Goal: Task Accomplishment & Management: Use online tool/utility

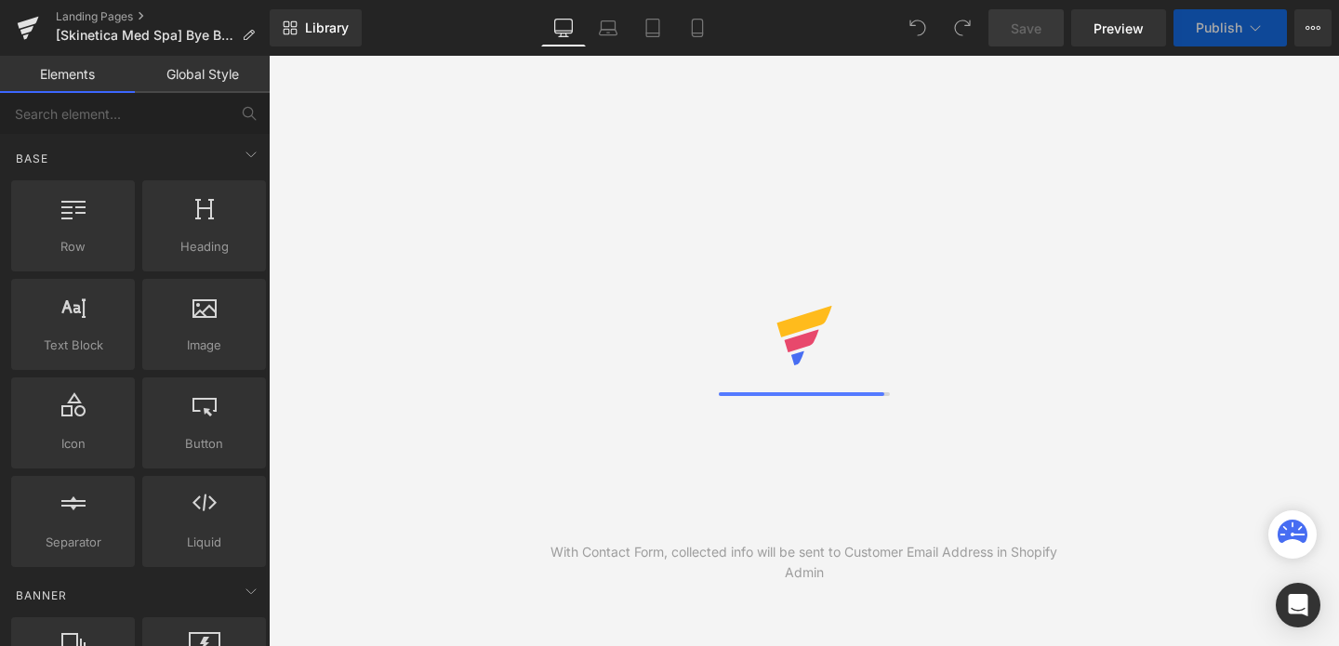
click at [329, 26] on span "Library" at bounding box center [327, 28] width 44 height 17
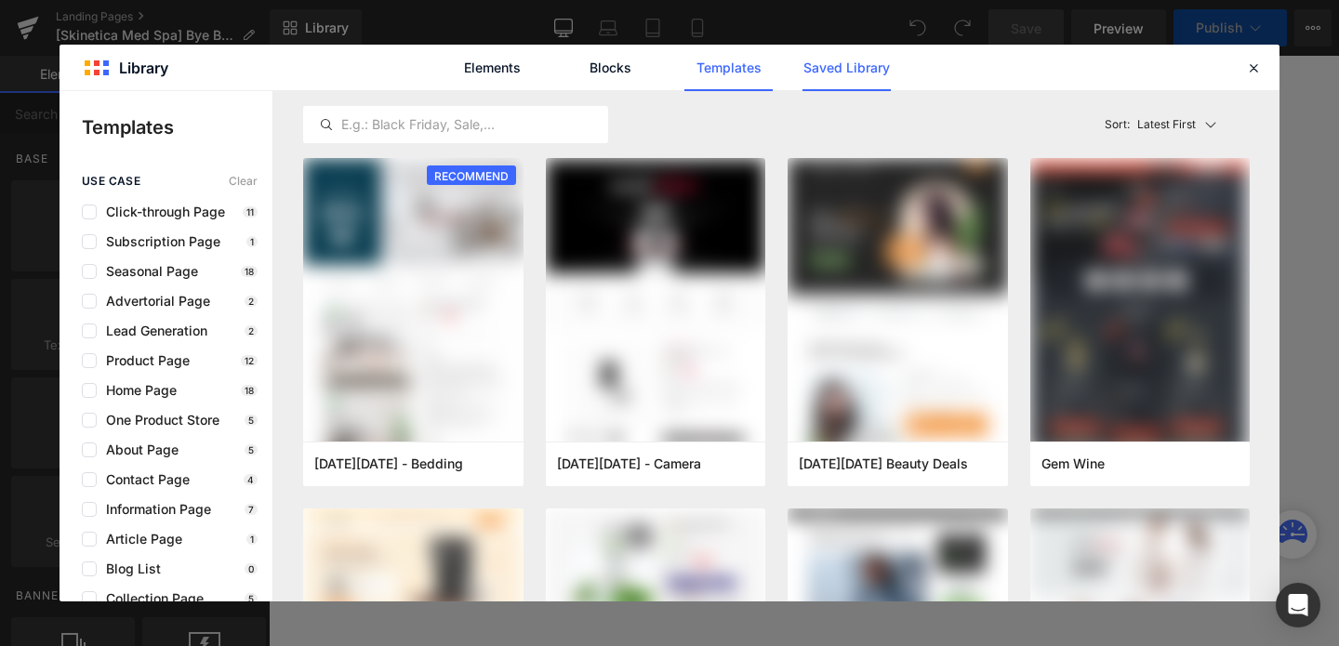
click at [826, 68] on link "Saved Library" at bounding box center [846, 68] width 88 height 46
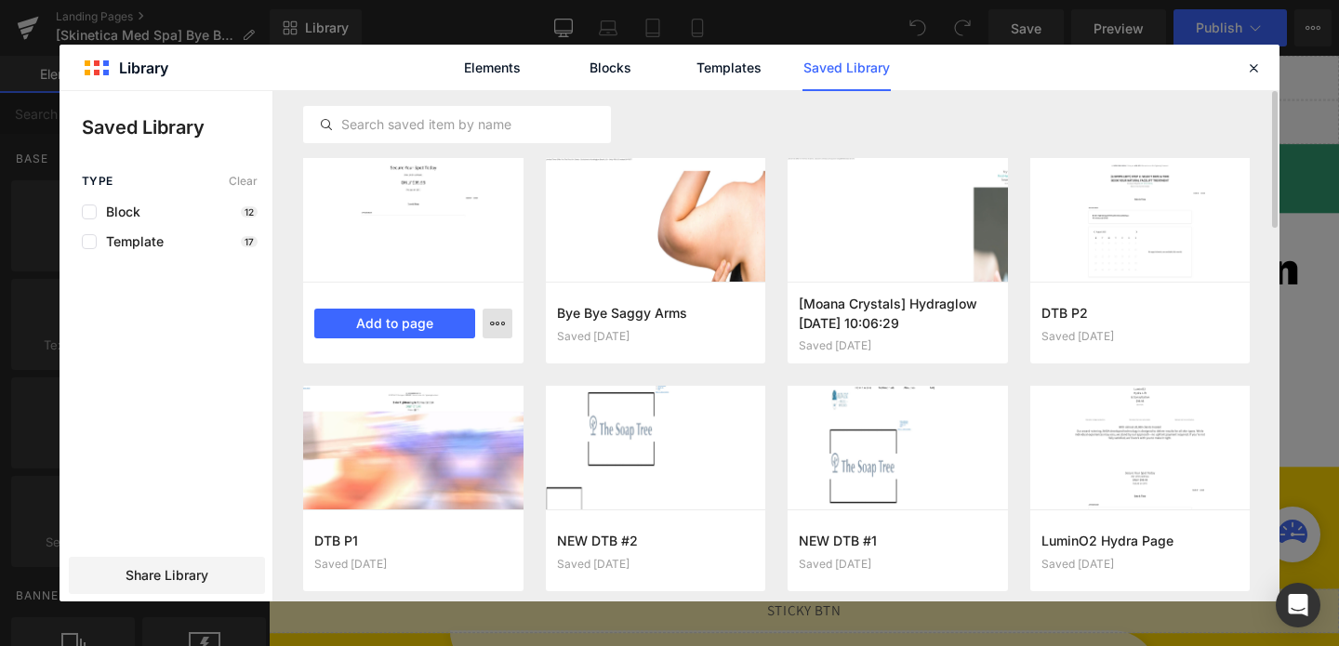
click at [506, 322] on button "button" at bounding box center [497, 324] width 30 height 30
click at [425, 398] on div "Delete" at bounding box center [406, 404] width 212 height 39
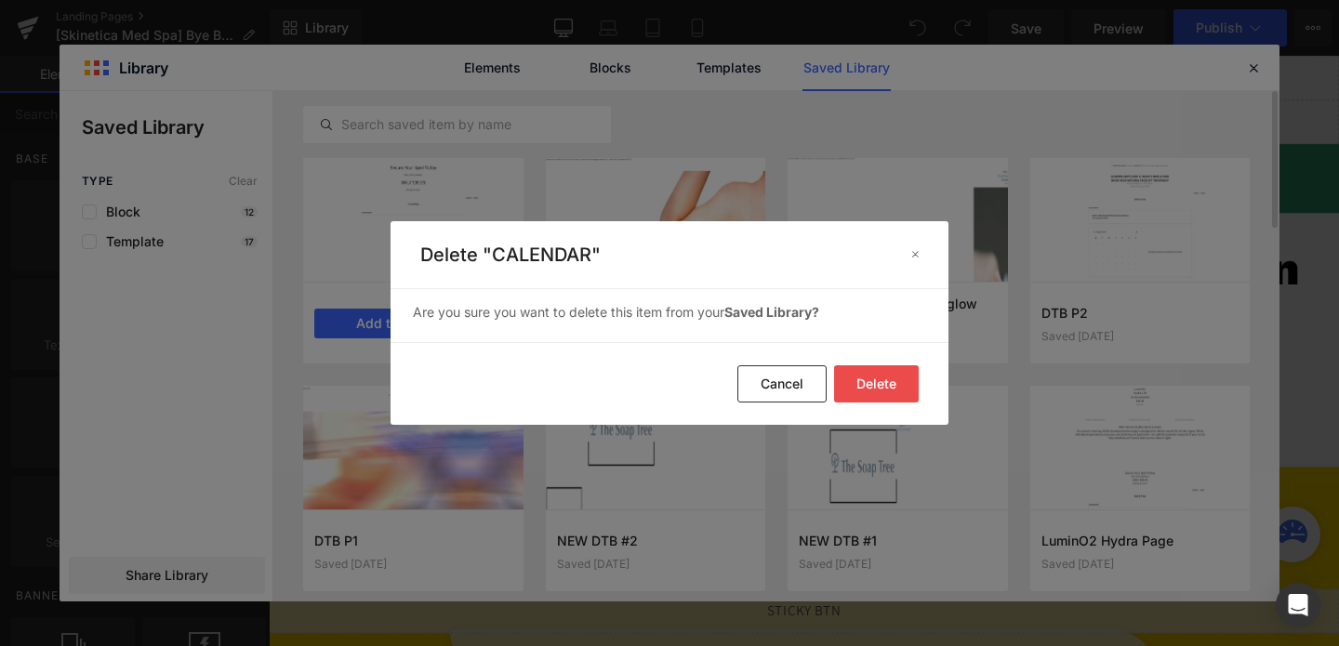
click at [852, 394] on button "Delete" at bounding box center [876, 383] width 85 height 37
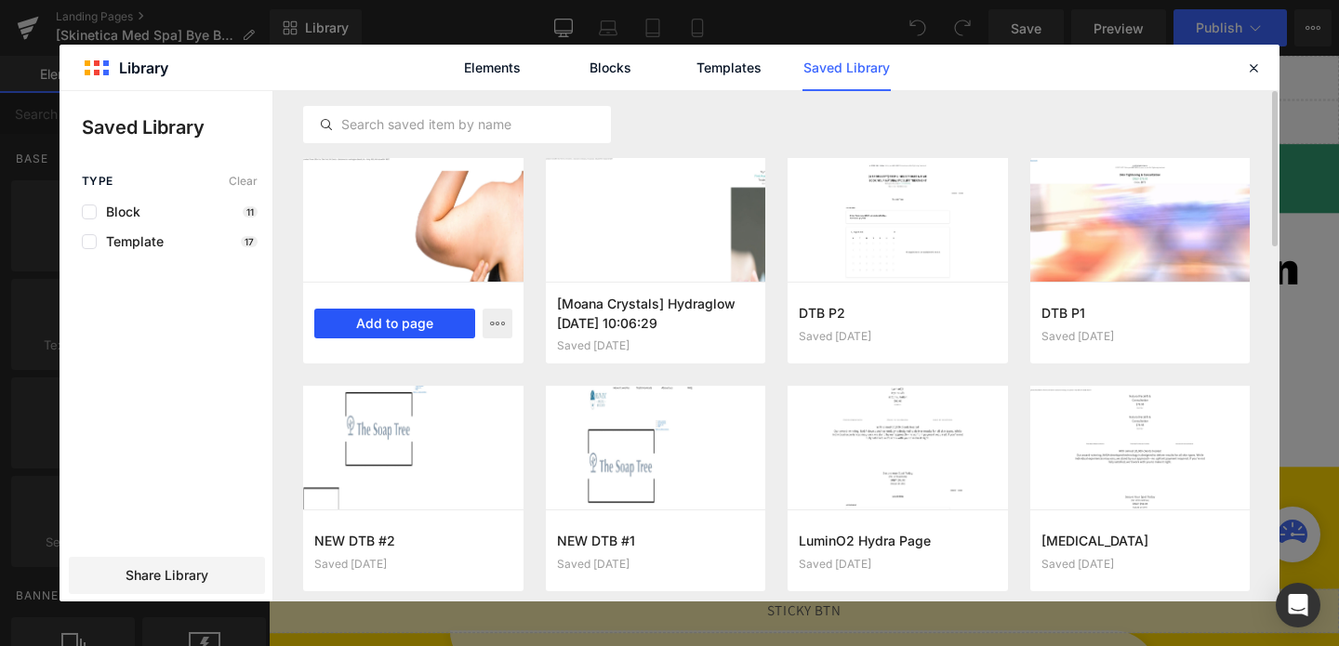
click at [395, 327] on button "Add to page" at bounding box center [394, 324] width 161 height 30
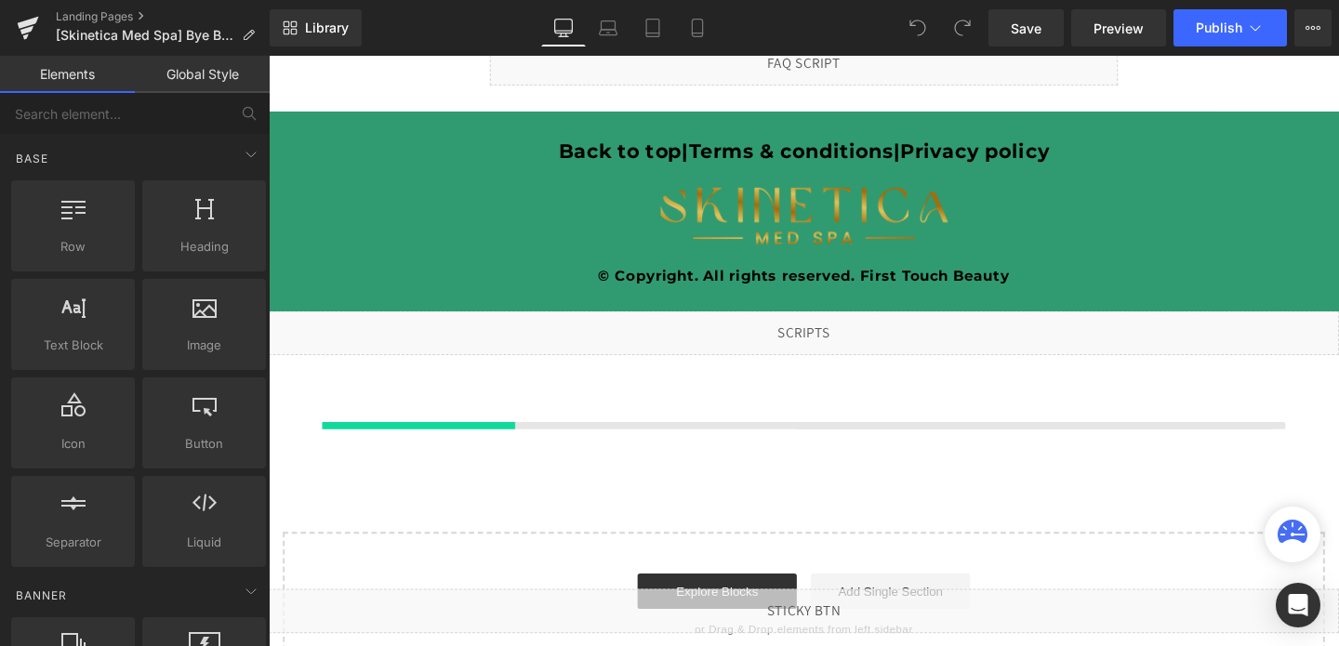
scroll to position [4643, 0]
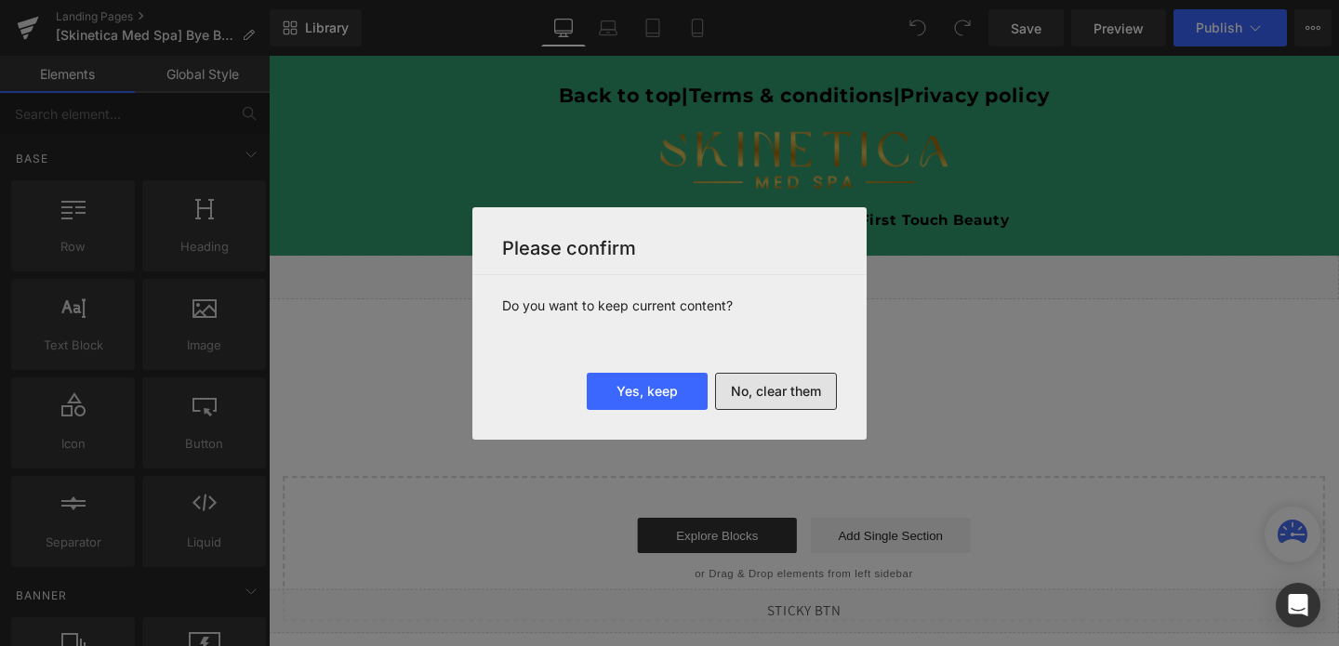
click at [736, 392] on button "No, clear them" at bounding box center [776, 391] width 122 height 37
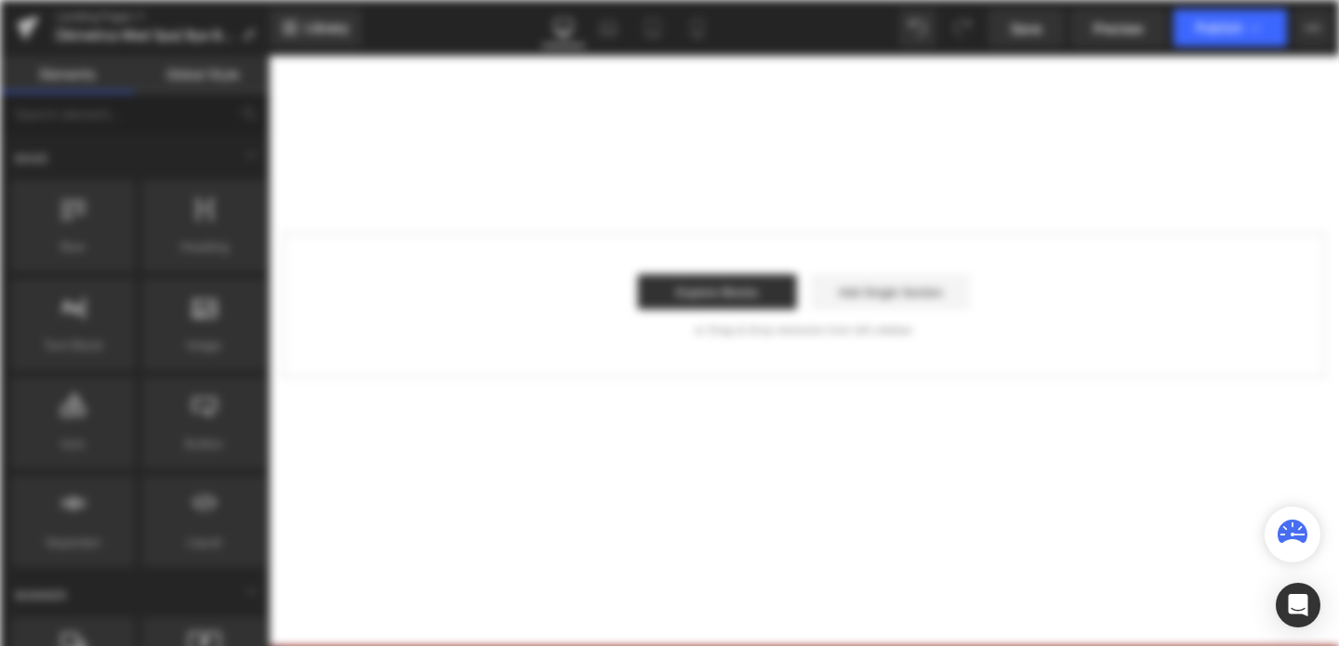
scroll to position [0, 0]
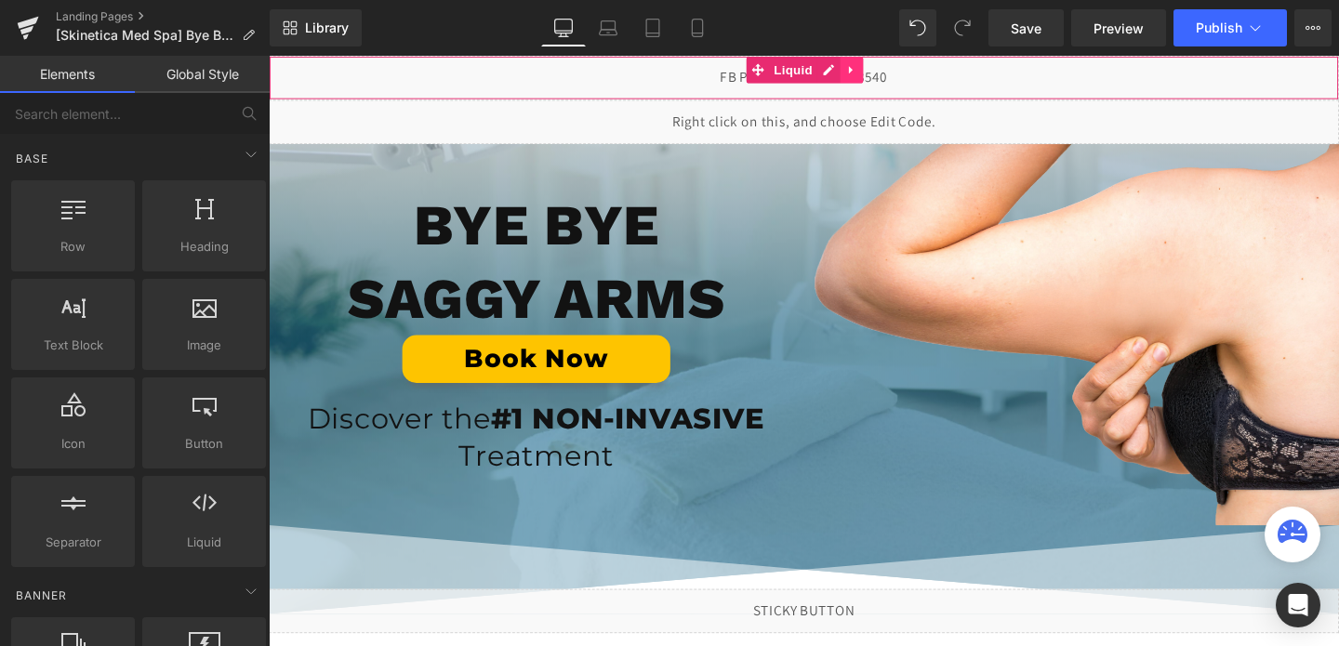
click at [891, 78] on link at bounding box center [881, 71] width 24 height 28
click at [891, 78] on link at bounding box center [893, 71] width 24 height 28
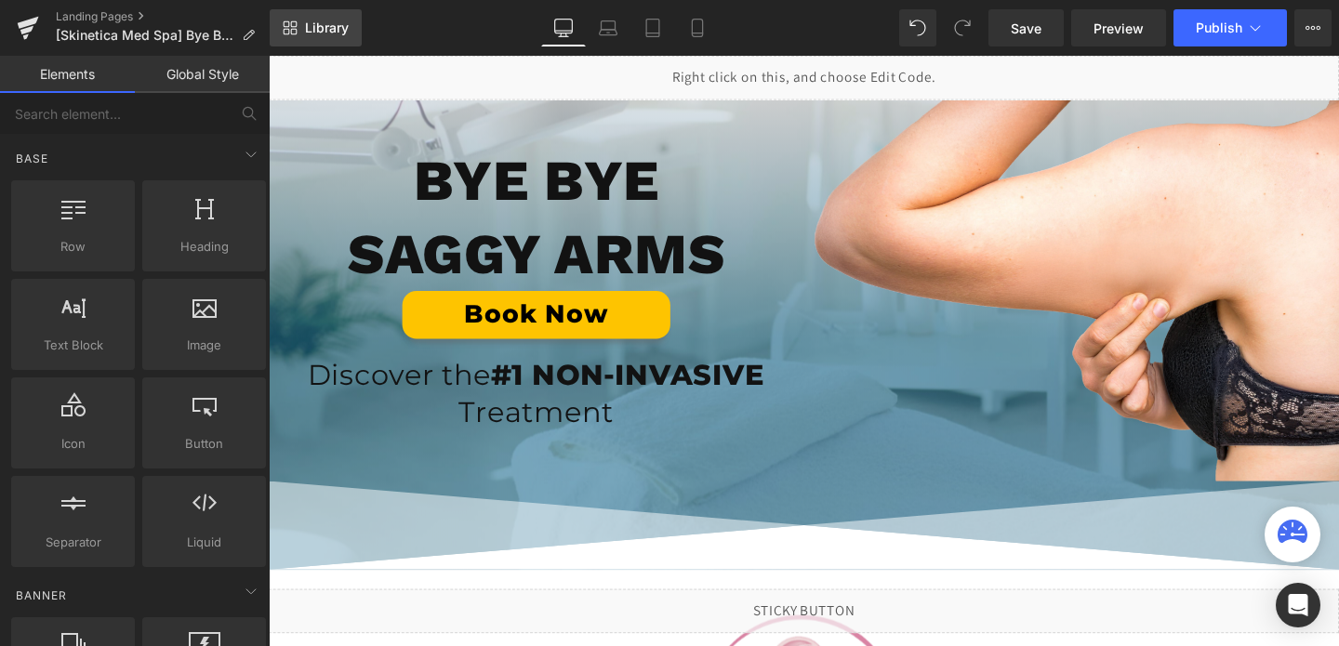
click at [323, 38] on link "Library" at bounding box center [316, 27] width 92 height 37
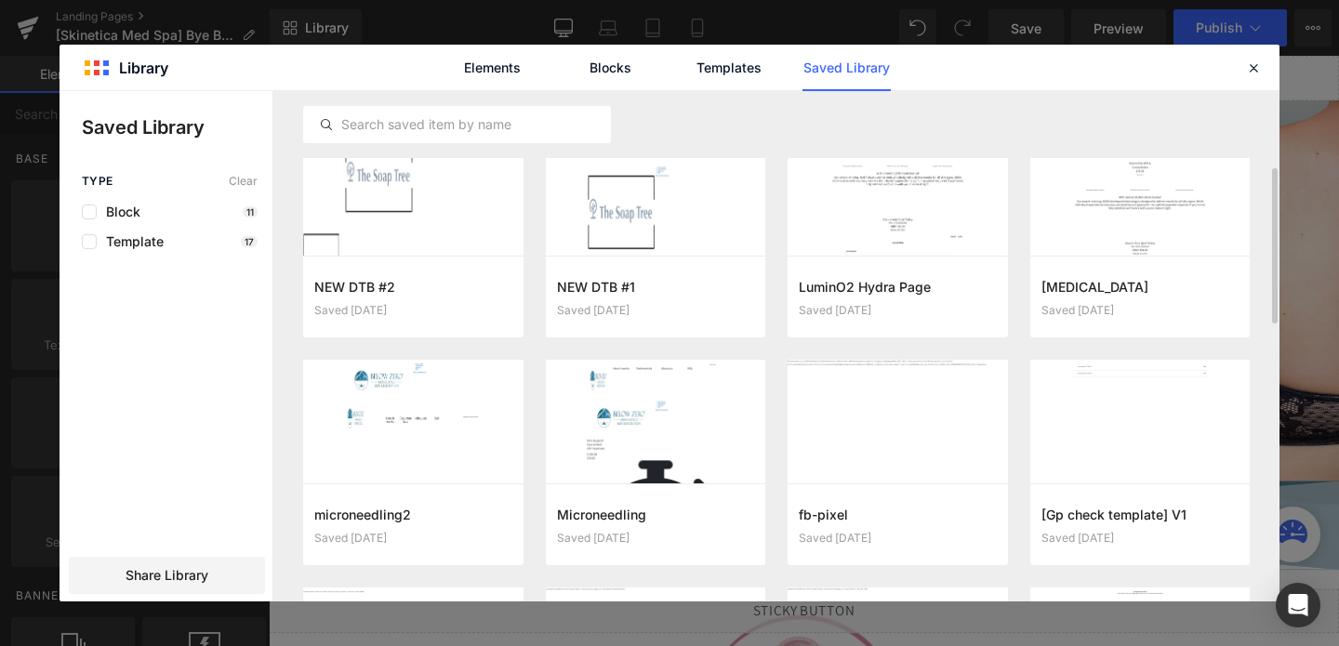
scroll to position [255, 0]
click at [852, 384] on div at bounding box center [897, 421] width 220 height 124
click at [850, 517] on button "Add to page" at bounding box center [879, 524] width 161 height 30
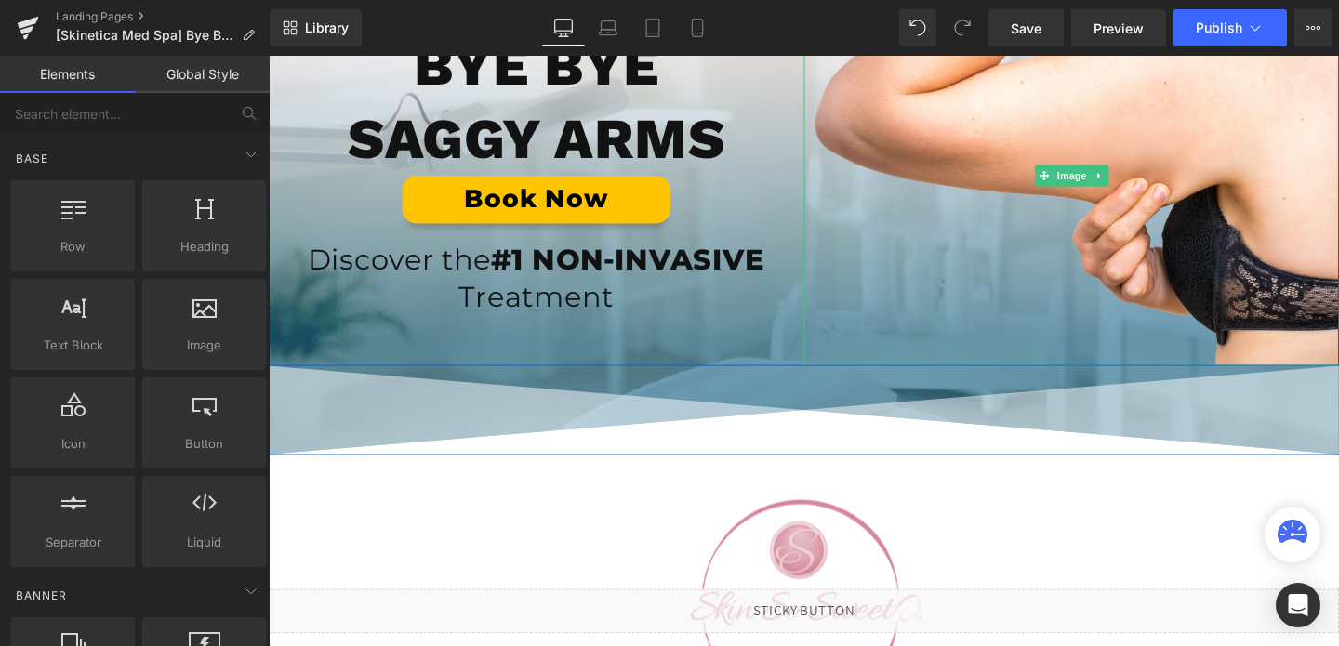
scroll to position [0, 0]
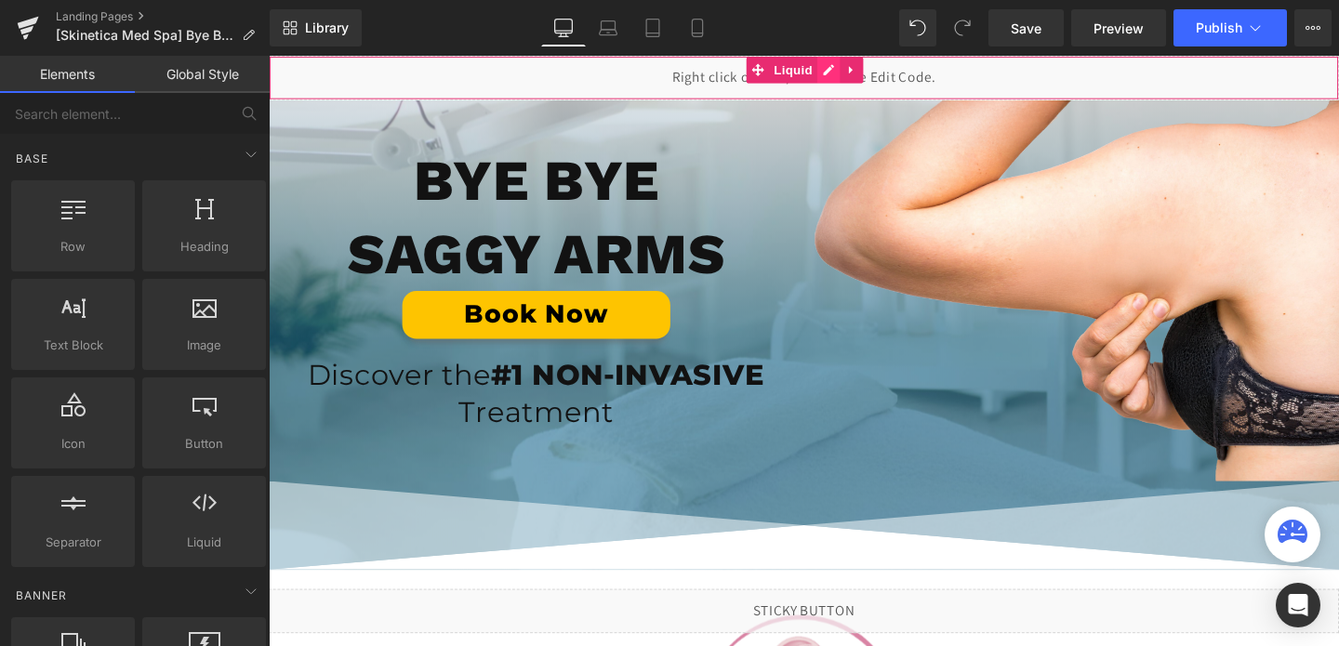
click at [862, 68] on div "Liquid" at bounding box center [831, 79] width 1125 height 46
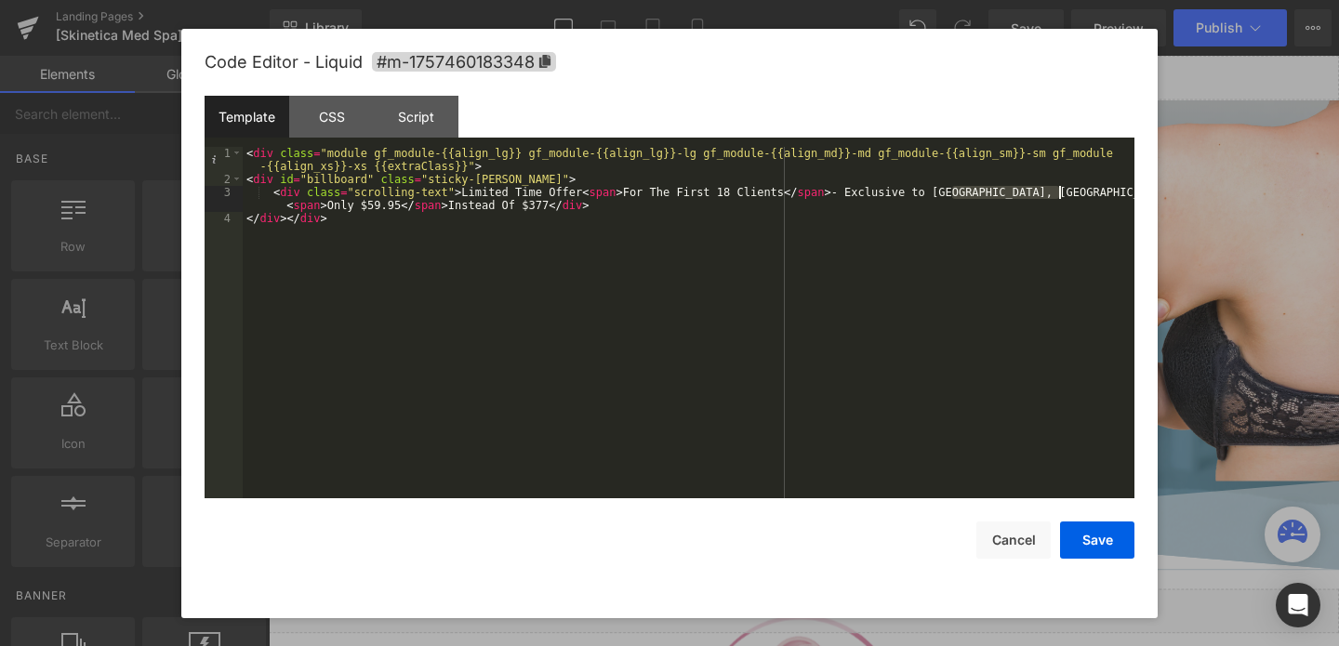
drag, startPoint x: 954, startPoint y: 189, endPoint x: 1059, endPoint y: 190, distance: 105.0
click at [1059, 190] on div "< div class = "module gf_module-{{align_lg}} gf_module-{{align_lg}}-lg gf_modul…" at bounding box center [688, 342] width 891 height 390
click at [1085, 541] on button "Save" at bounding box center [1097, 539] width 74 height 37
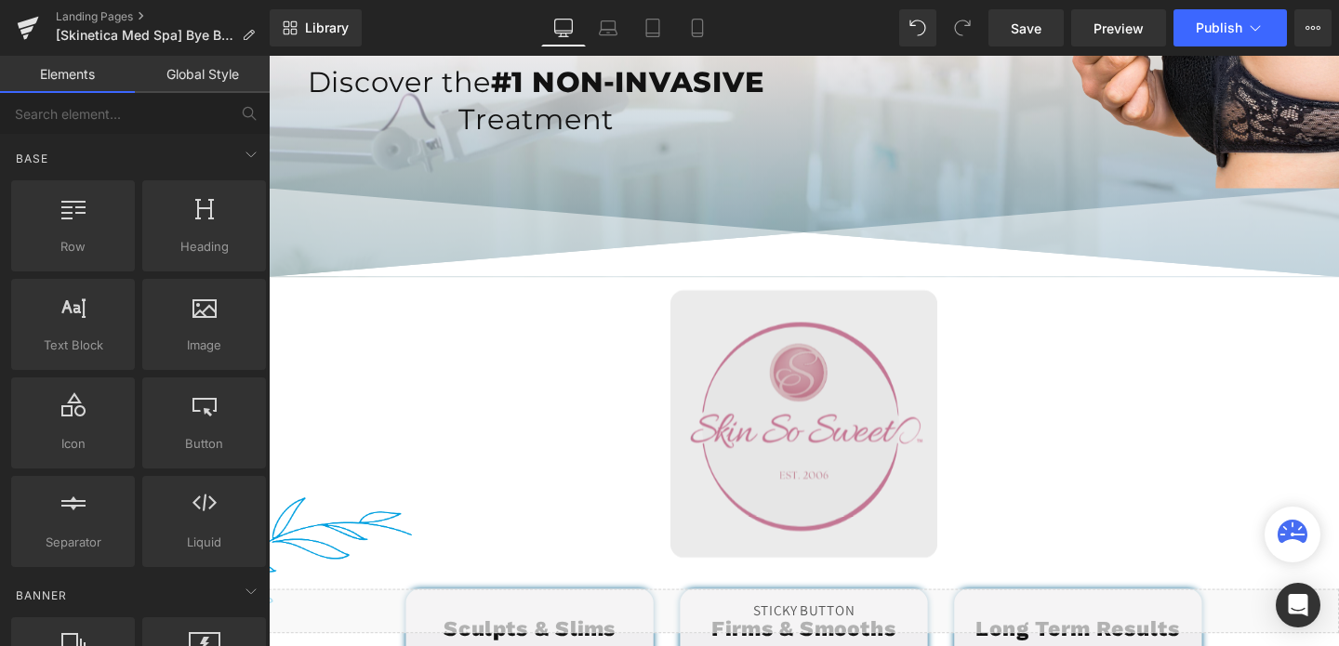
scroll to position [323, 0]
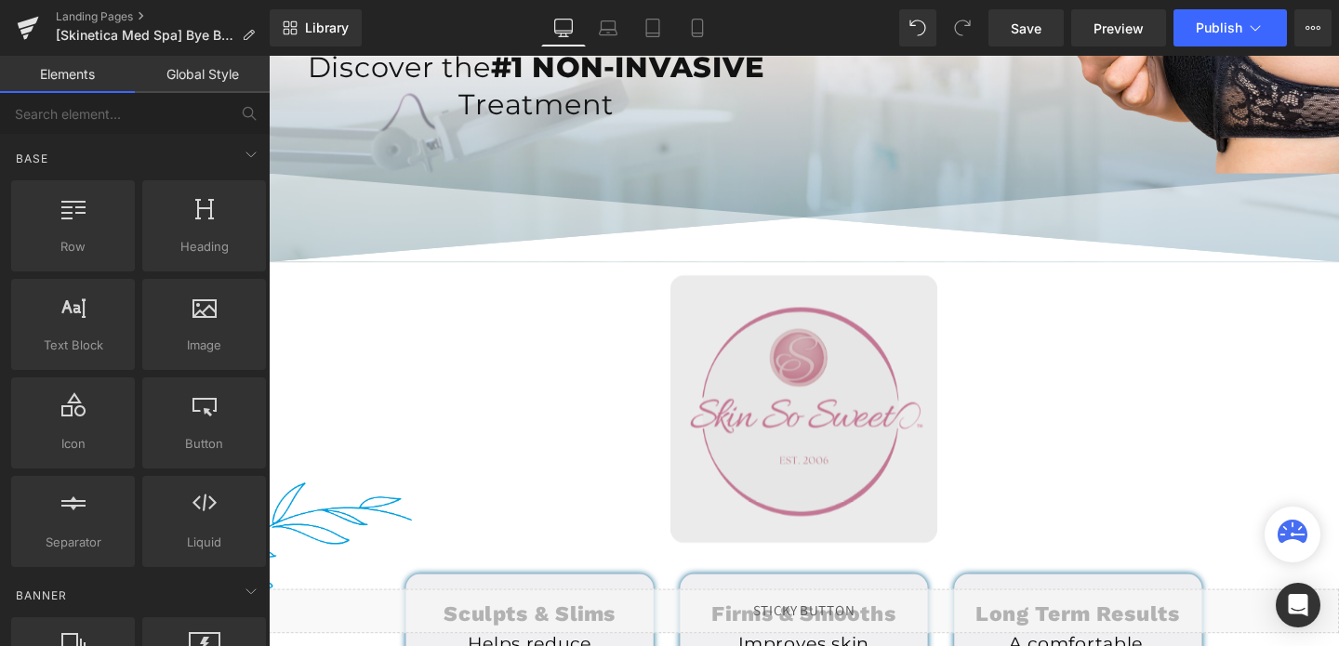
click at [820, 435] on div "Image" at bounding box center [831, 427] width 1125 height 282
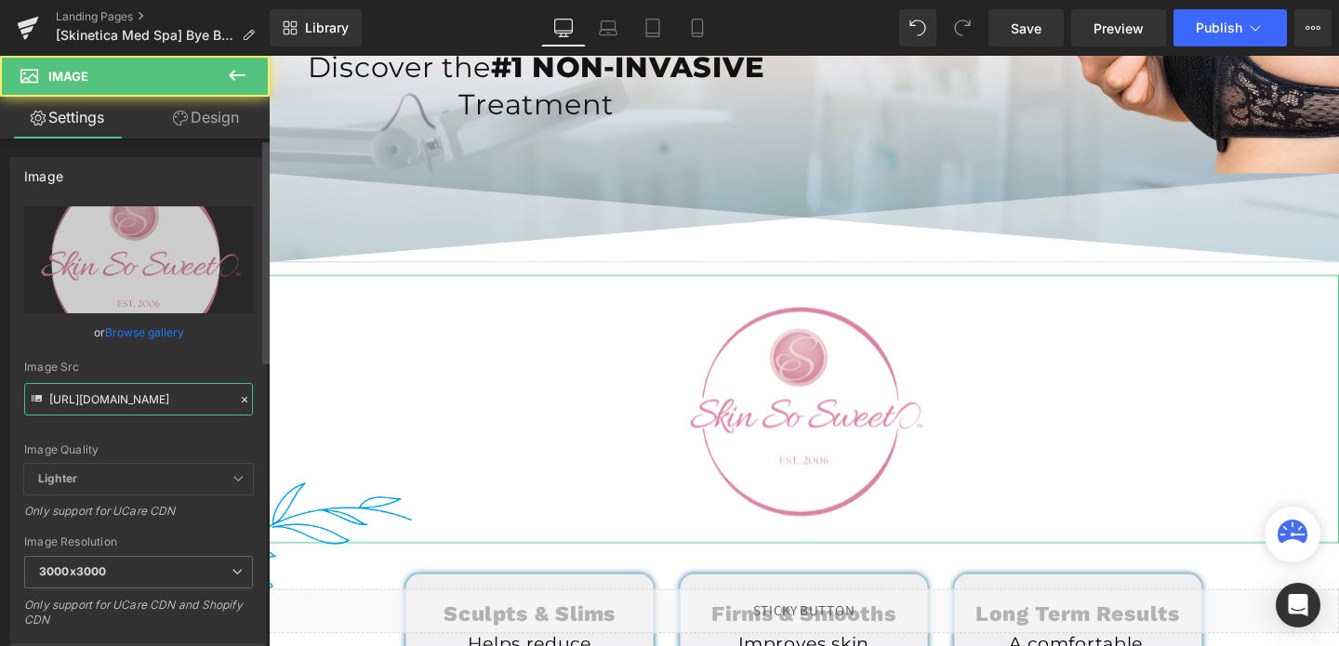
click at [81, 409] on input "[URL][DOMAIN_NAME]" at bounding box center [138, 399] width 229 height 33
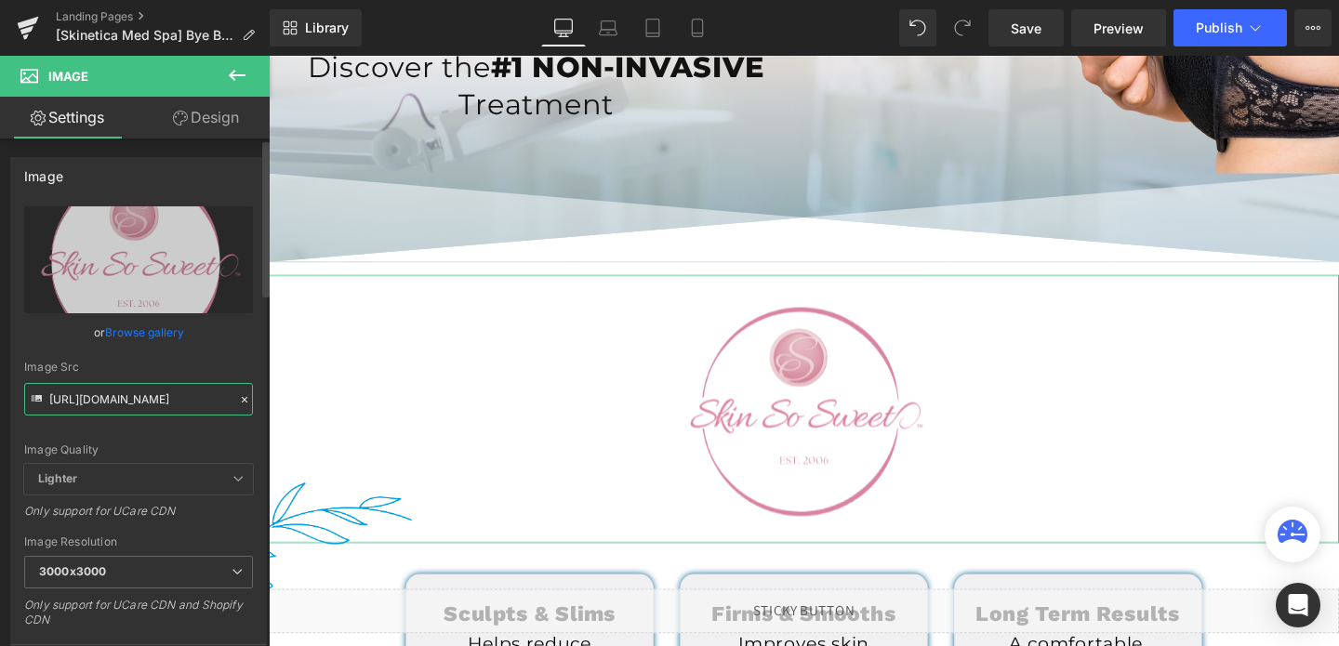
click at [81, 409] on input "[URL][DOMAIN_NAME]" at bounding box center [138, 399] width 229 height 33
paste input "758/1601/0010/files/Skinetica_logo_3000x3000.png?v=1756397575"
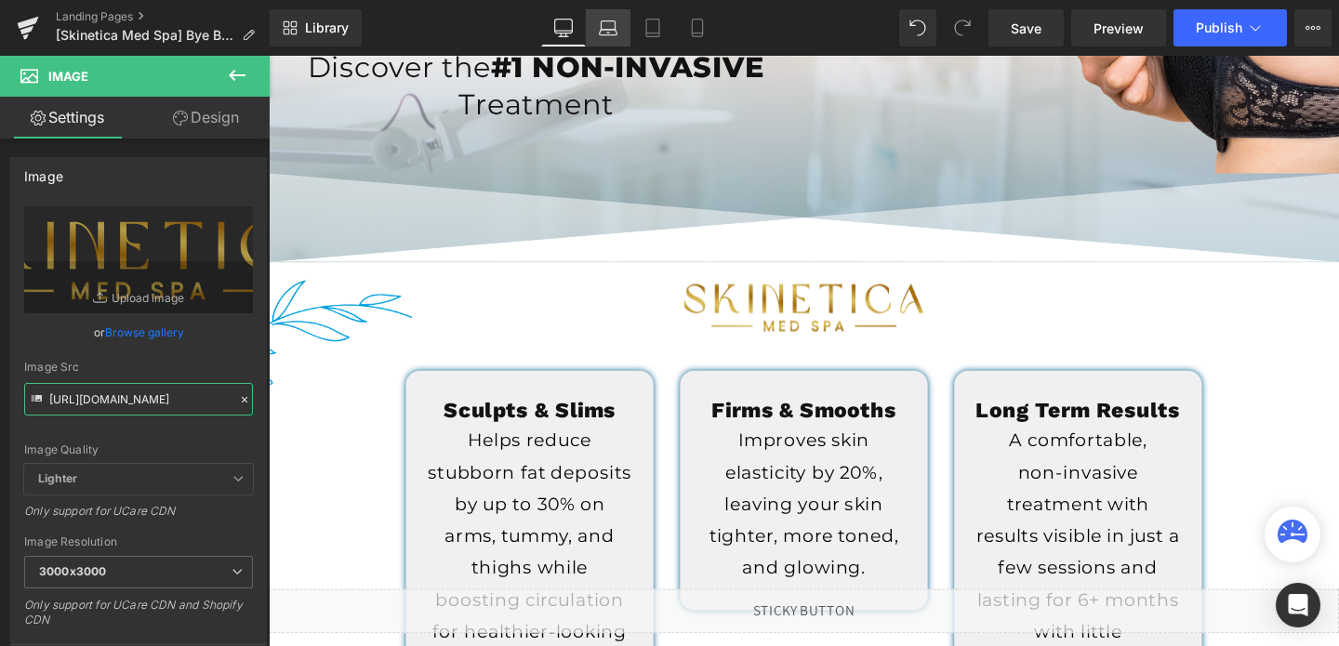
type input "[URL][DOMAIN_NAME]"
click at [600, 27] on icon at bounding box center [608, 28] width 19 height 19
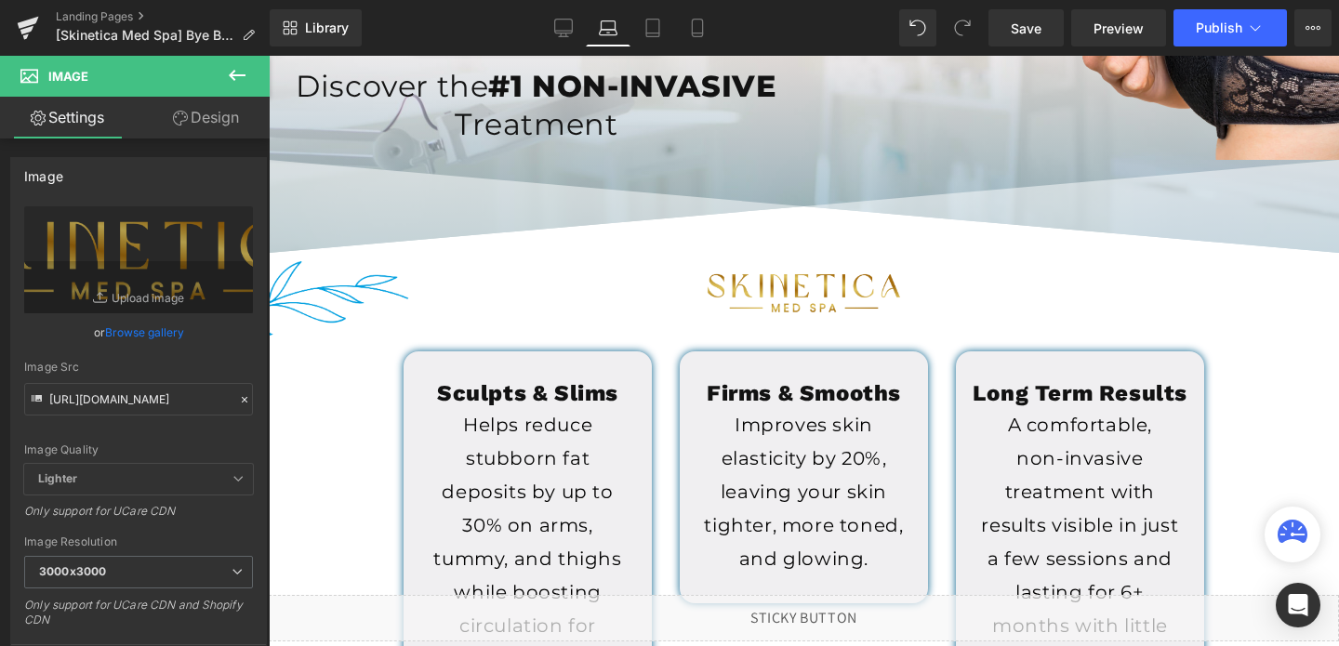
scroll to position [0, 0]
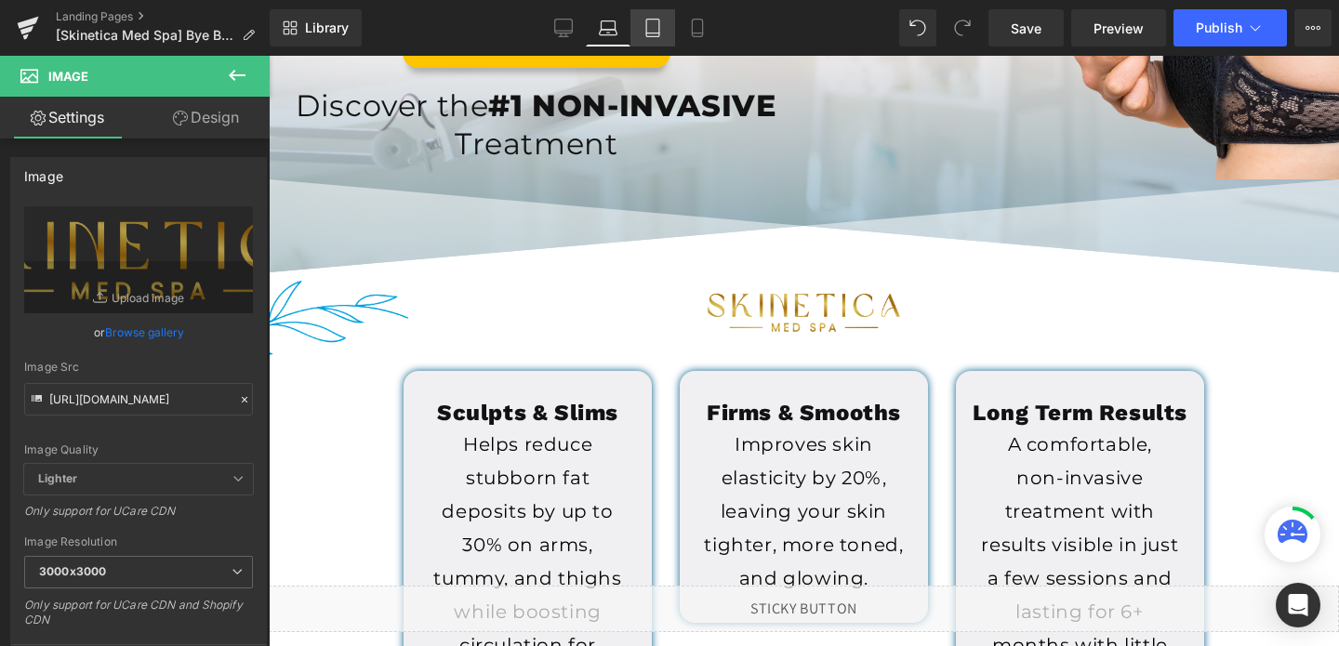
click at [635, 26] on link "Tablet" at bounding box center [652, 27] width 45 height 37
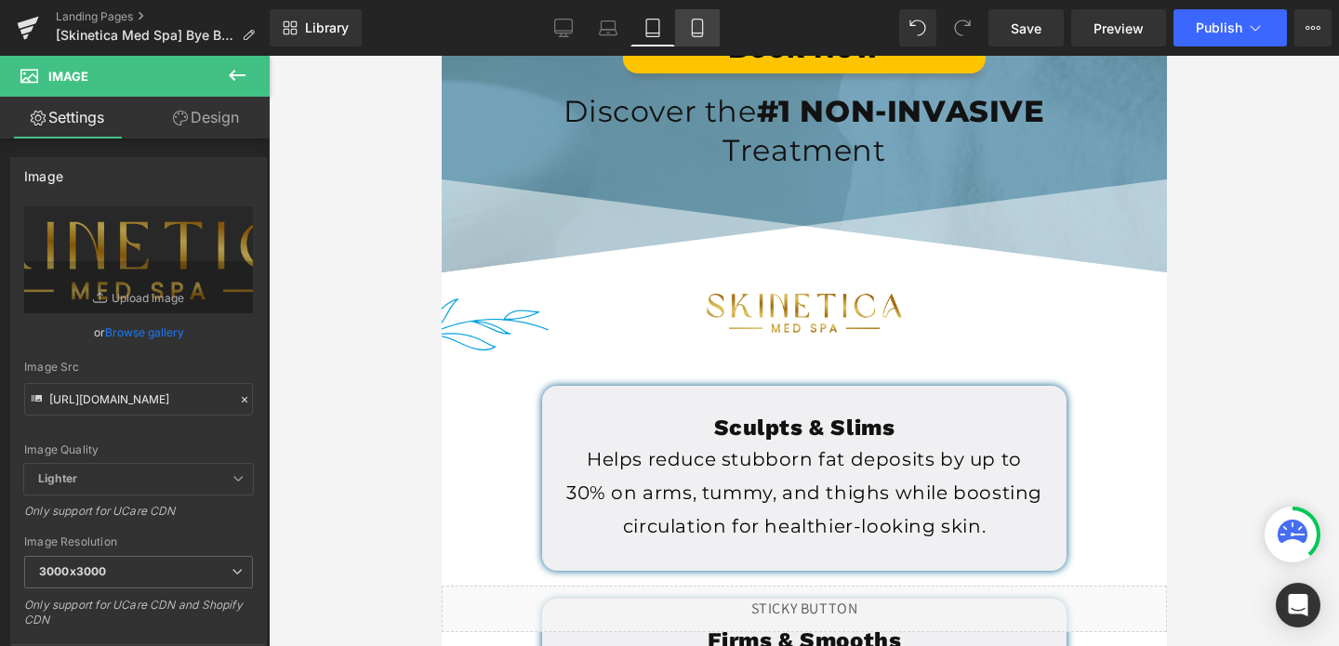
click at [687, 26] on link "Mobile" at bounding box center [697, 27] width 45 height 37
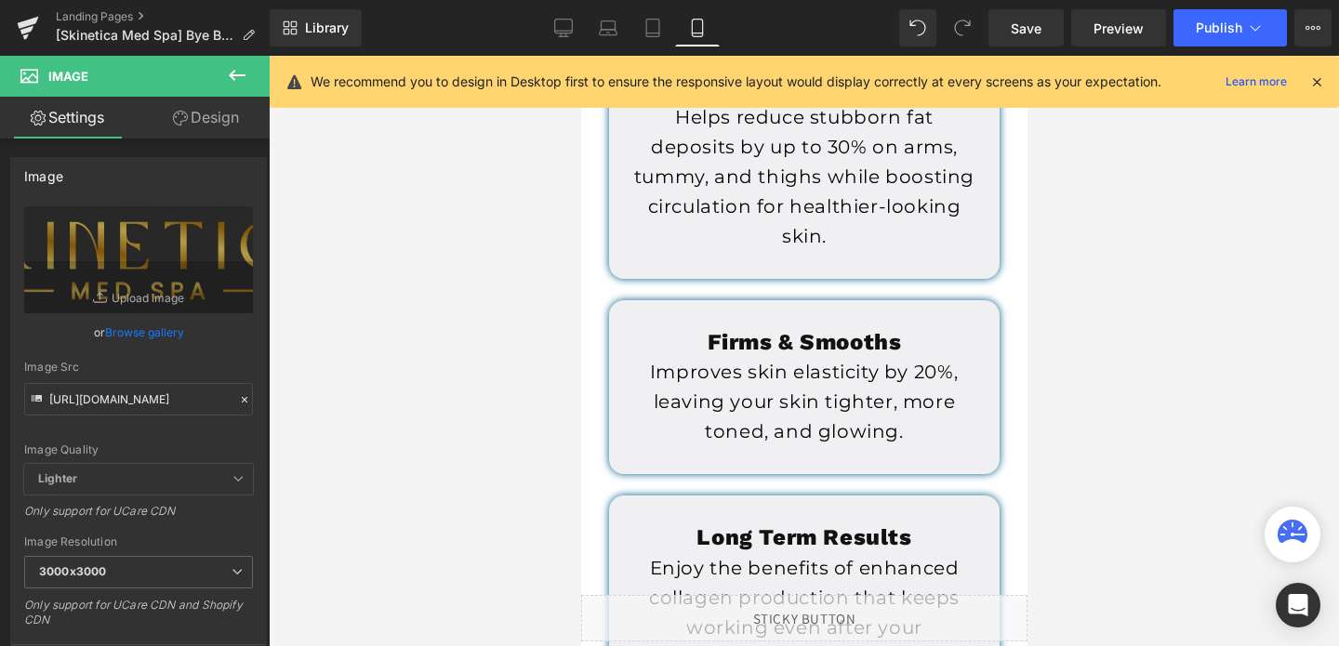
scroll to position [494, 0]
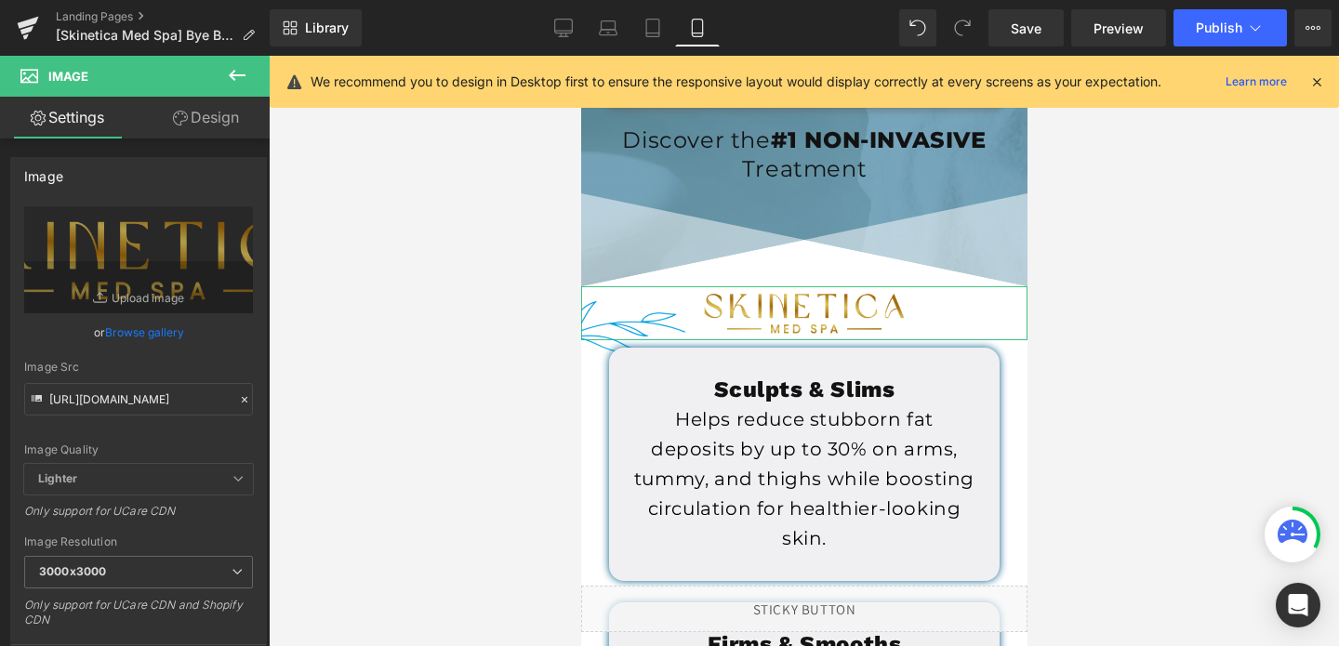
click at [190, 112] on link "Design" at bounding box center [206, 118] width 135 height 42
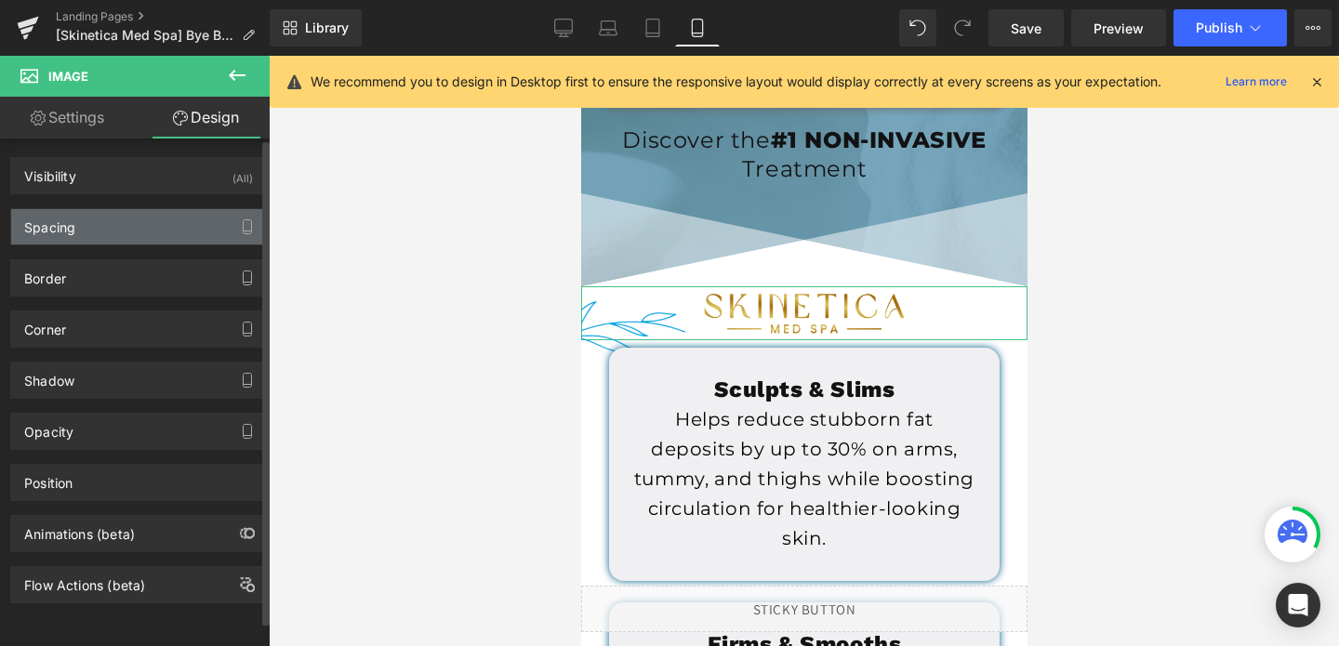
click at [91, 237] on div "Spacing" at bounding box center [138, 226] width 255 height 35
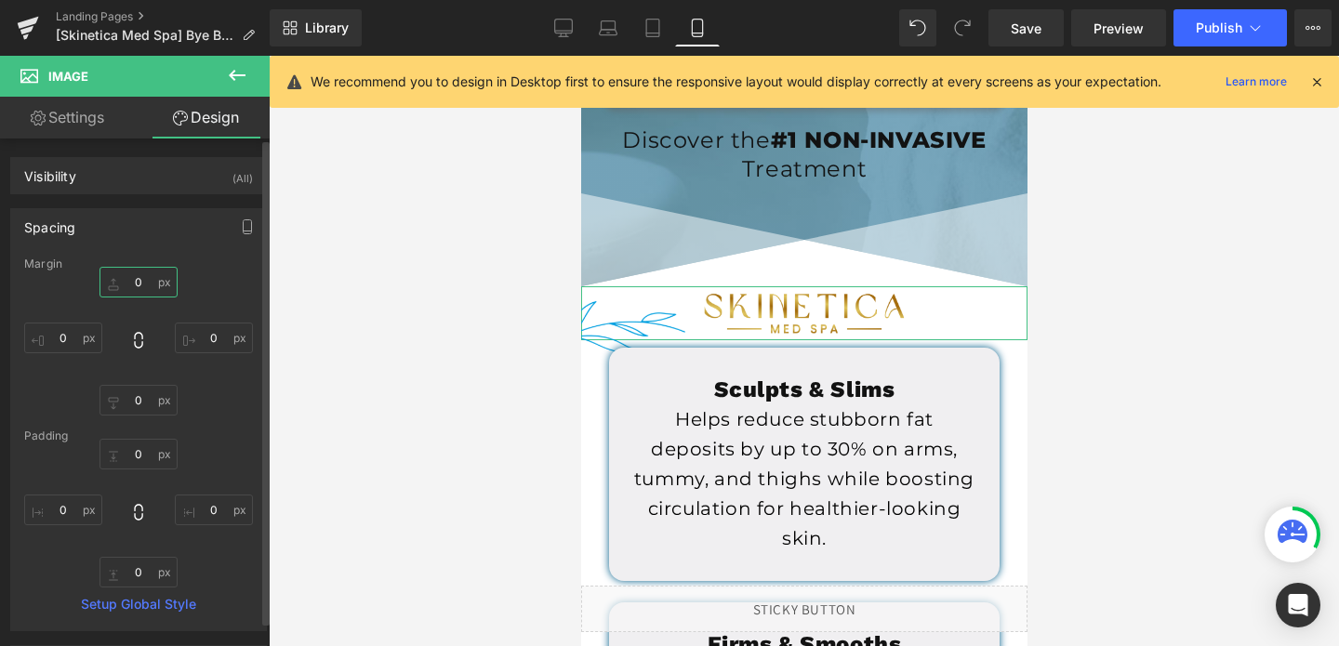
click at [136, 276] on input "text" at bounding box center [138, 282] width 78 height 31
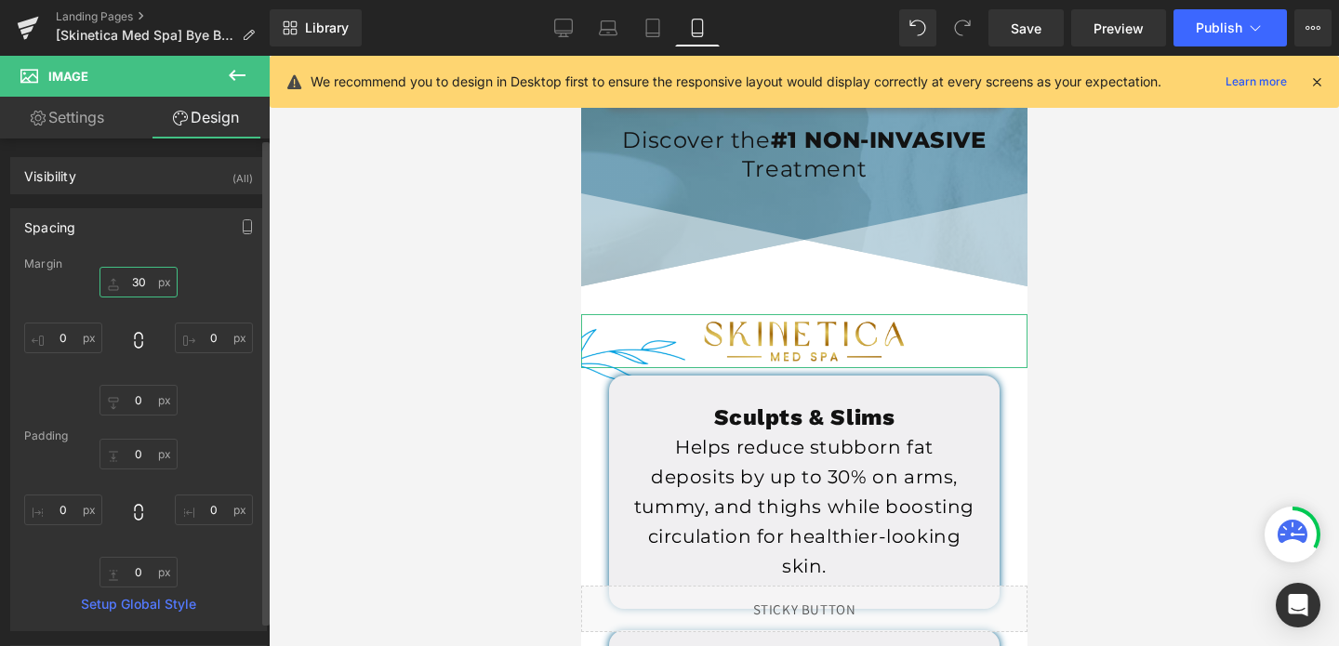
type input "3"
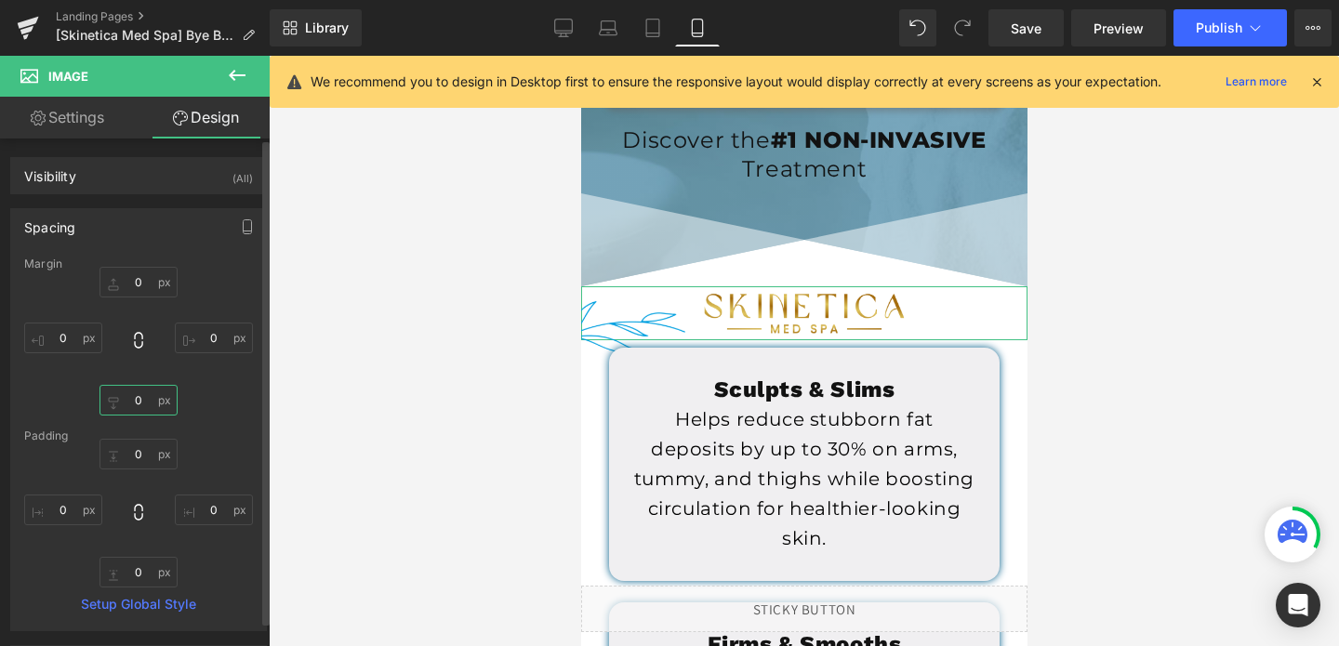
click at [139, 397] on input "text" at bounding box center [138, 400] width 78 height 31
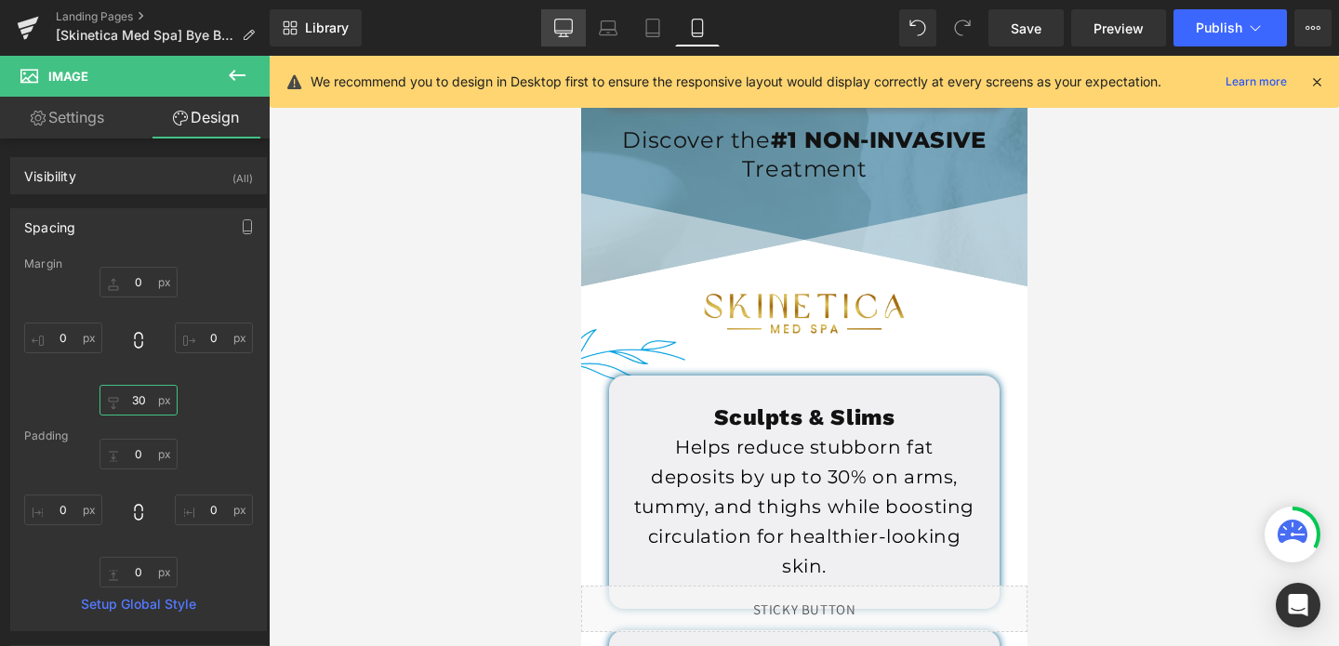
type input "30"
click at [560, 28] on icon at bounding box center [563, 28] width 19 height 19
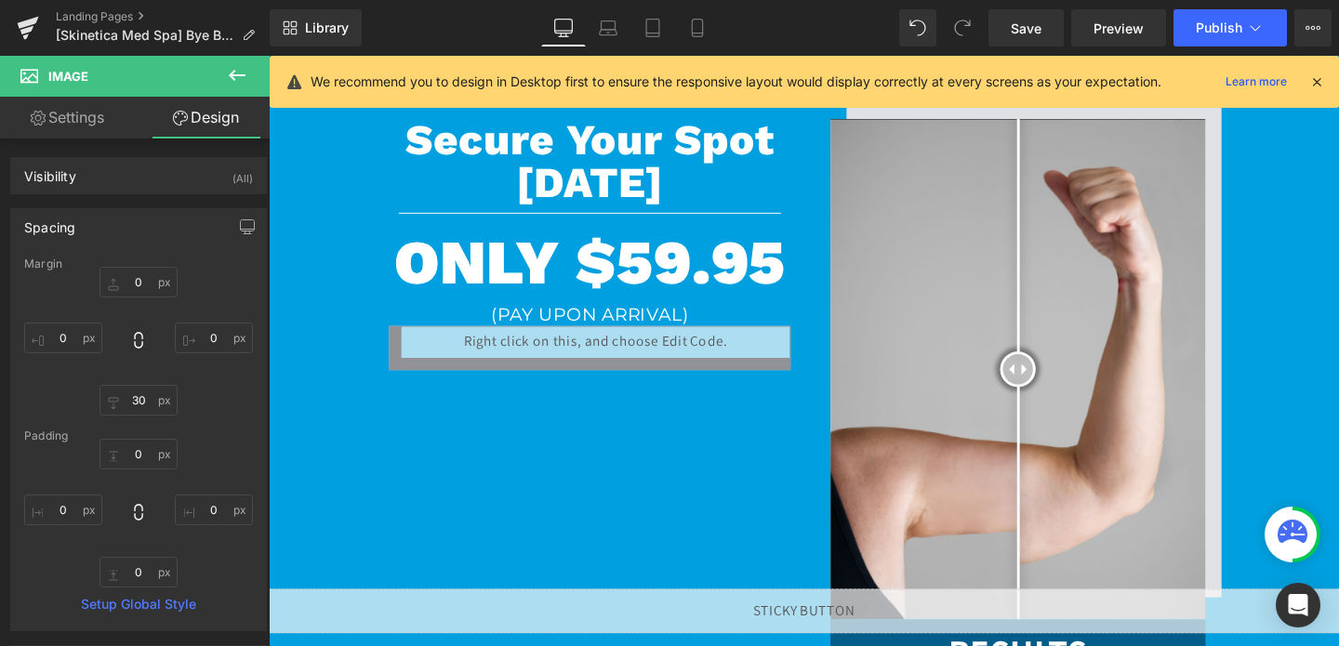
scroll to position [1716, 0]
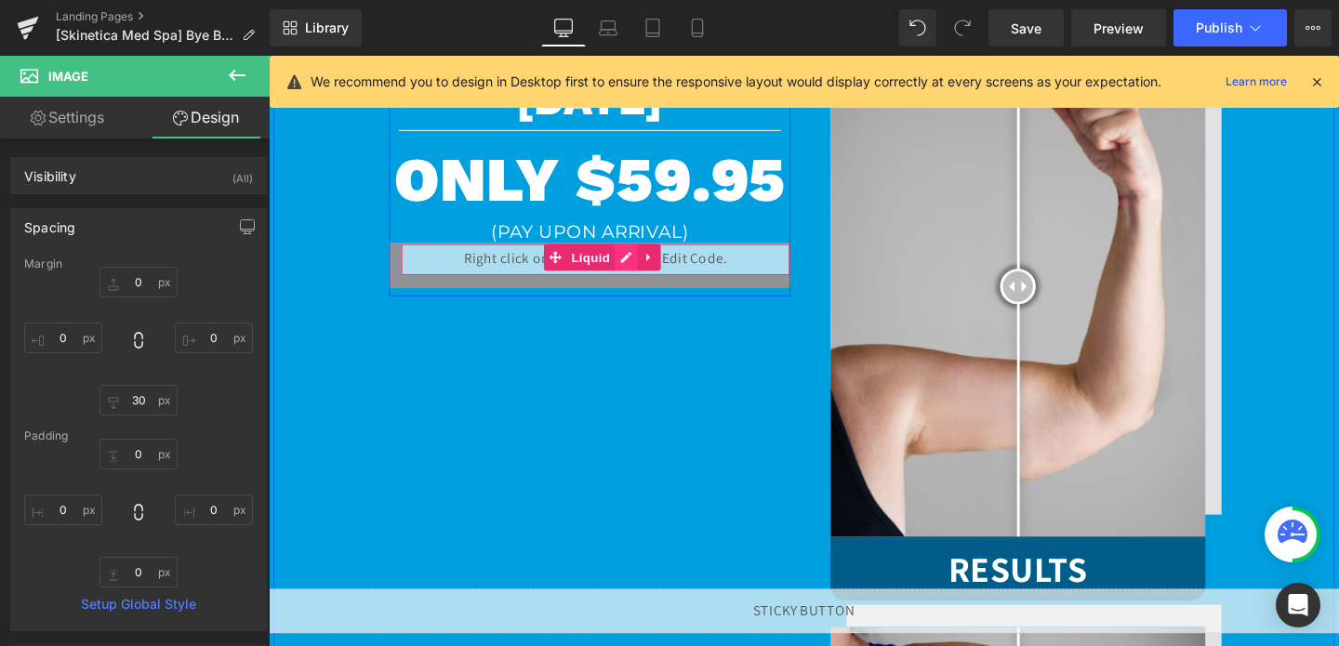
click at [639, 279] on div "Liquid" at bounding box center [606, 276] width 422 height 46
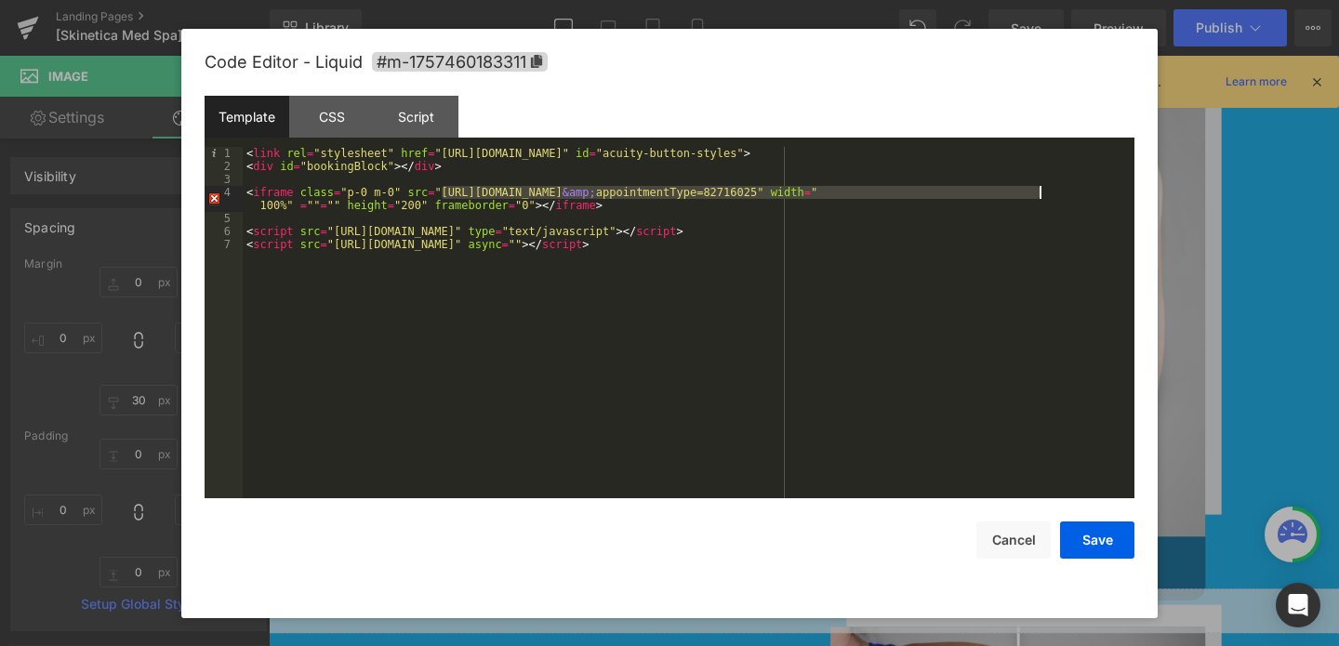
drag, startPoint x: 440, startPoint y: 188, endPoint x: 1036, endPoint y: 190, distance: 595.9
click at [1036, 190] on div "< link rel = "stylesheet" href = "[URL][DOMAIN_NAME]" id = "acuity-button-style…" at bounding box center [688, 335] width 891 height 377
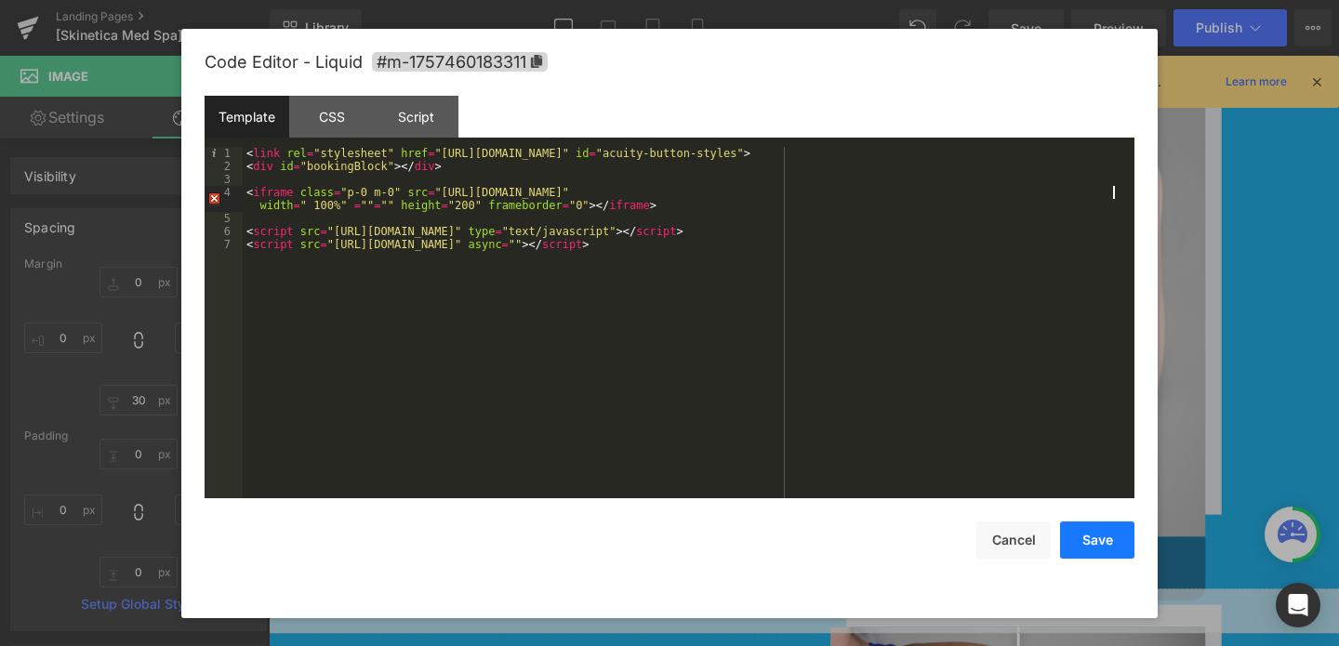
click at [1089, 534] on button "Save" at bounding box center [1097, 539] width 74 height 37
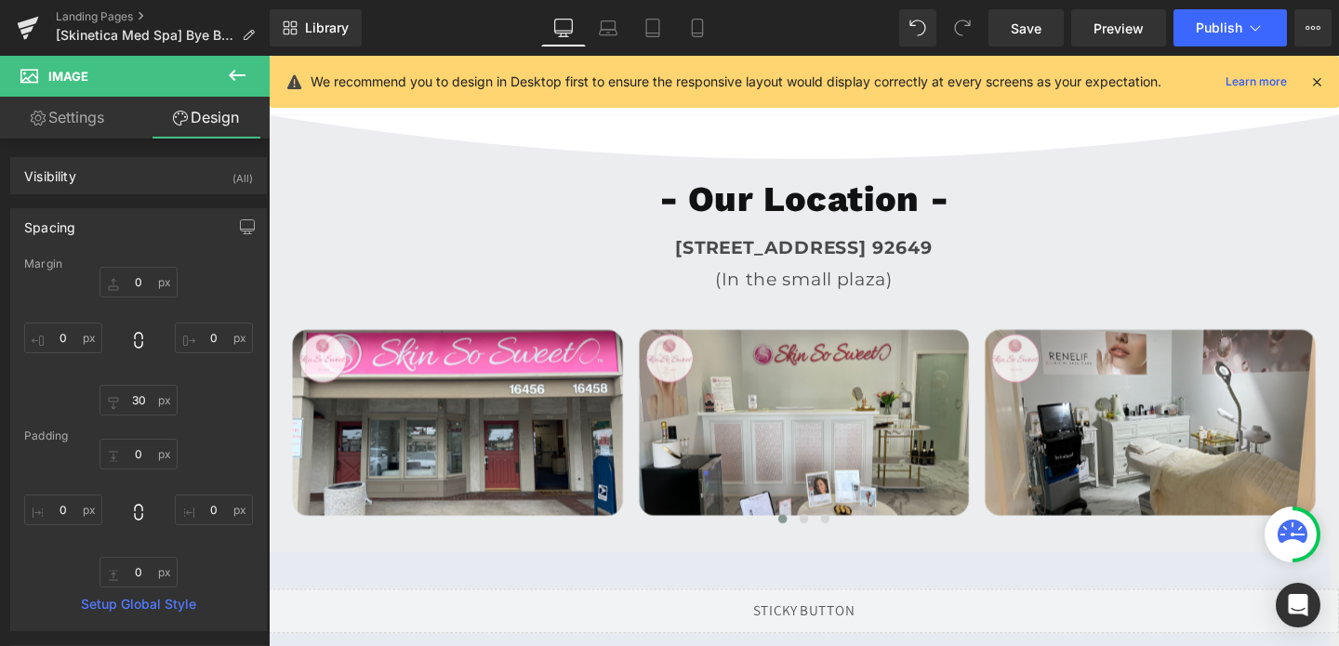
scroll to position [4945, 0]
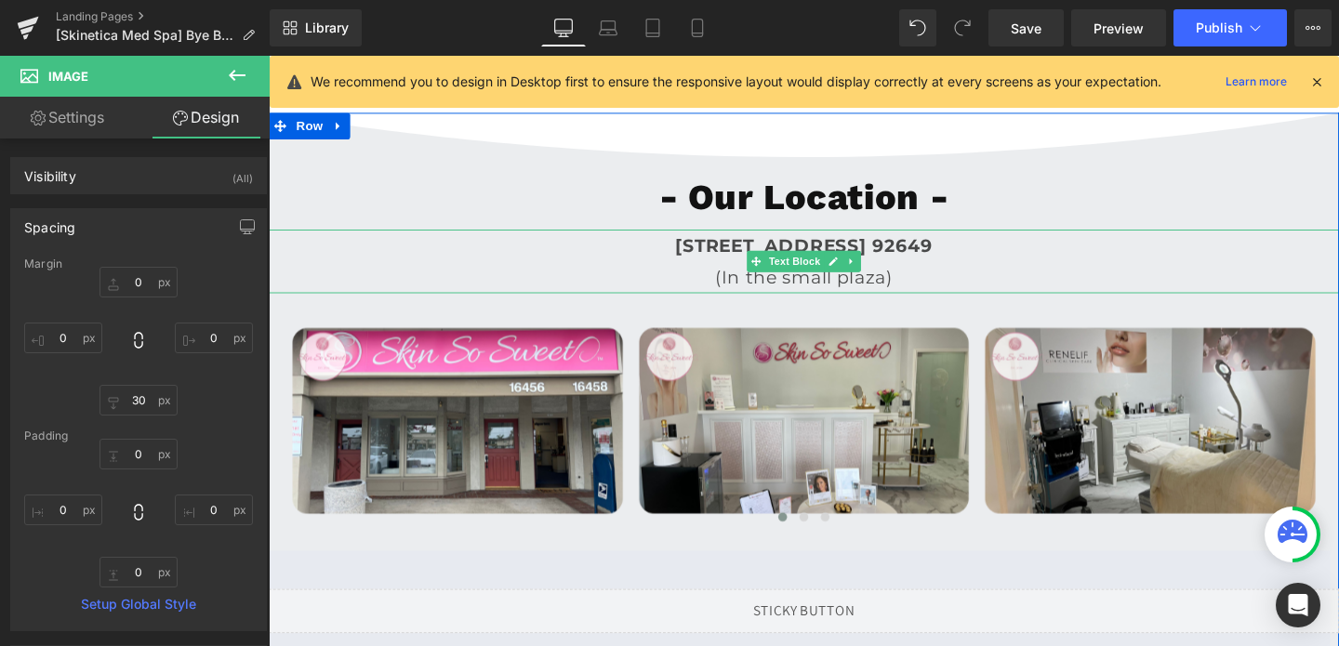
click at [819, 254] on b "[STREET_ADDRESS] 92649" at bounding box center [831, 255] width 270 height 22
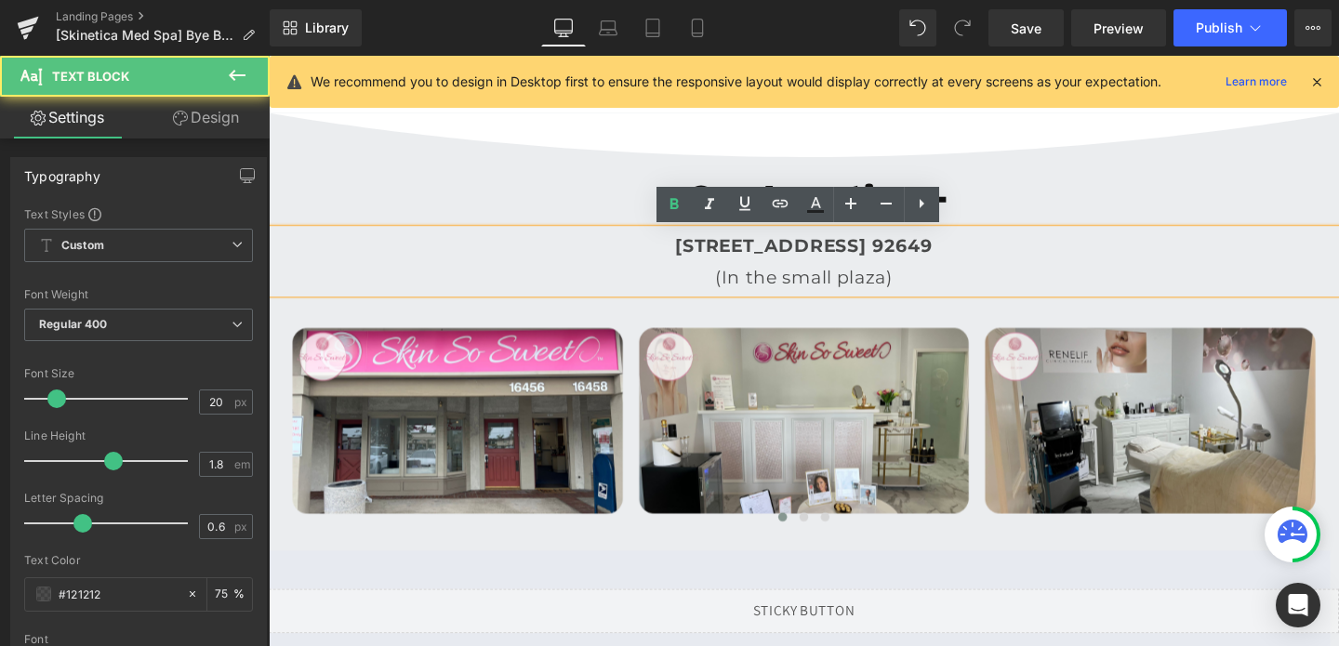
click at [819, 254] on b "[STREET_ADDRESS] 92649" at bounding box center [831, 255] width 270 height 22
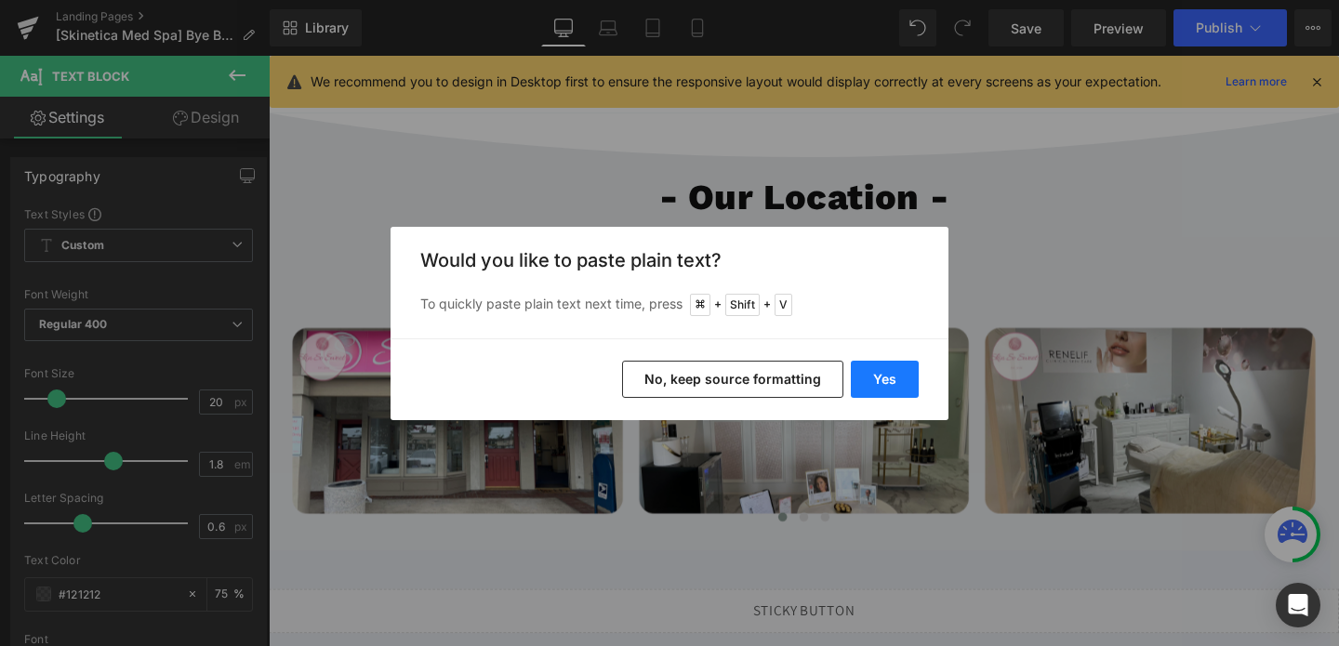
click at [890, 377] on button "Yes" at bounding box center [885, 379] width 68 height 37
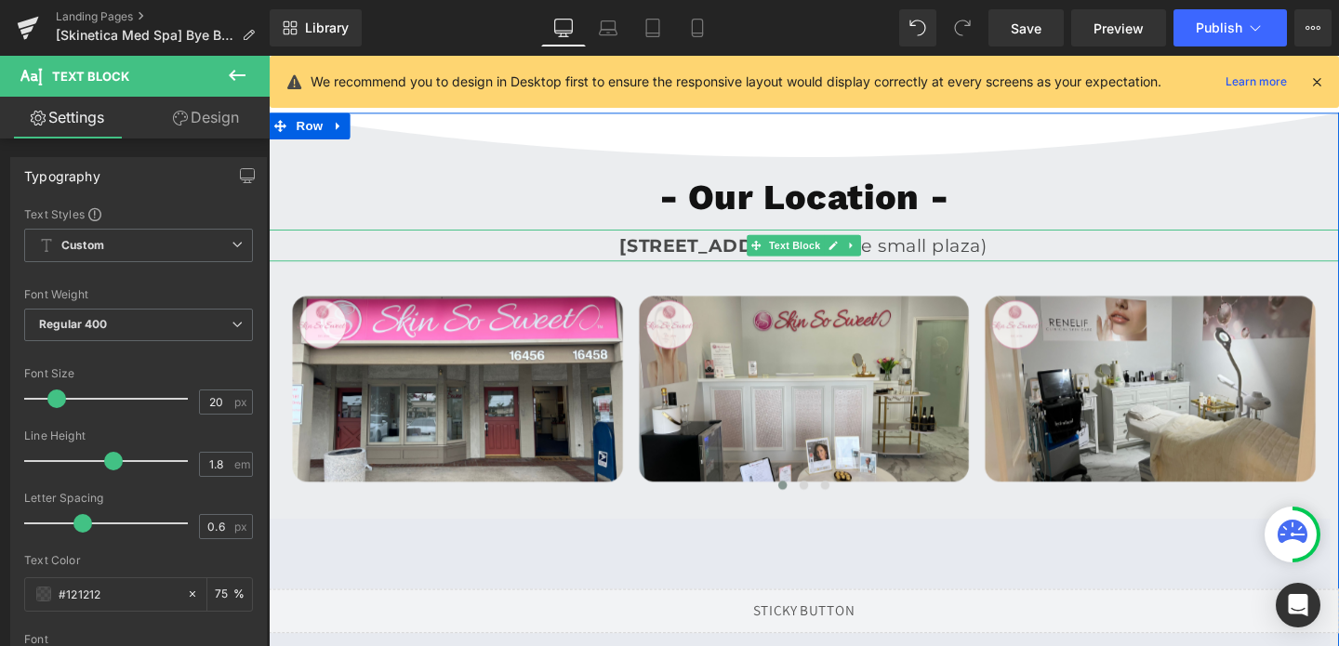
click at [980, 256] on span "[STREET_ADDRESS] (In the small plaza)" at bounding box center [832, 255] width 388 height 22
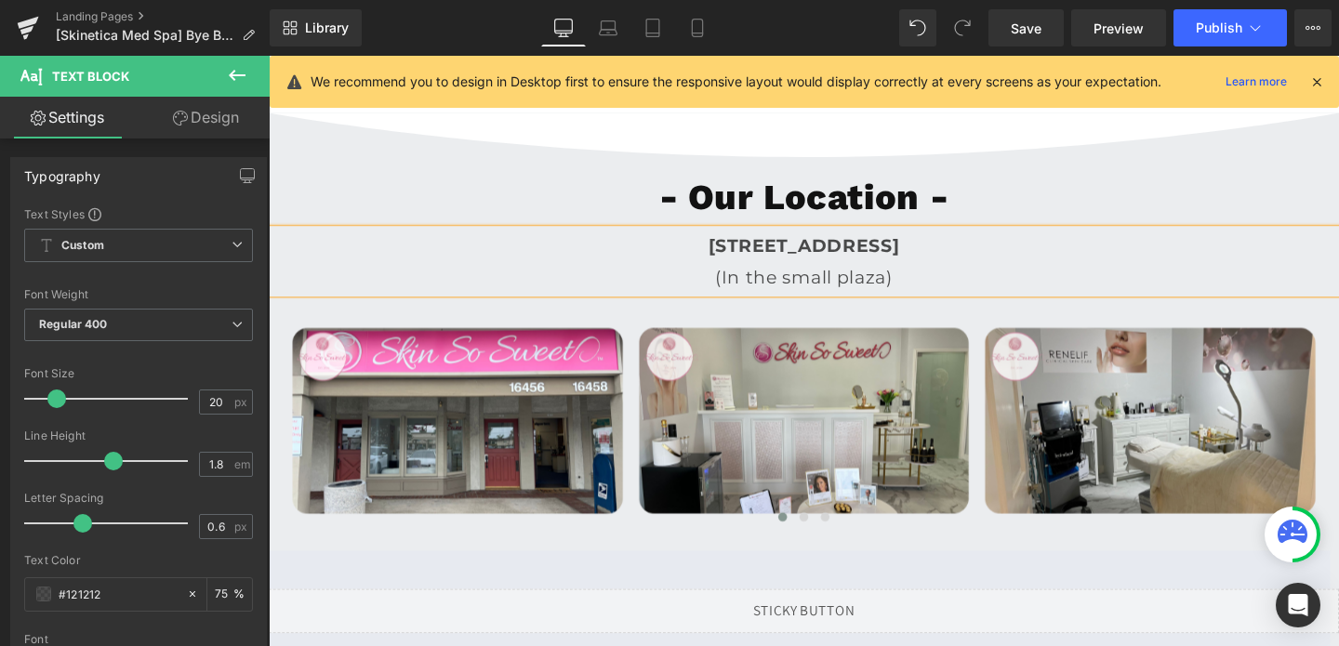
click at [855, 289] on span "(In the small plaza)" at bounding box center [831, 289] width 187 height 22
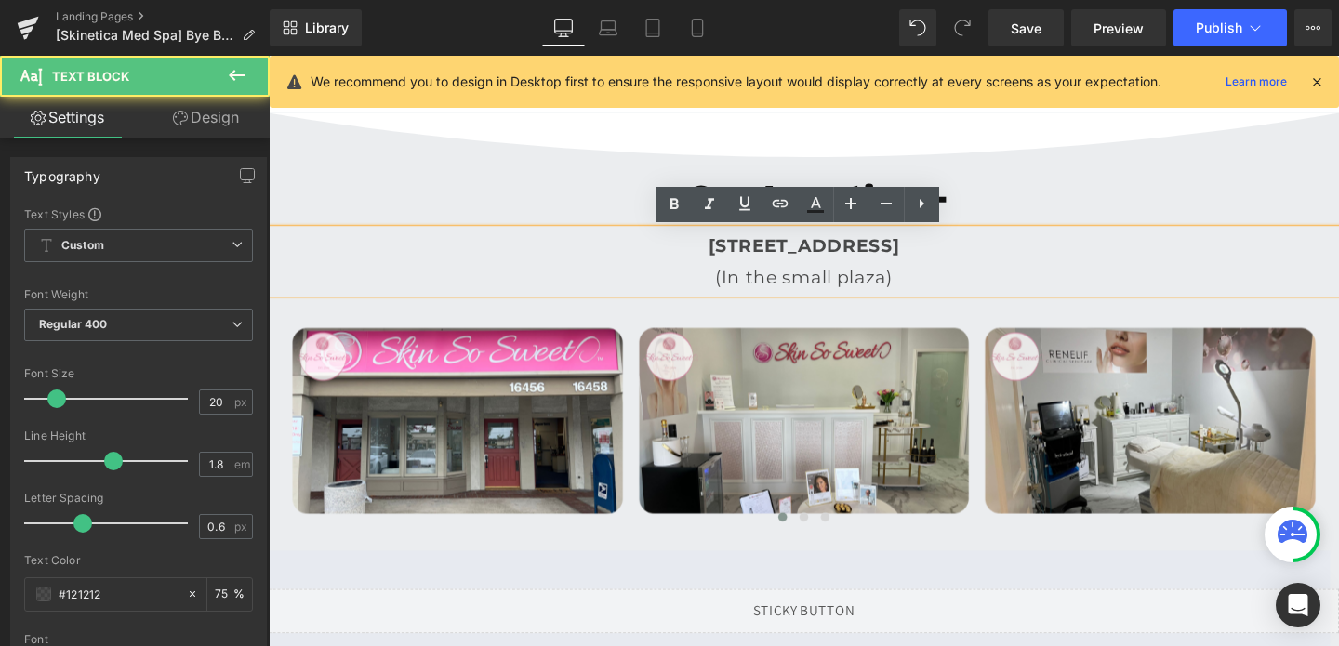
click at [855, 289] on span "(In the small plaza)" at bounding box center [831, 289] width 187 height 22
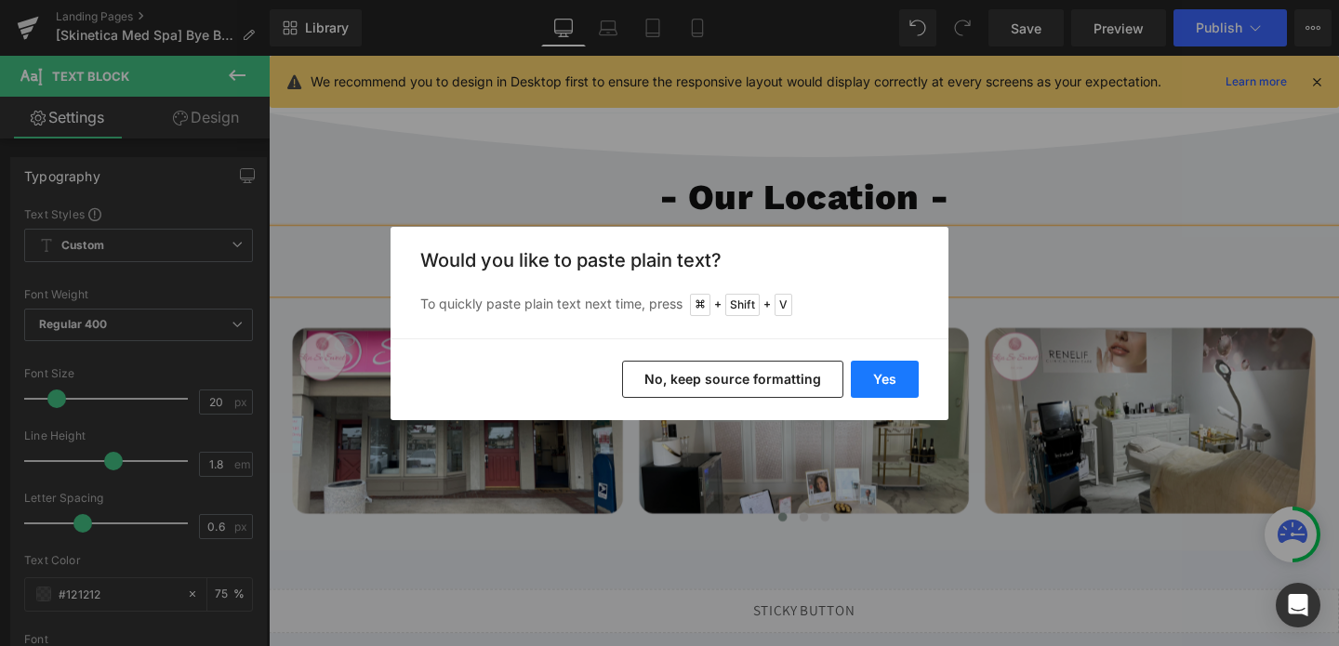
click at [870, 374] on button "Yes" at bounding box center [885, 379] width 68 height 37
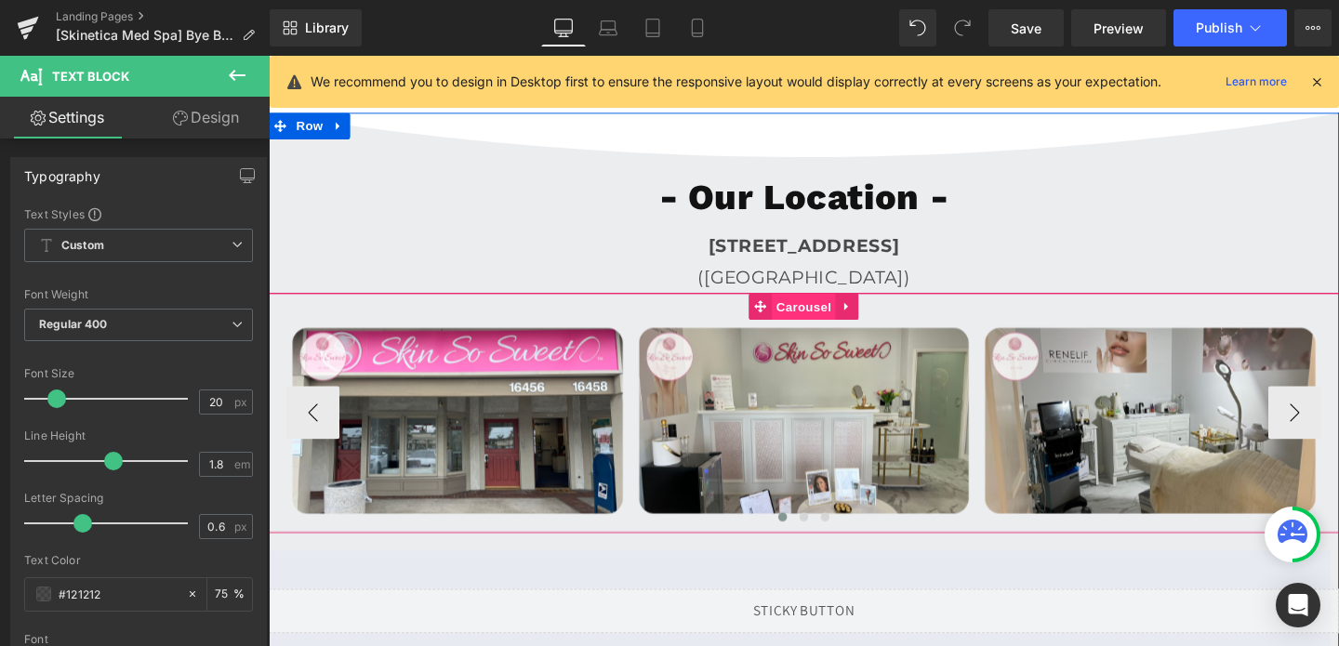
click at [821, 320] on span "Carousel" at bounding box center [831, 320] width 67 height 28
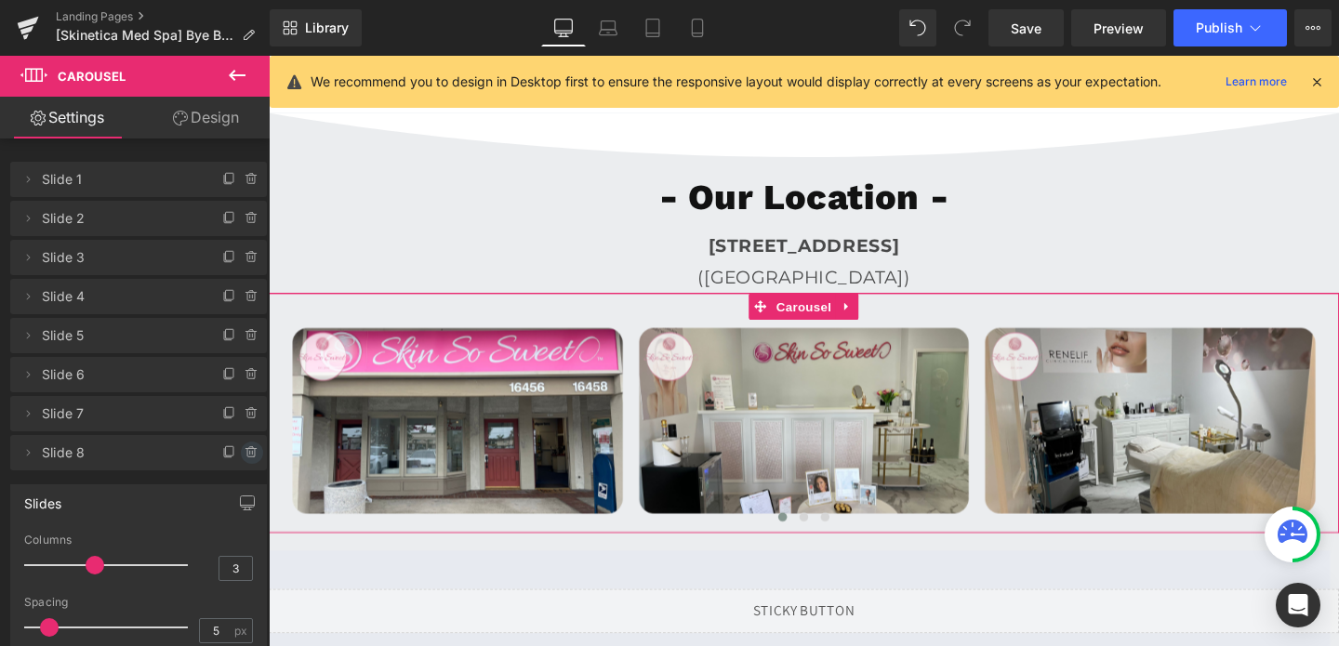
click at [252, 453] on icon at bounding box center [252, 453] width 0 height 4
click at [244, 453] on button "Delete" at bounding box center [232, 454] width 59 height 24
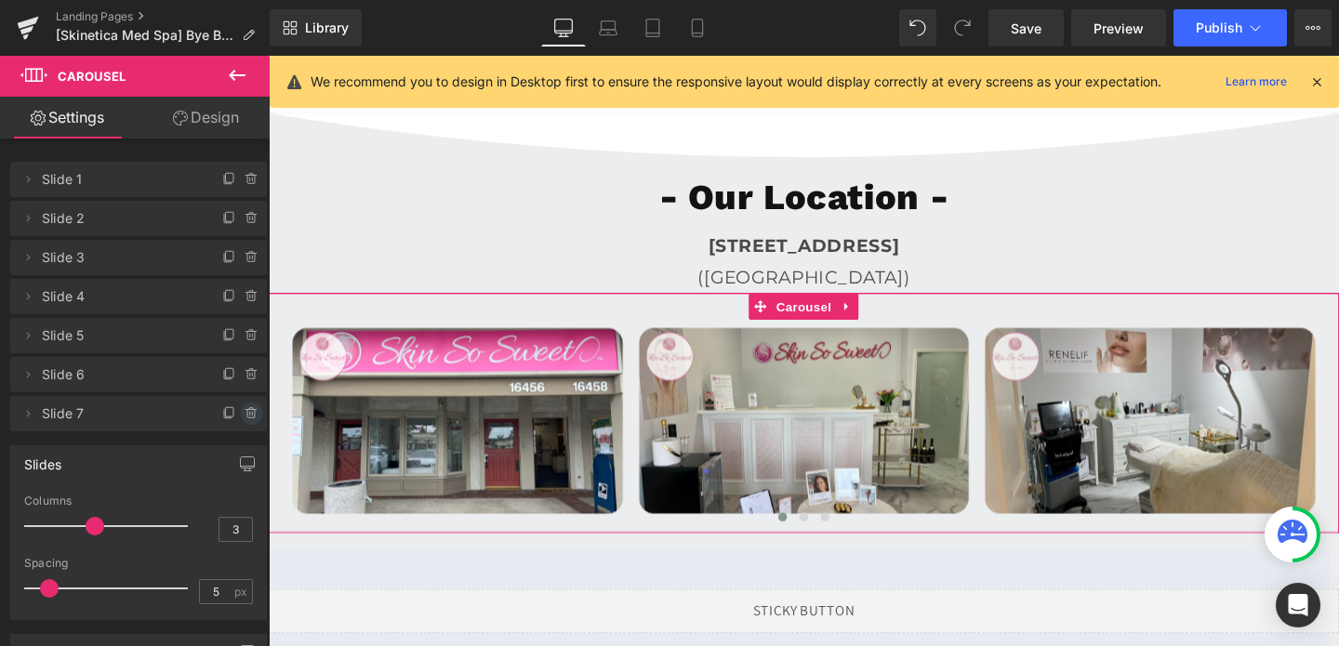
click at [247, 414] on icon at bounding box center [251, 413] width 15 height 15
click at [245, 410] on button "Delete" at bounding box center [232, 415] width 59 height 24
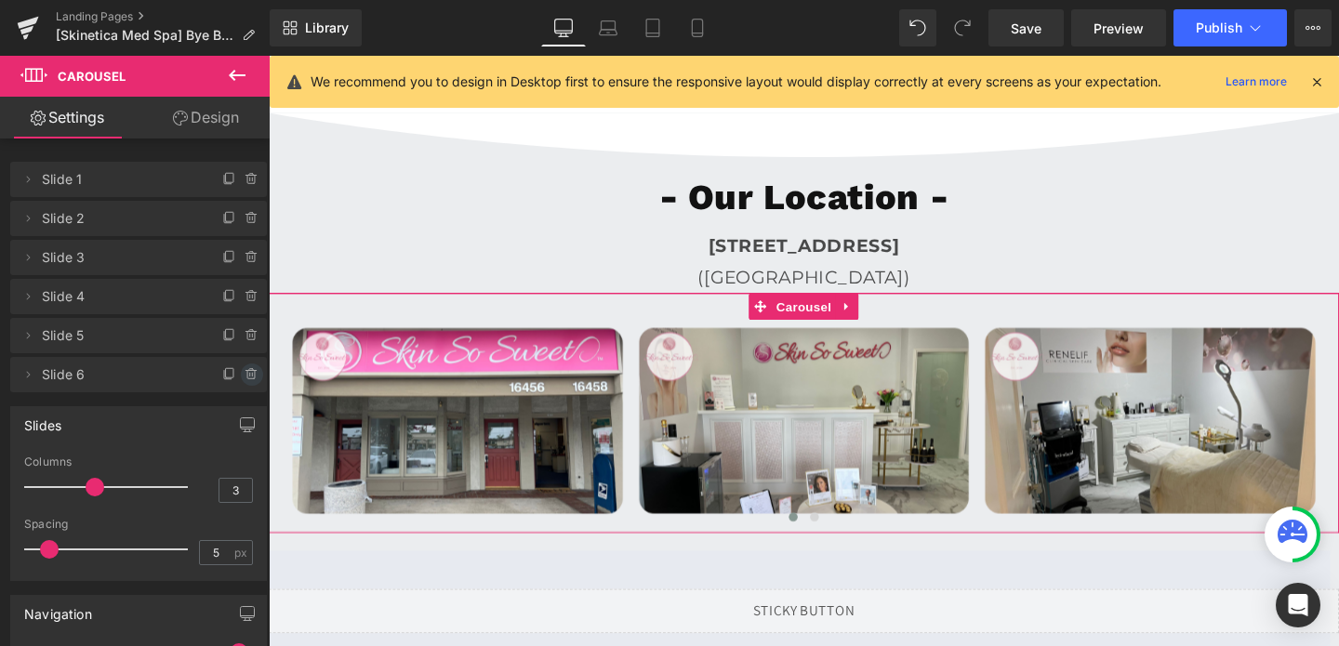
click at [246, 380] on icon at bounding box center [251, 374] width 15 height 15
click at [244, 373] on button "Delete" at bounding box center [232, 375] width 59 height 24
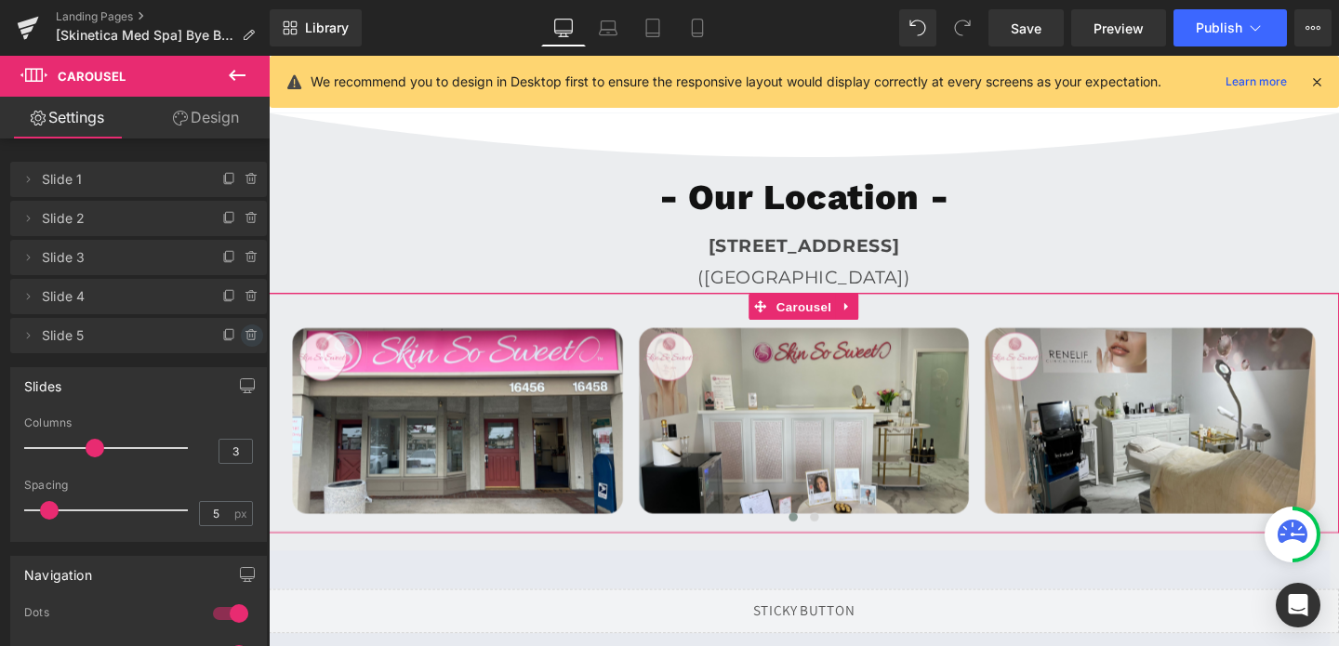
click at [244, 337] on icon at bounding box center [251, 335] width 15 height 15
click at [244, 337] on button "Delete" at bounding box center [232, 336] width 59 height 24
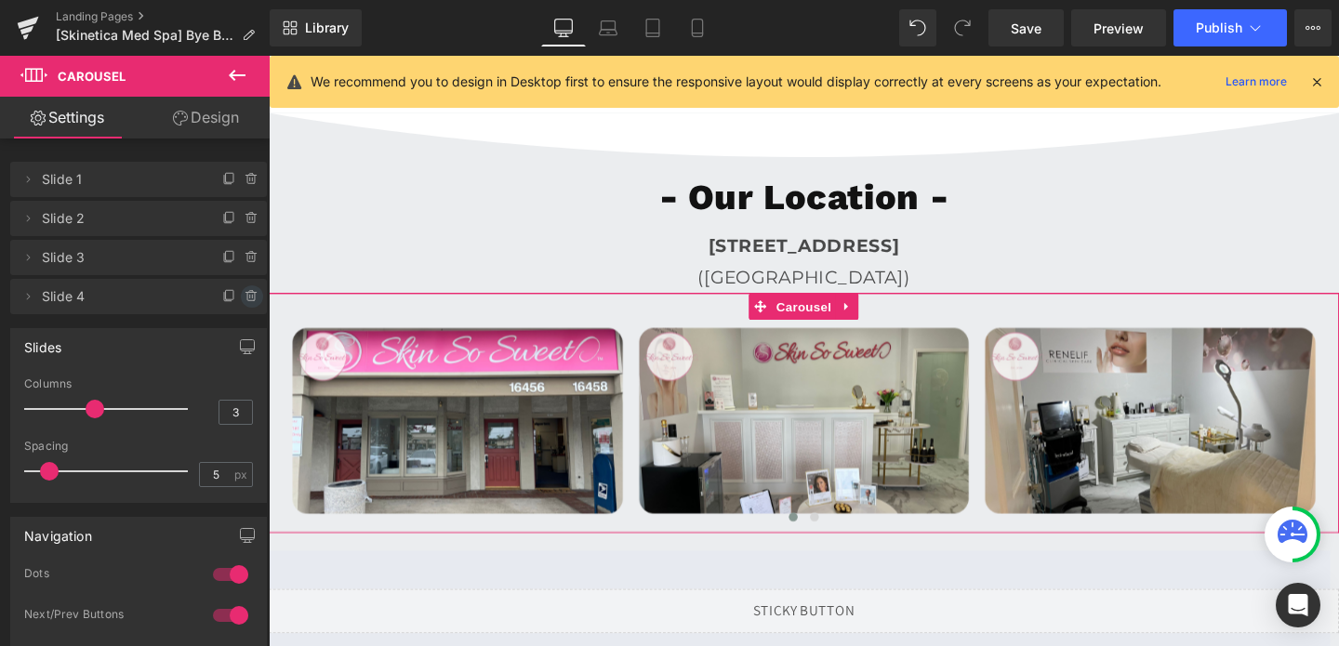
click at [248, 300] on icon at bounding box center [251, 296] width 15 height 15
click at [248, 300] on button "Delete" at bounding box center [232, 297] width 59 height 24
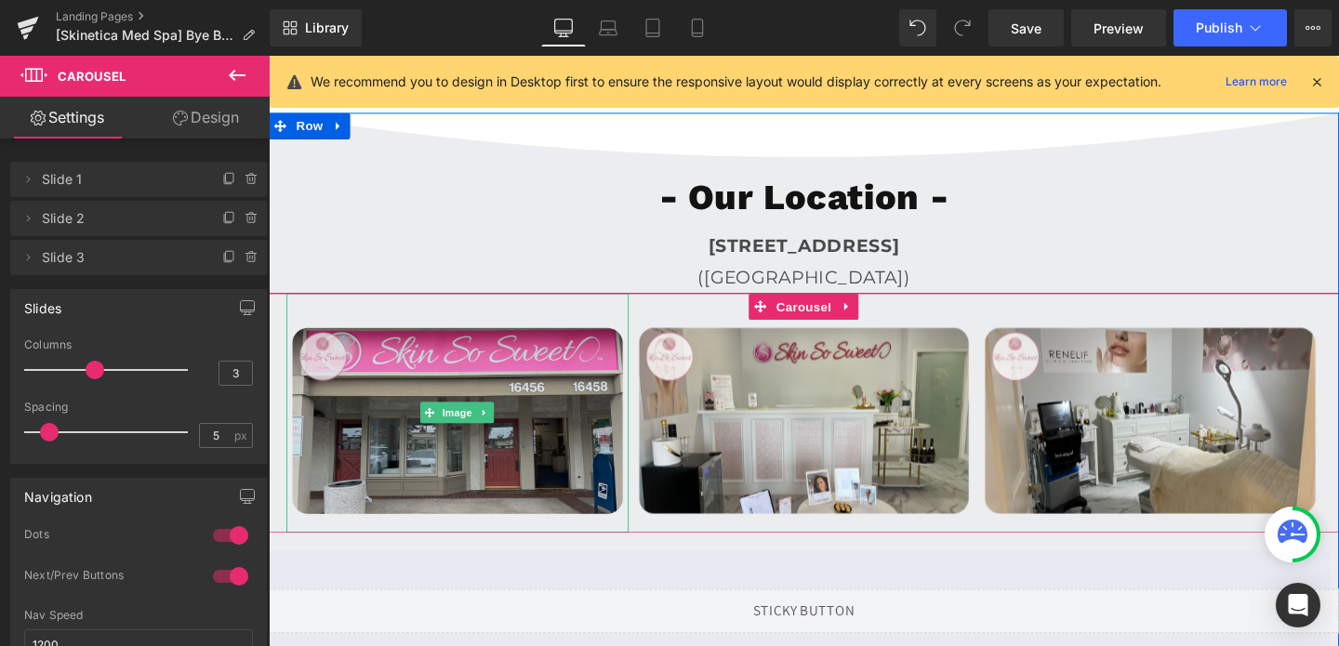
click at [459, 424] on span "Image" at bounding box center [467, 431] width 39 height 22
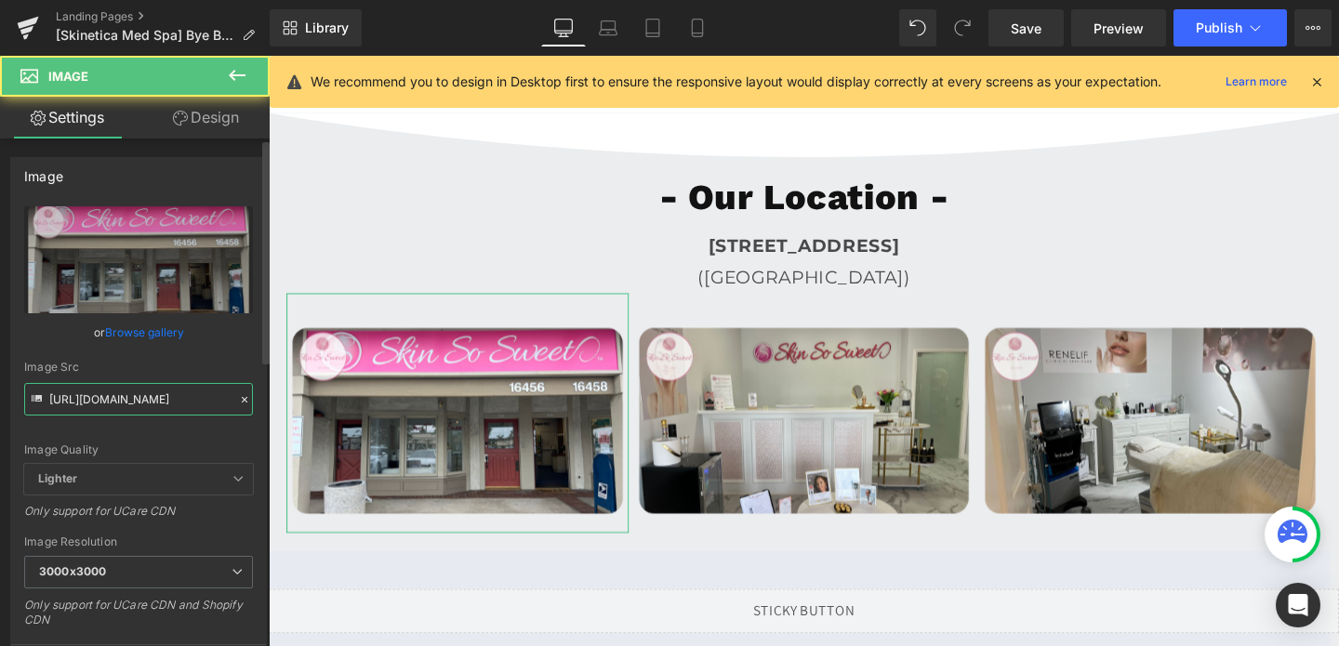
click at [176, 414] on input "[URL][DOMAIN_NAME]" at bounding box center [138, 399] width 229 height 33
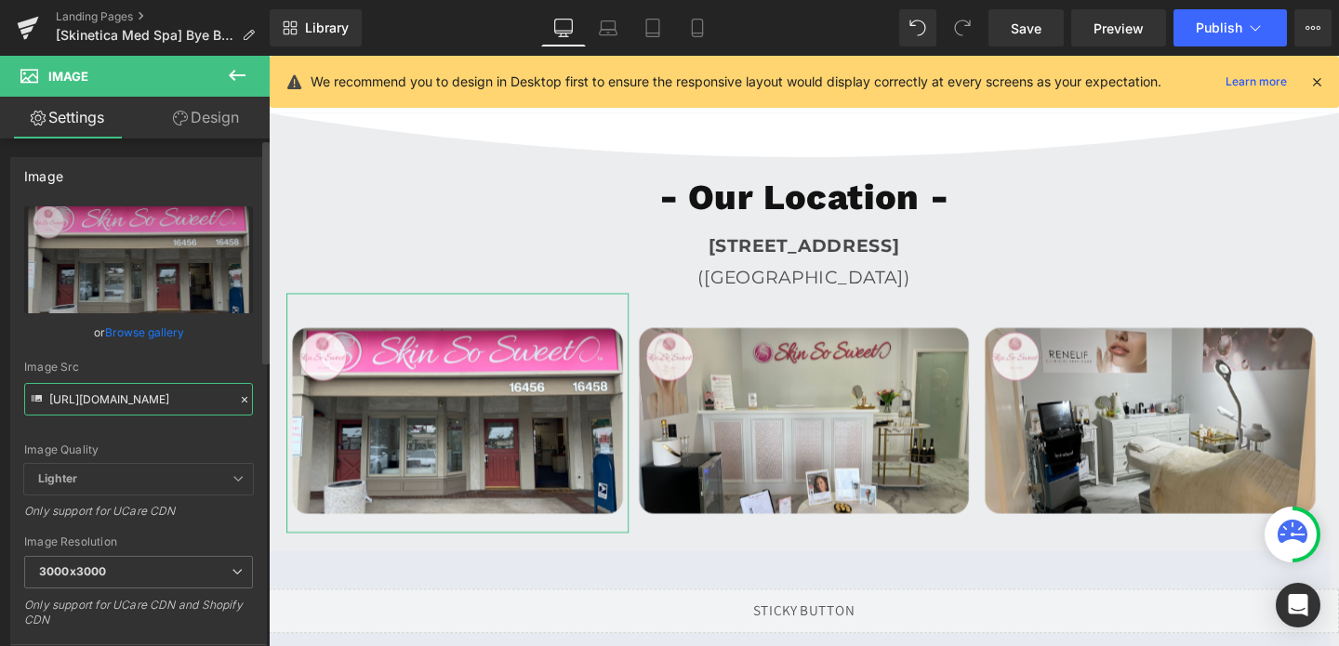
click at [176, 414] on input "[URL][DOMAIN_NAME]" at bounding box center [138, 399] width 229 height 33
paste input "758/1601/0010/files/skinetica_temp_3000x3000.png?v=1756238032"
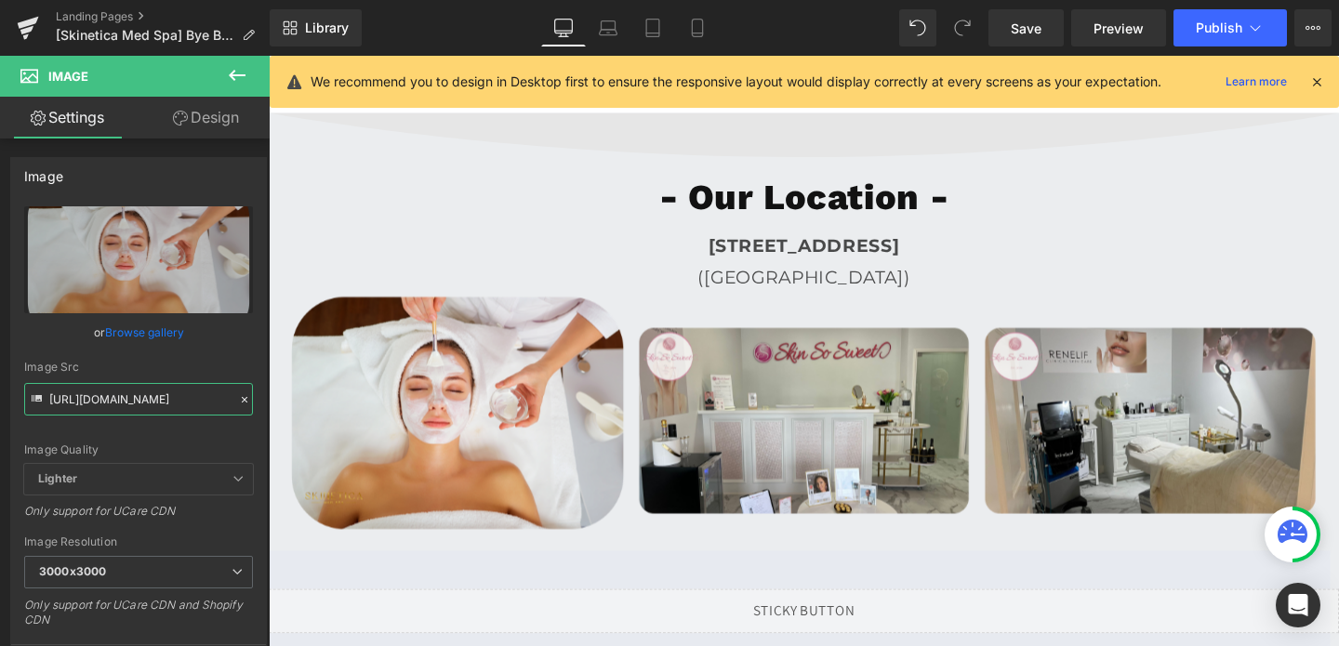
type input "[URL][DOMAIN_NAME]"
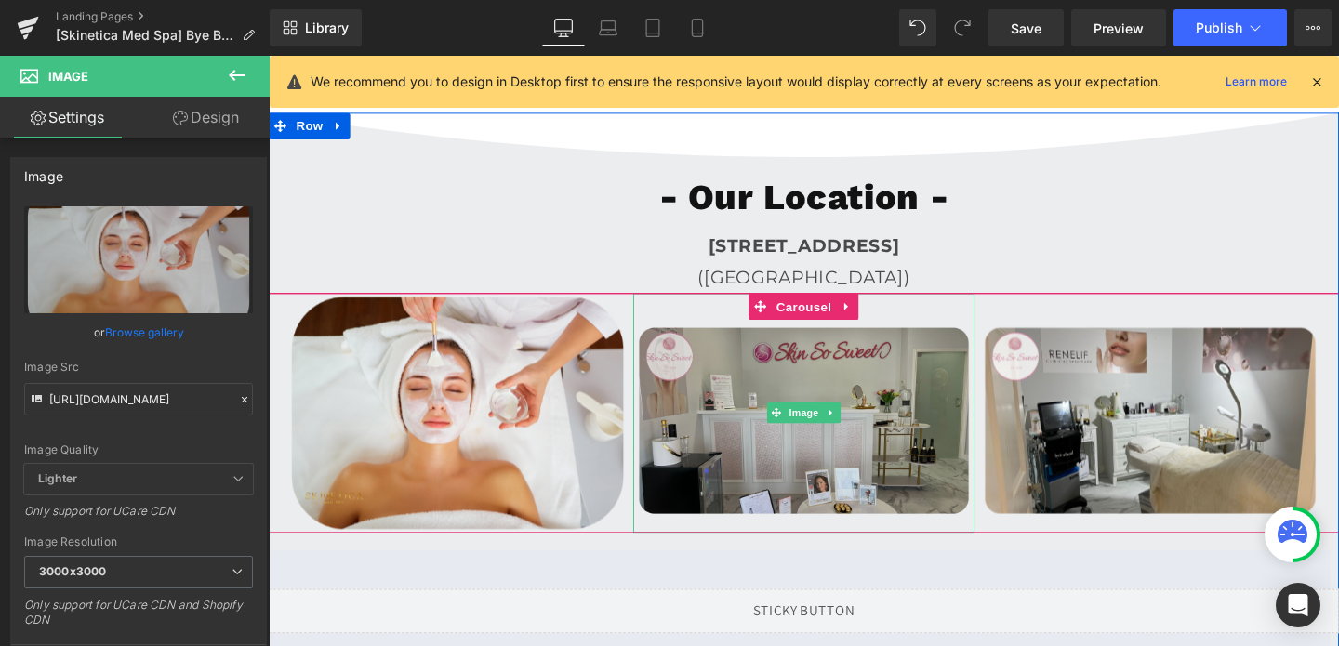
click at [775, 366] on img at bounding box center [832, 432] width 360 height 252
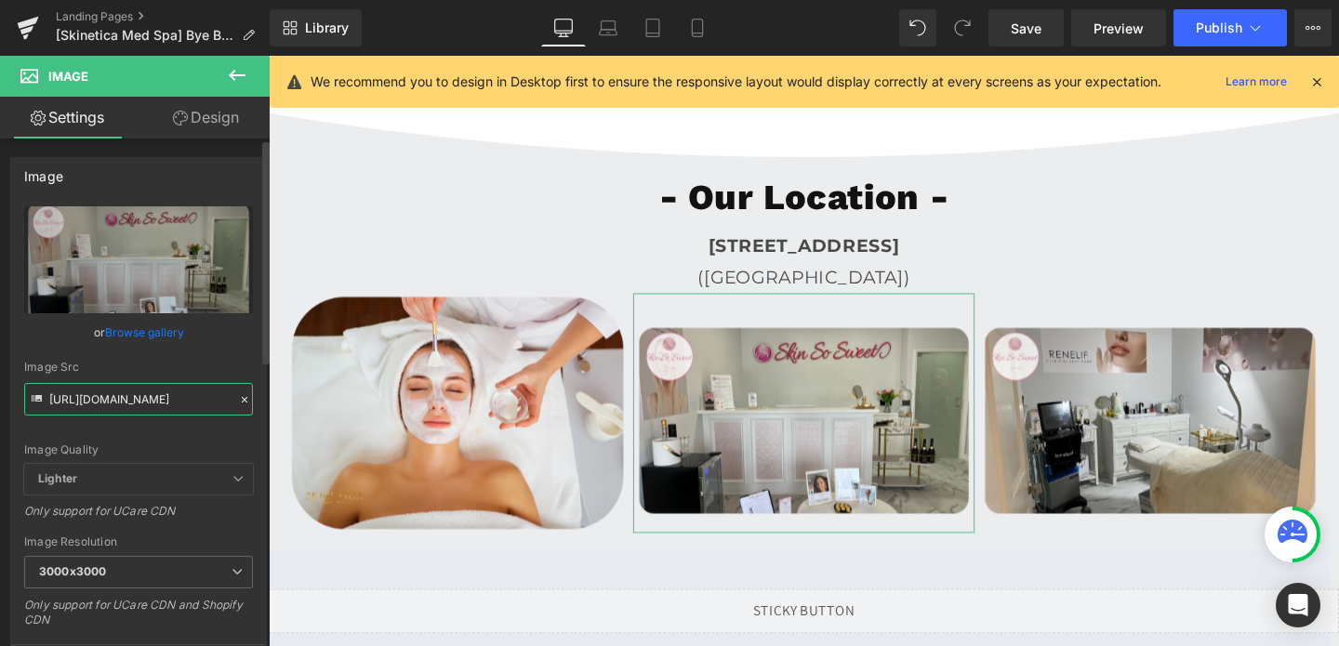
click at [178, 412] on input "[URL][DOMAIN_NAME]" at bounding box center [138, 399] width 229 height 33
paste input "758/1601/0010/files/skinetica_temp_3_3000x3000.png?v=1756238036"
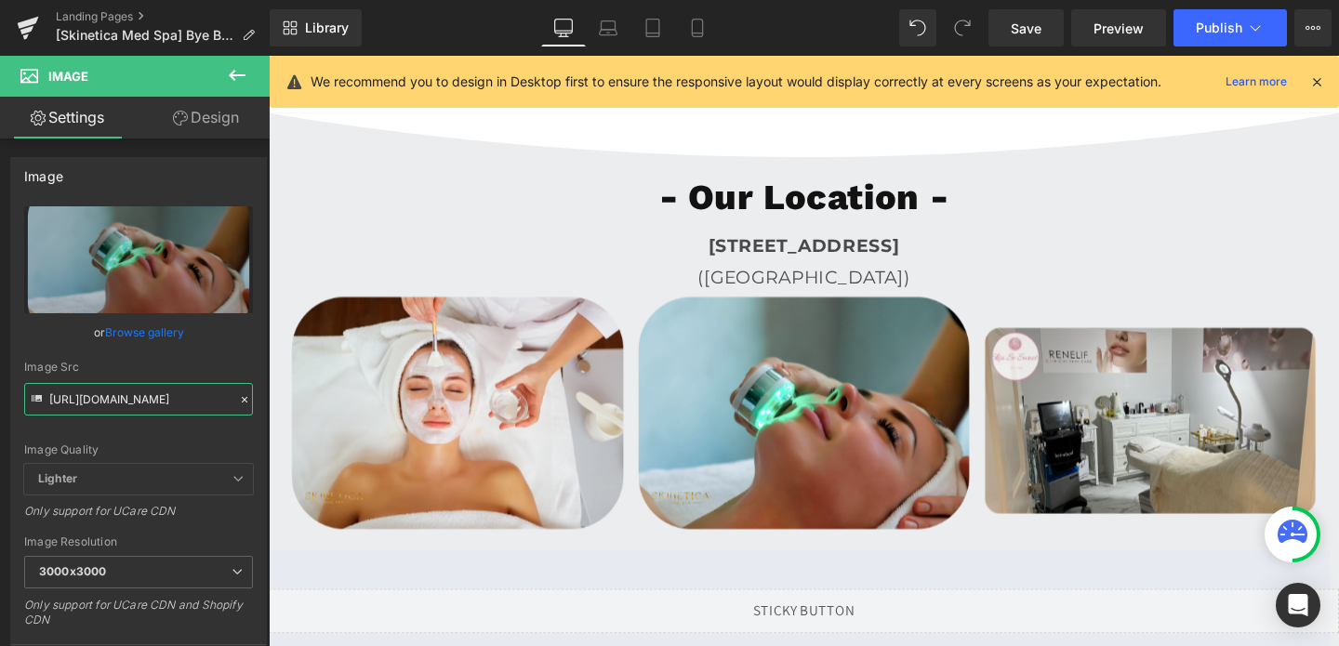
type input "[URL][DOMAIN_NAME]"
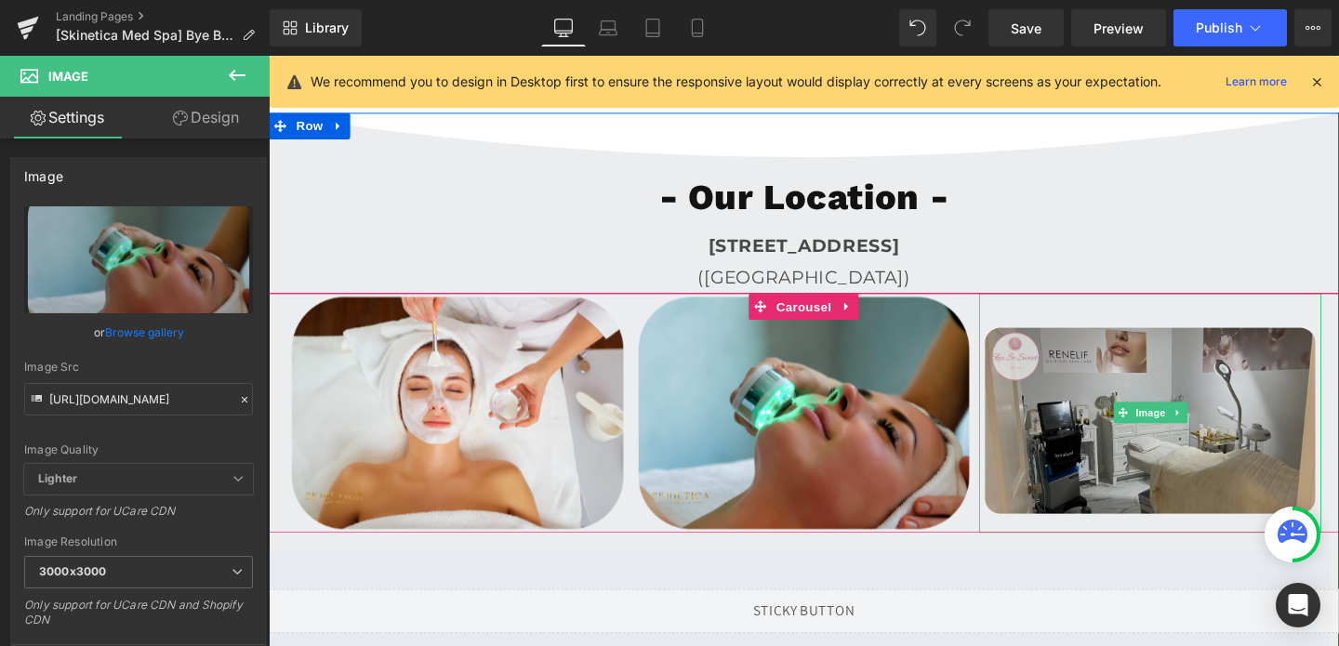
click at [1161, 347] on img at bounding box center [1195, 432] width 360 height 252
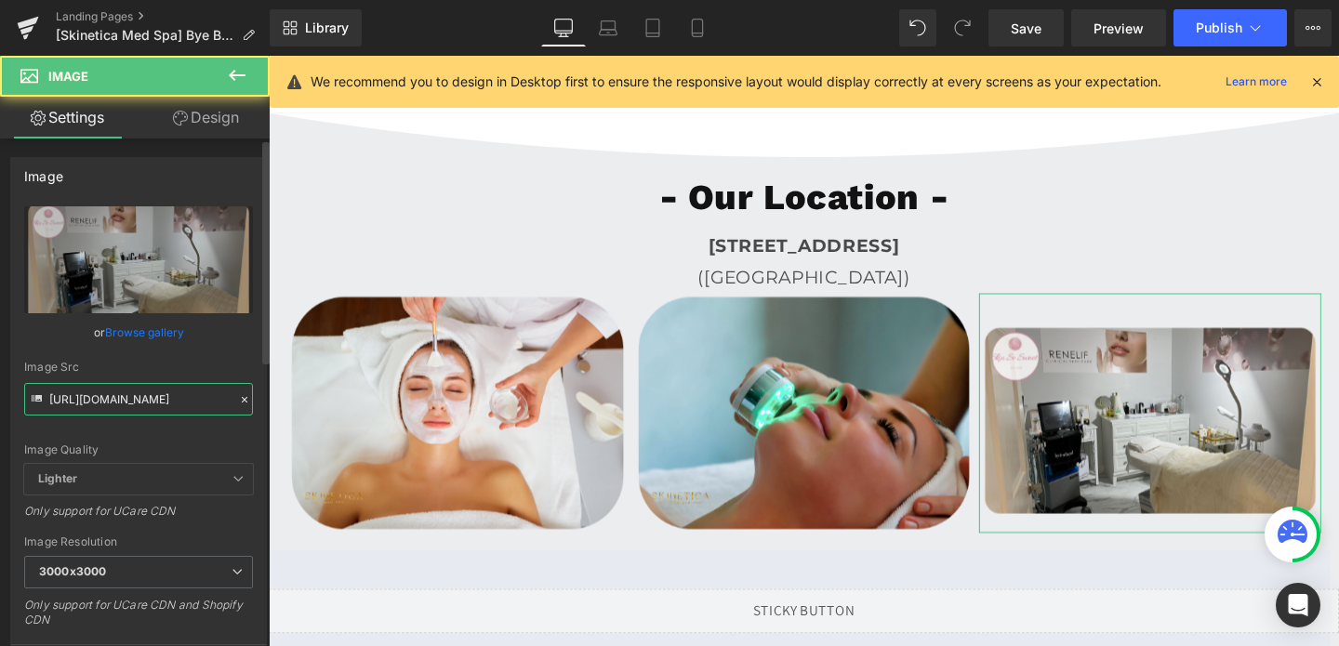
click at [135, 392] on input "[URL][DOMAIN_NAME]" at bounding box center [138, 399] width 229 height 33
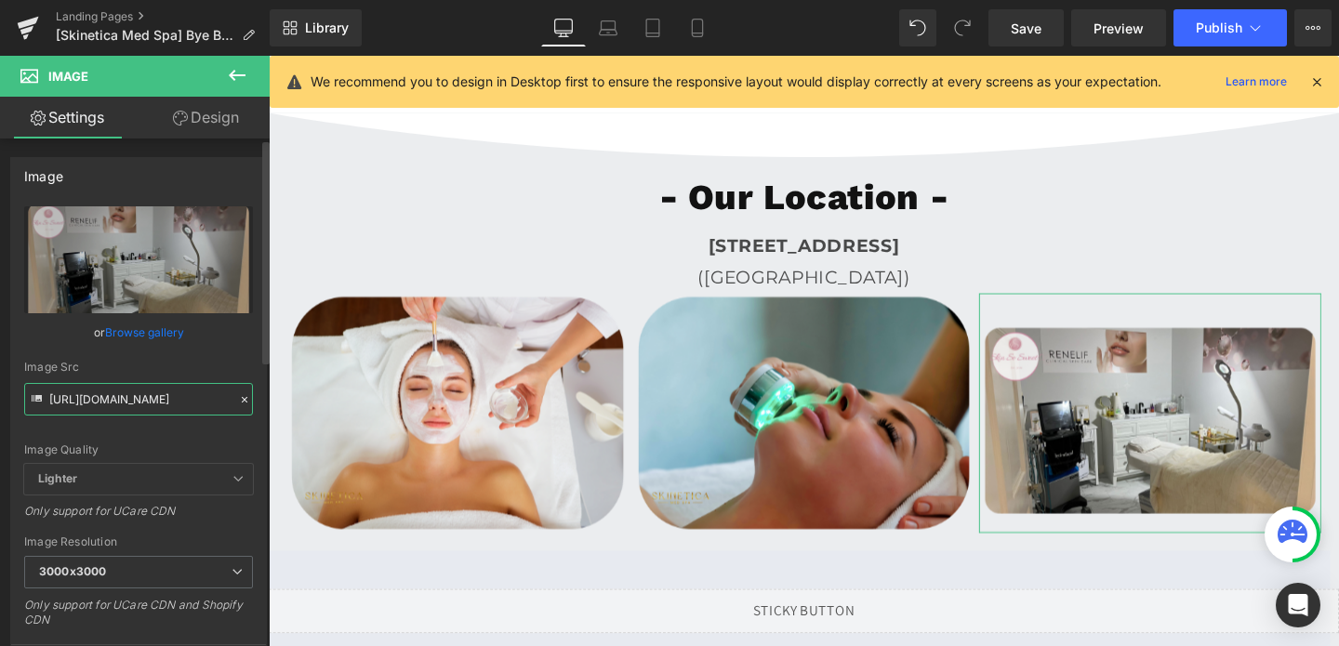
click at [135, 392] on input "[URL][DOMAIN_NAME]" at bounding box center [138, 399] width 229 height 33
paste input "758/1601/0010/files/skinetica_temp_3000x3000.png?v=1756238032"
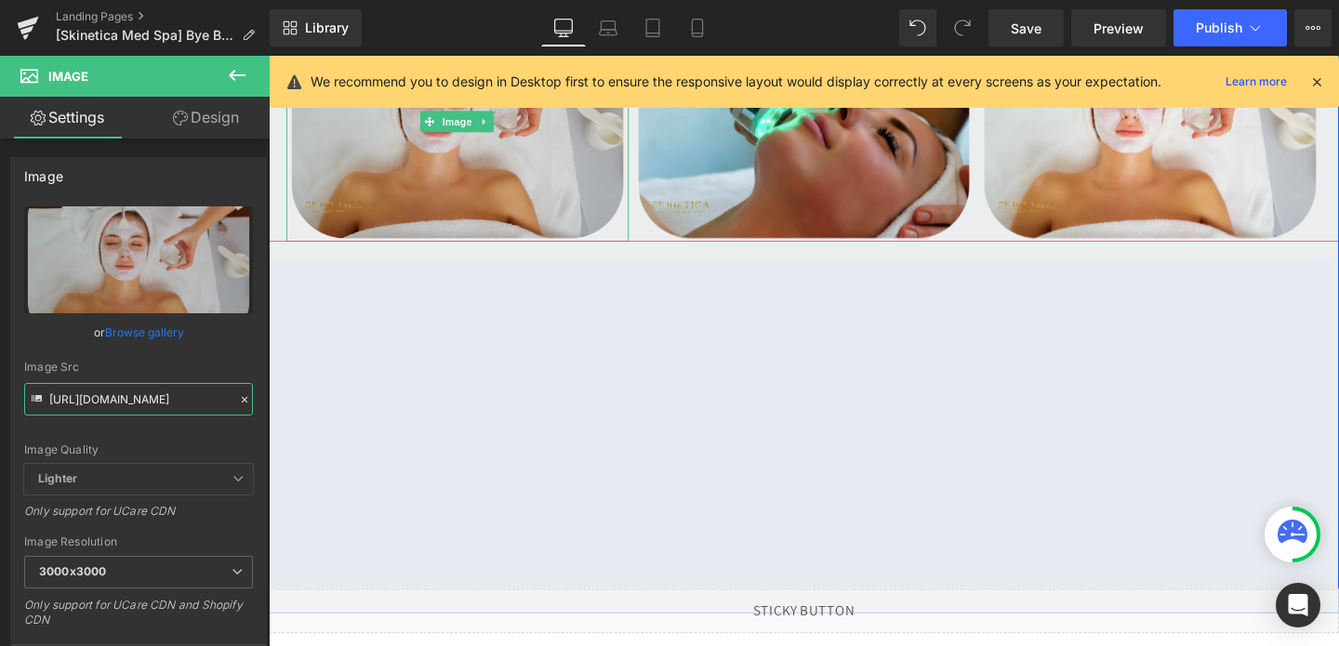
scroll to position [5276, 0]
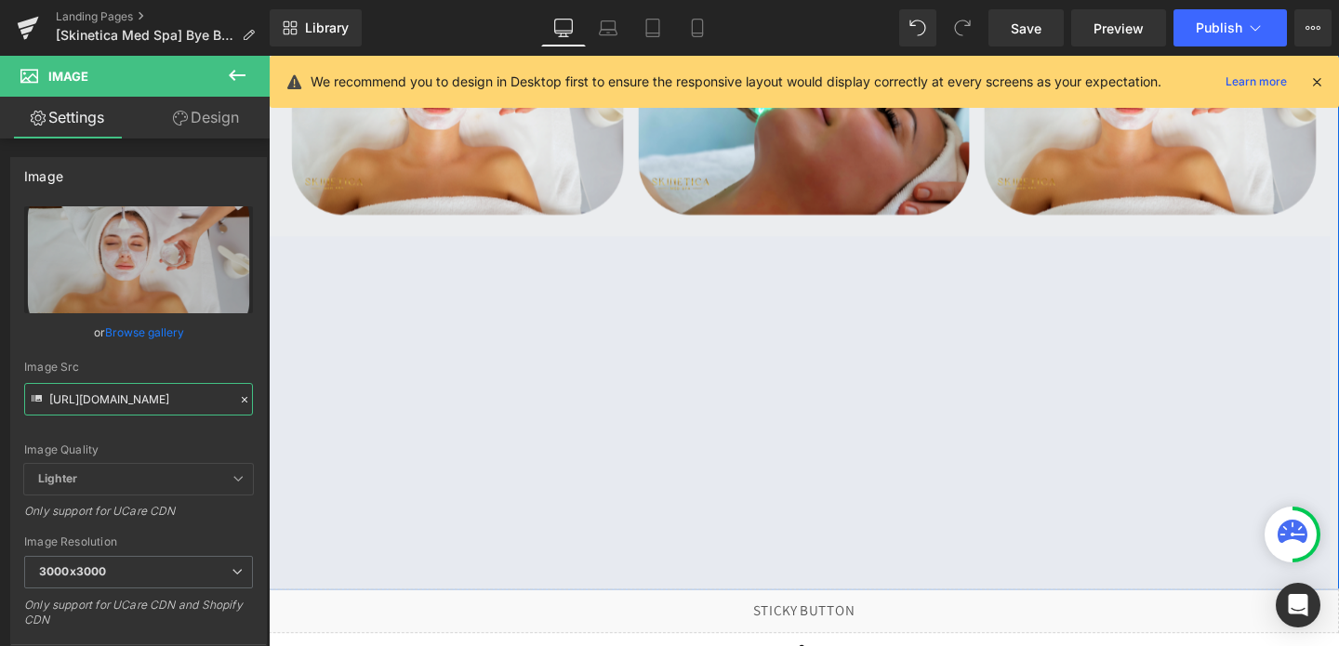
type input "[URL][DOMAIN_NAME]"
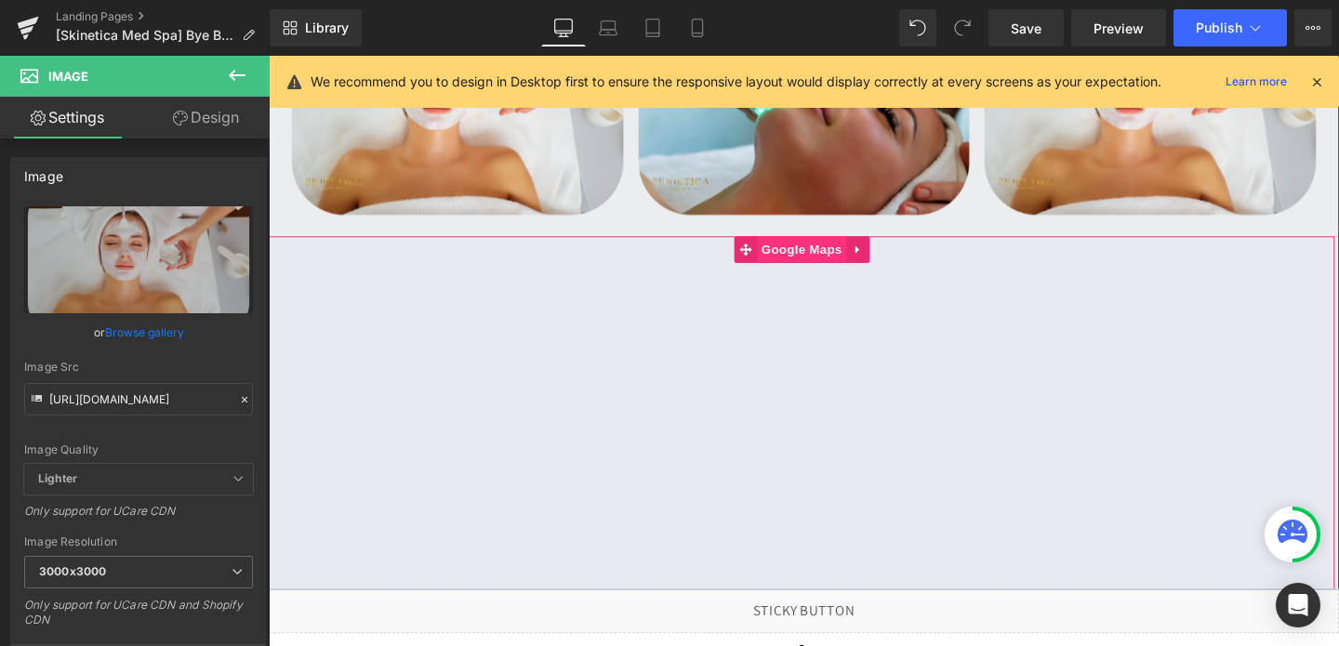
click at [852, 270] on span "Google Maps" at bounding box center [829, 259] width 94 height 28
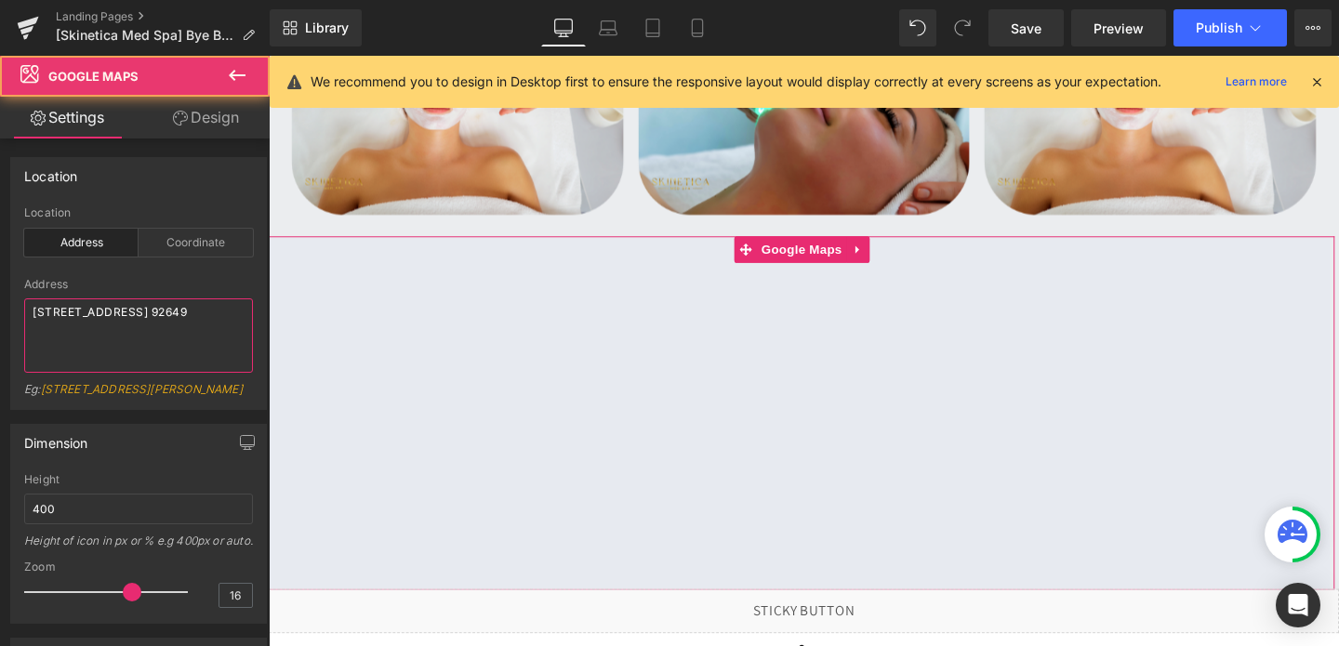
click at [90, 309] on textarea "[STREET_ADDRESS] 92649" at bounding box center [138, 335] width 229 height 74
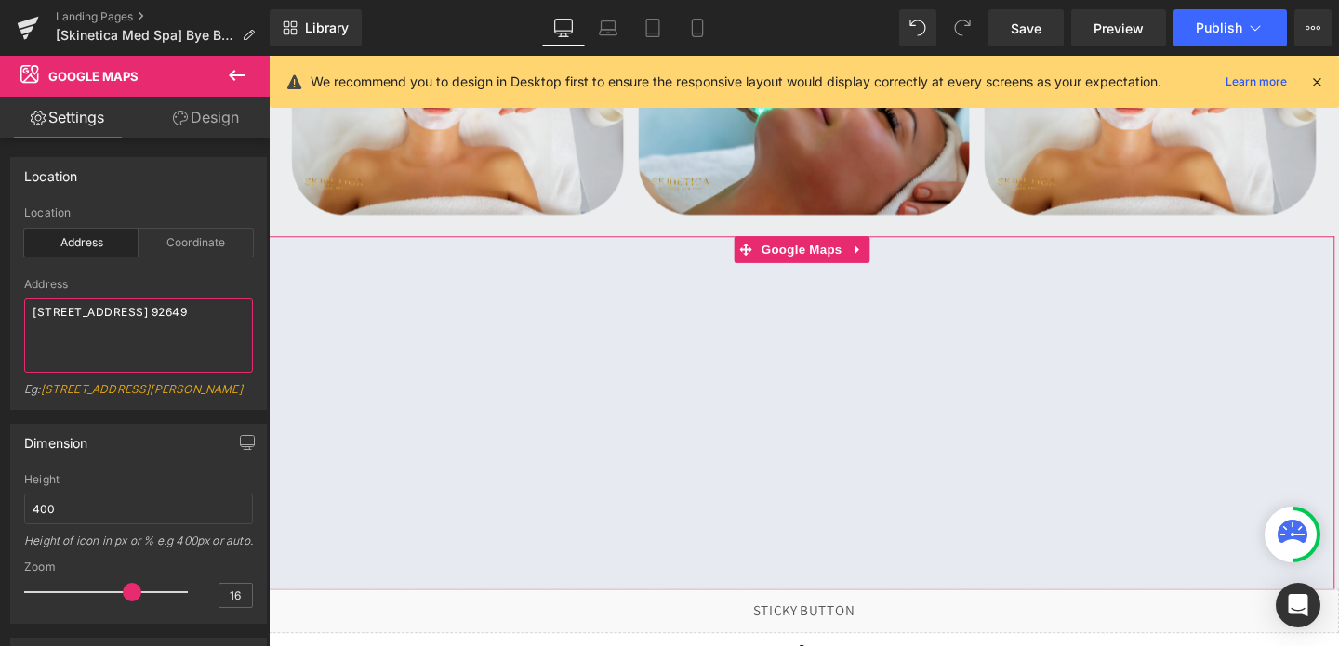
click at [90, 309] on textarea "[STREET_ADDRESS] 92649" at bounding box center [138, 335] width 229 height 74
paste textarea "Skinetica [GEOGRAPHIC_DATA]"
type textarea "Skinetica [GEOGRAPHIC_DATA]"
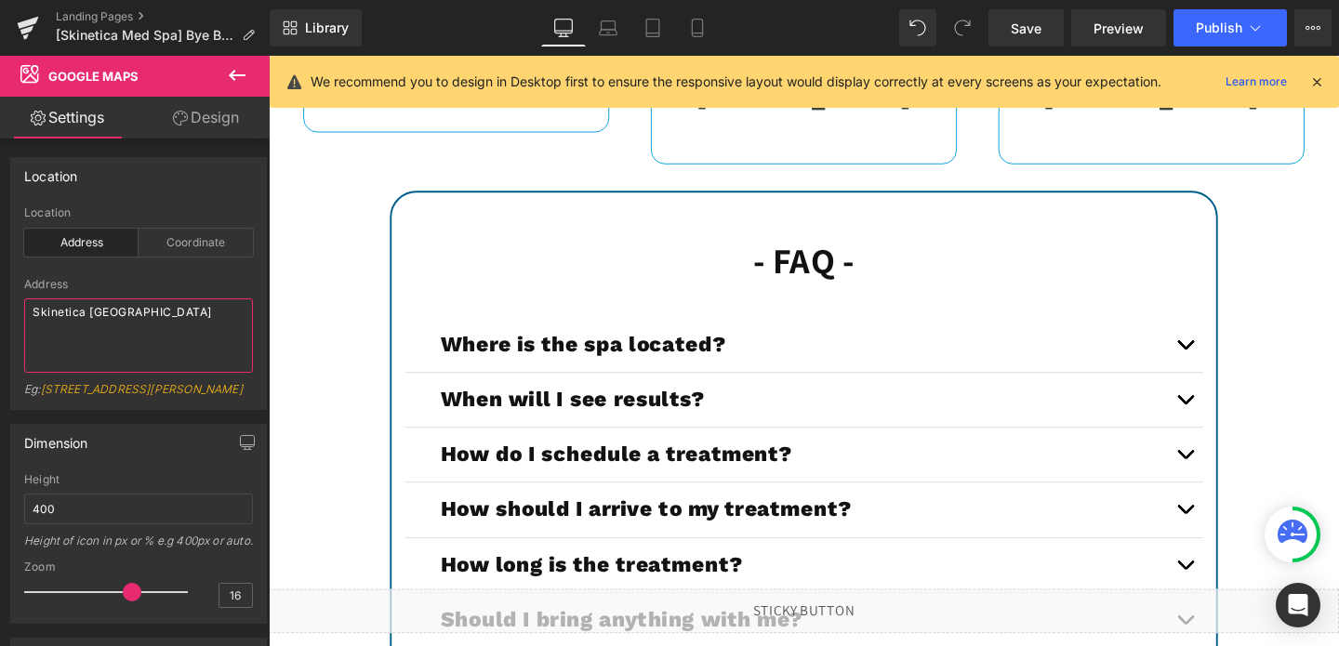
scroll to position [6308, 0]
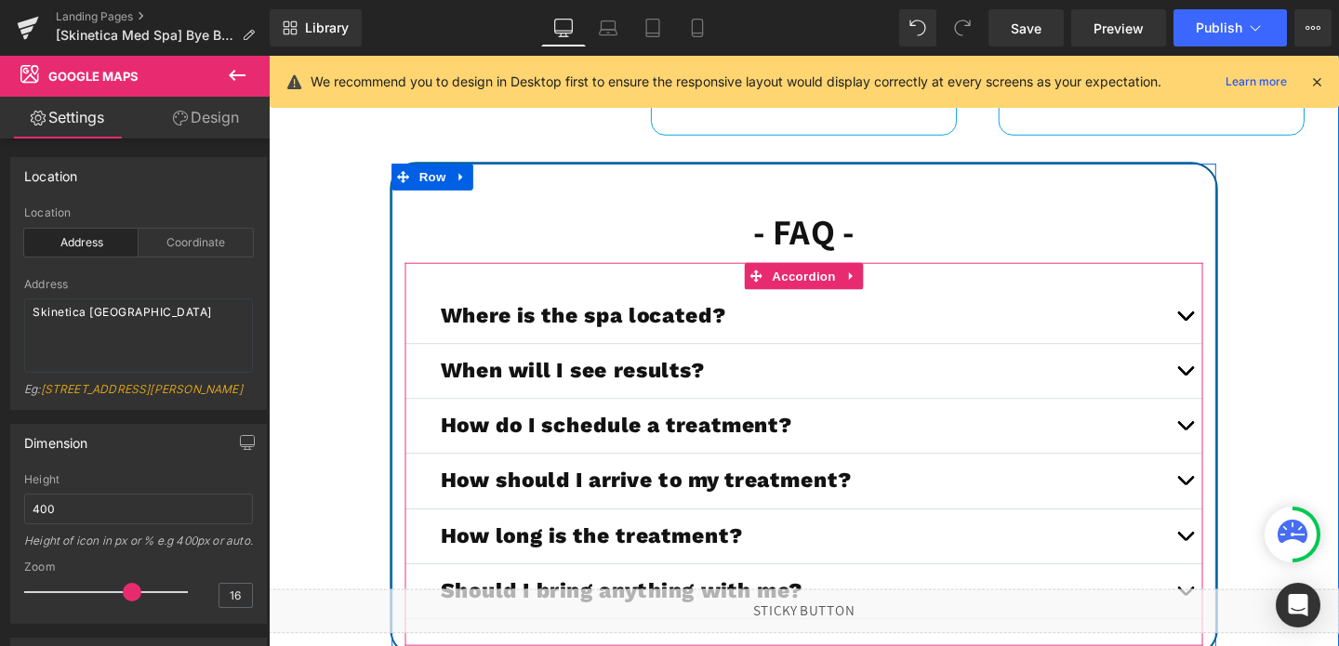
click at [1232, 334] on span "button" at bounding box center [1232, 334] width 0 height 0
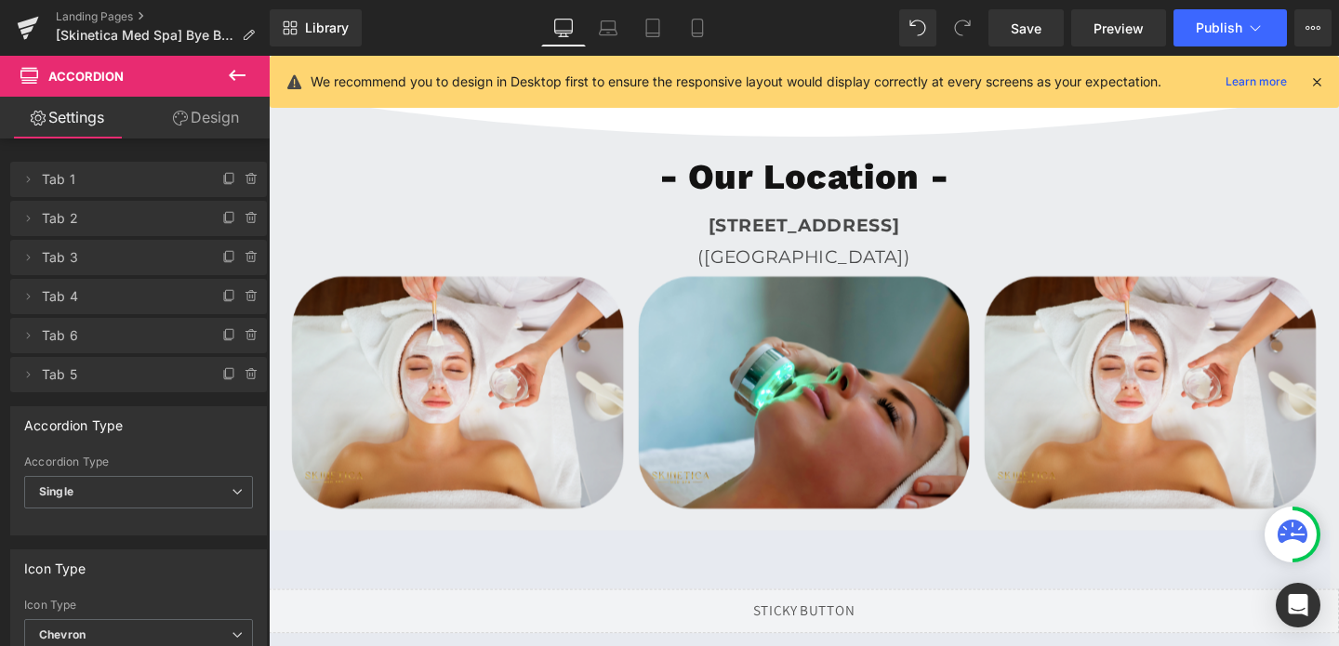
scroll to position [4955, 0]
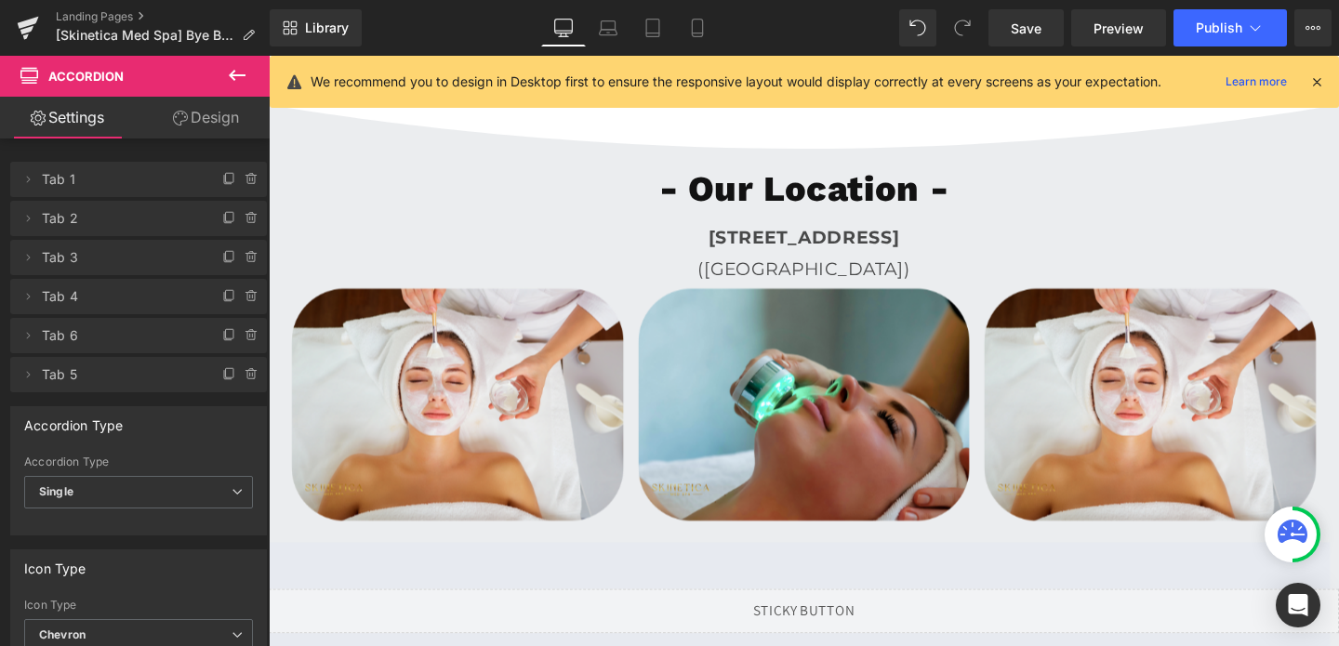
click at [731, 256] on b "[STREET_ADDRESS]" at bounding box center [831, 246] width 201 height 22
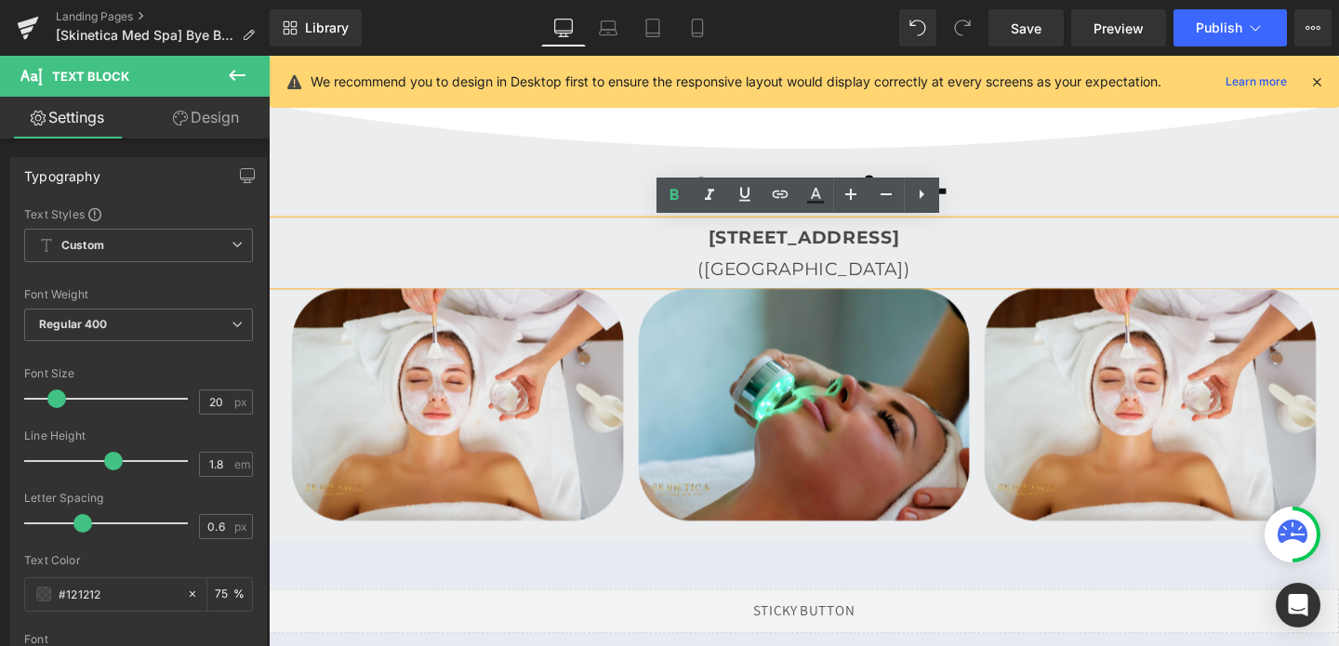
drag, startPoint x: 579, startPoint y: 243, endPoint x: 1117, endPoint y: 281, distance: 539.6
click at [1117, 281] on div "[STREET_ADDRESS] ([GEOGRAPHIC_DATA])" at bounding box center [831, 263] width 1125 height 67
copy div "[STREET_ADDRESS] ([GEOGRAPHIC_DATA])"
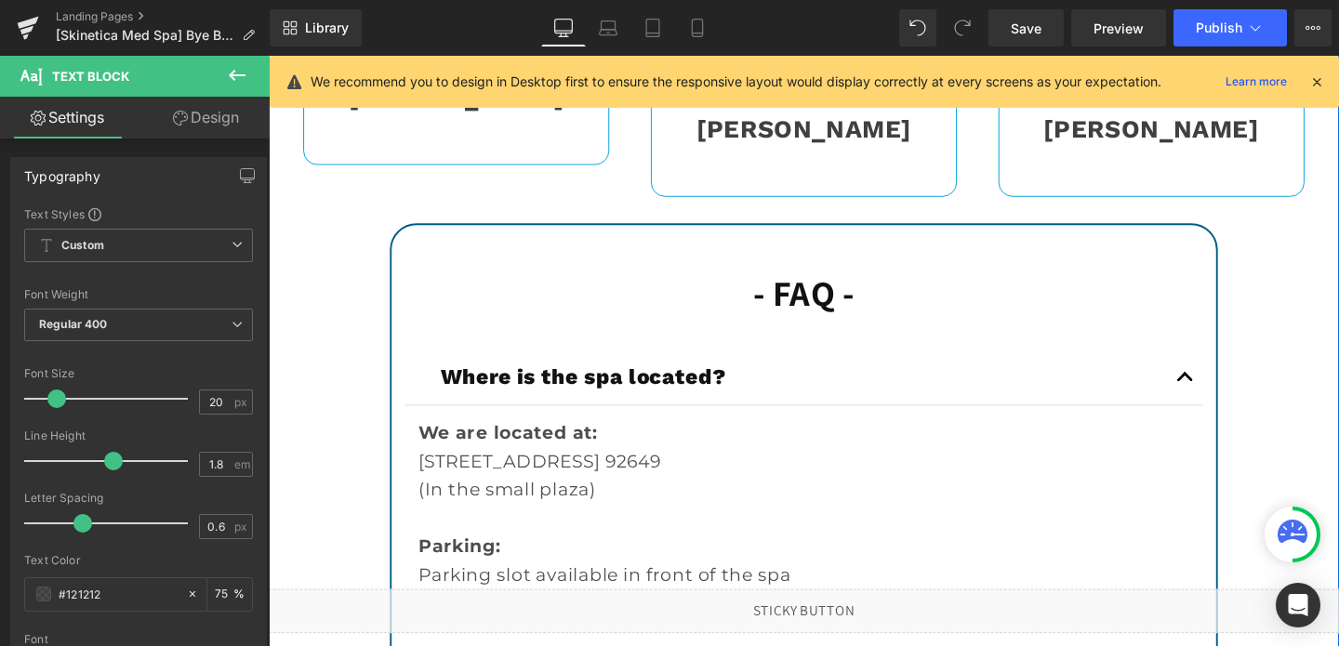
scroll to position [6265, 0]
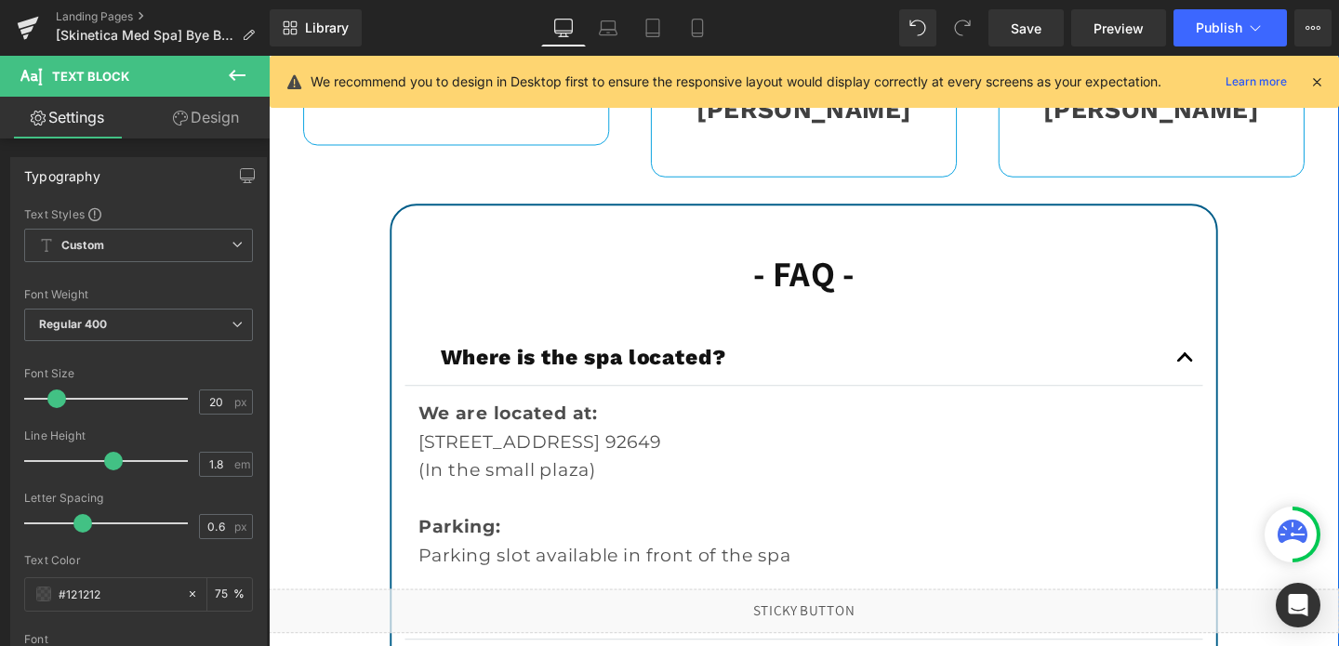
click at [522, 494] on p "(In the small plaza)" at bounding box center [831, 491] width 811 height 30
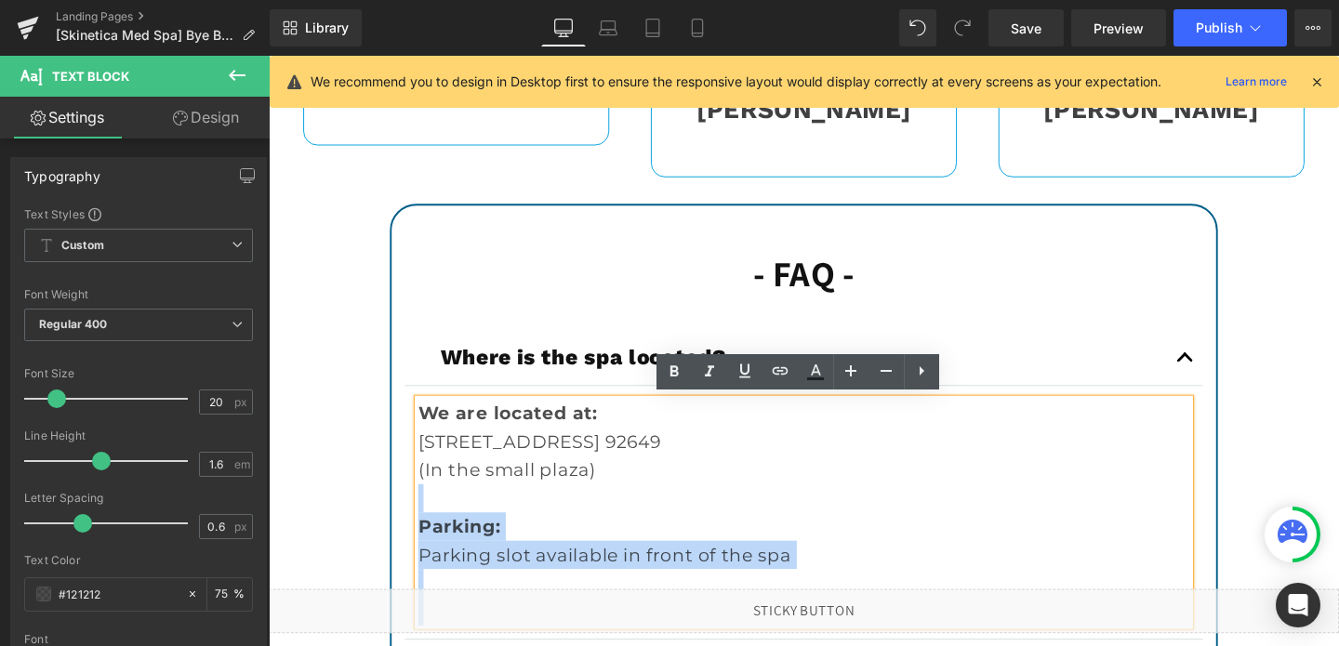
drag, startPoint x: 626, startPoint y: 482, endPoint x: 422, endPoint y: 456, distance: 205.2
click at [426, 456] on div "We are located at: [STREET_ADDRESS]. 92649 (In the small plaza) Parking: Parkin…" at bounding box center [831, 535] width 811 height 238
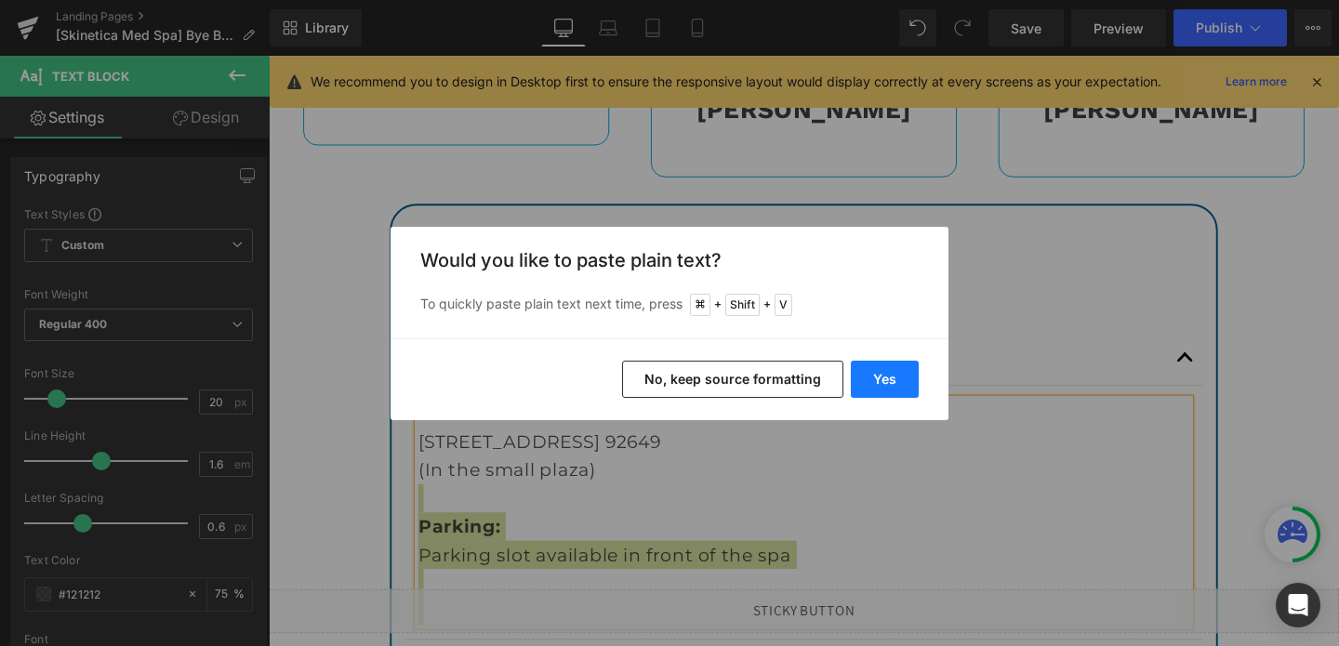
click at [878, 385] on button "Yes" at bounding box center [885, 379] width 68 height 37
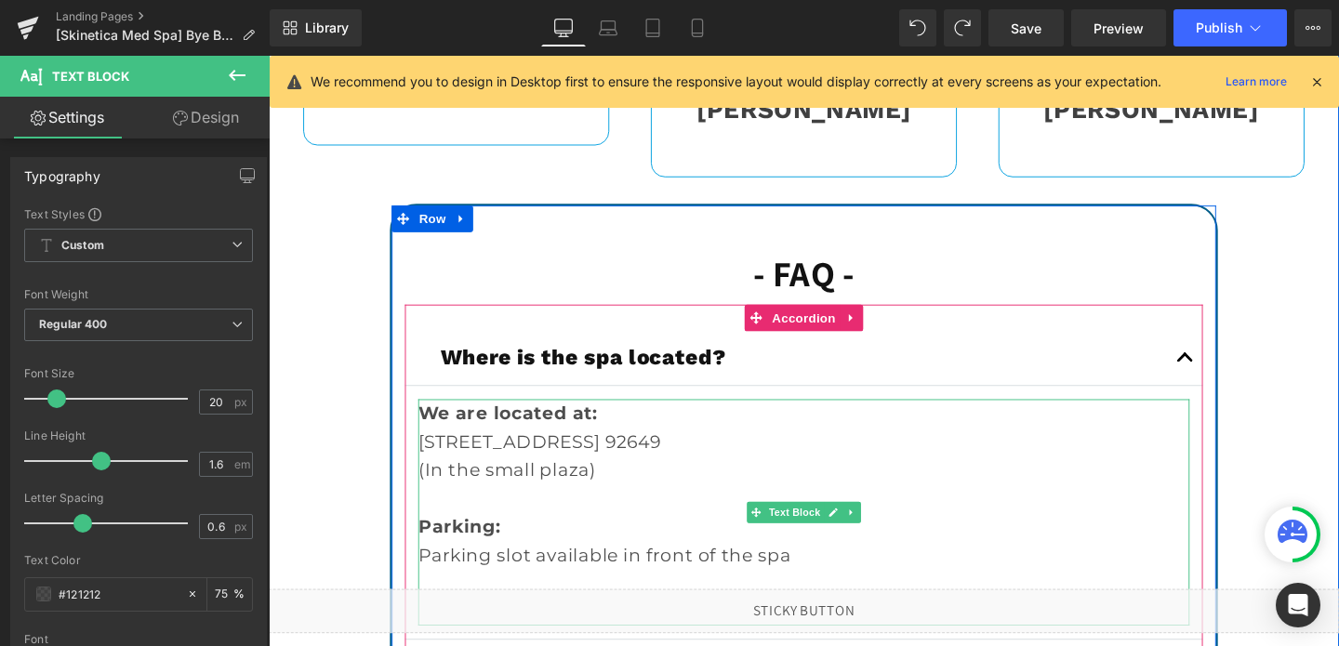
click at [627, 485] on p "(In the small plaza)" at bounding box center [831, 491] width 811 height 30
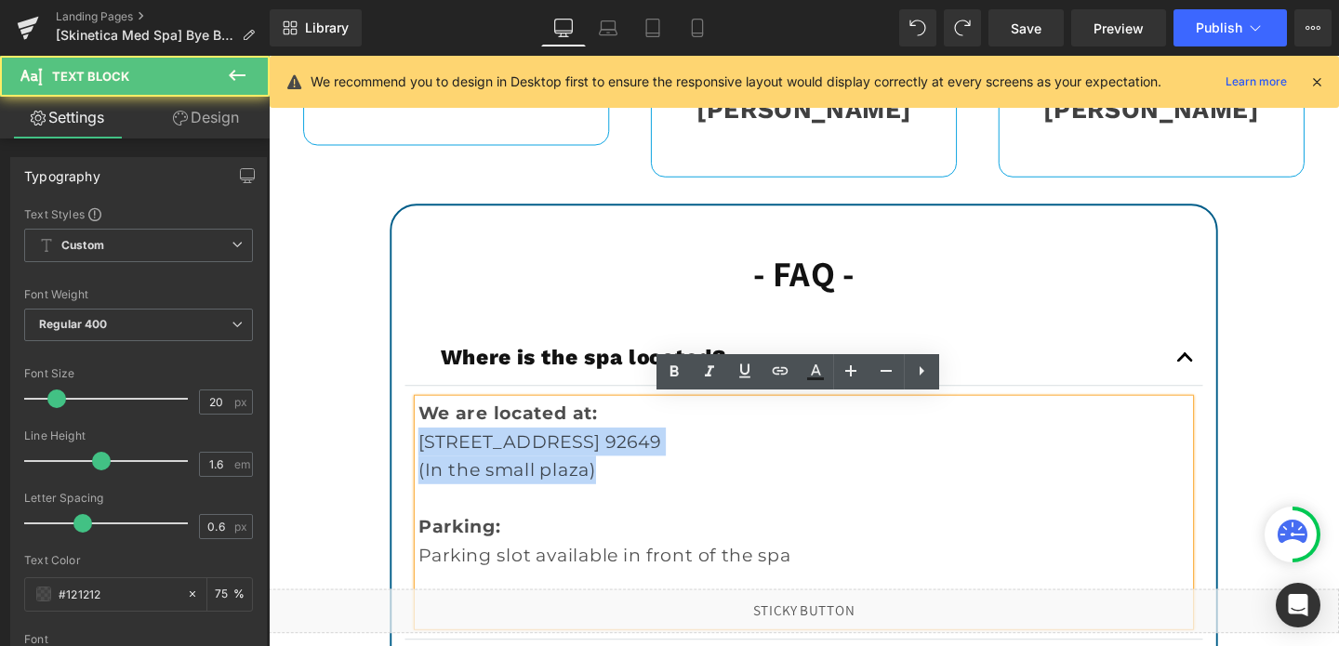
drag, startPoint x: 627, startPoint y: 490, endPoint x: 426, endPoint y: 458, distance: 203.3
click at [426, 458] on div "We are located at: [STREET_ADDRESS]. 92649 (In the small plaza) Parking: Parkin…" at bounding box center [831, 535] width 811 height 238
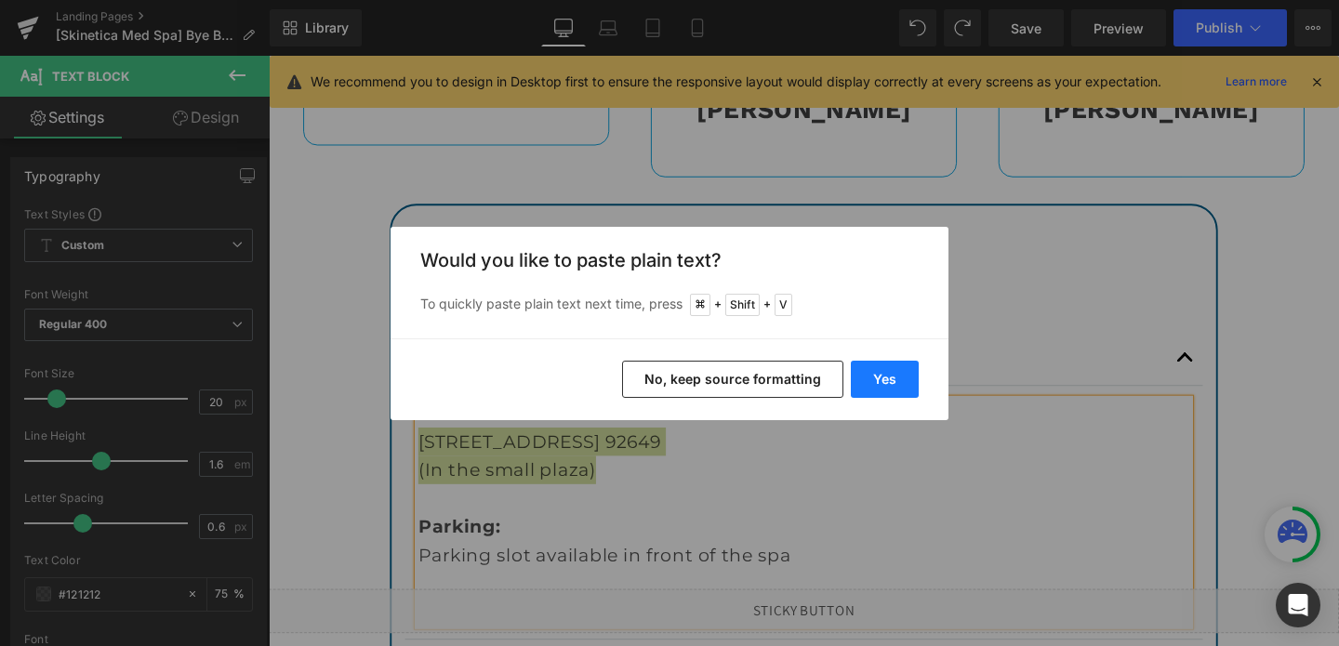
click at [878, 391] on button "Yes" at bounding box center [885, 379] width 68 height 37
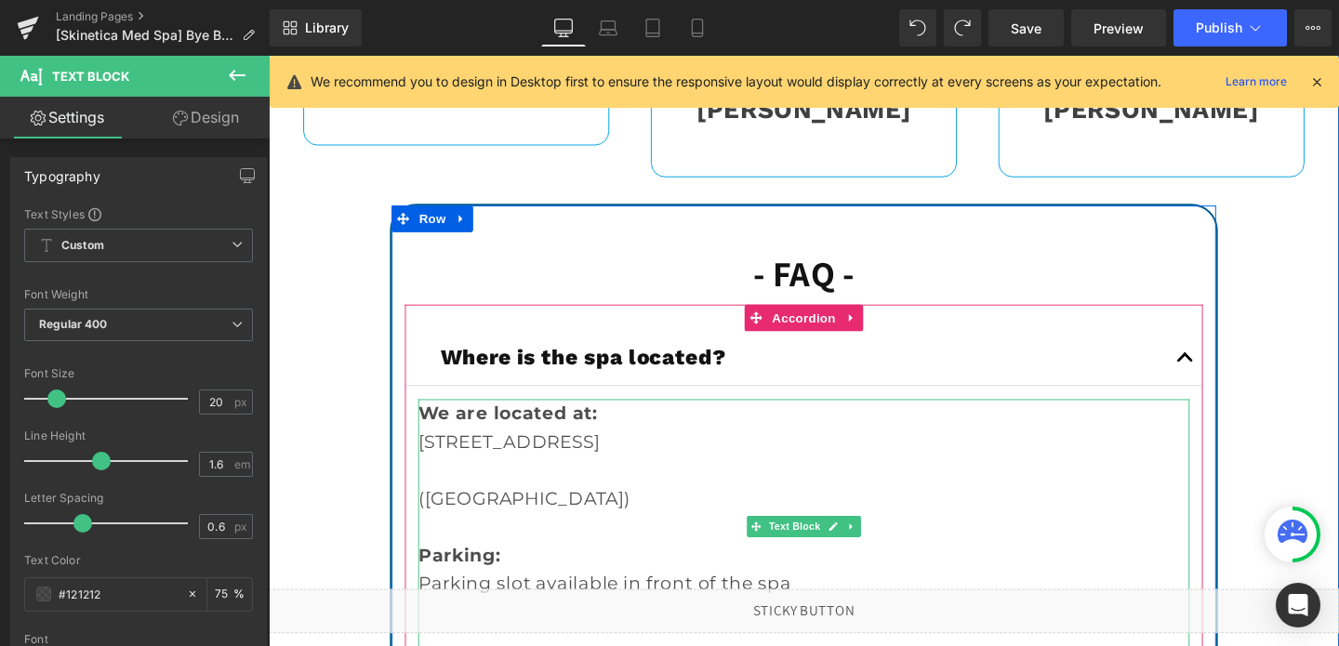
click at [438, 521] on p "([GEOGRAPHIC_DATA])" at bounding box center [831, 521] width 811 height 30
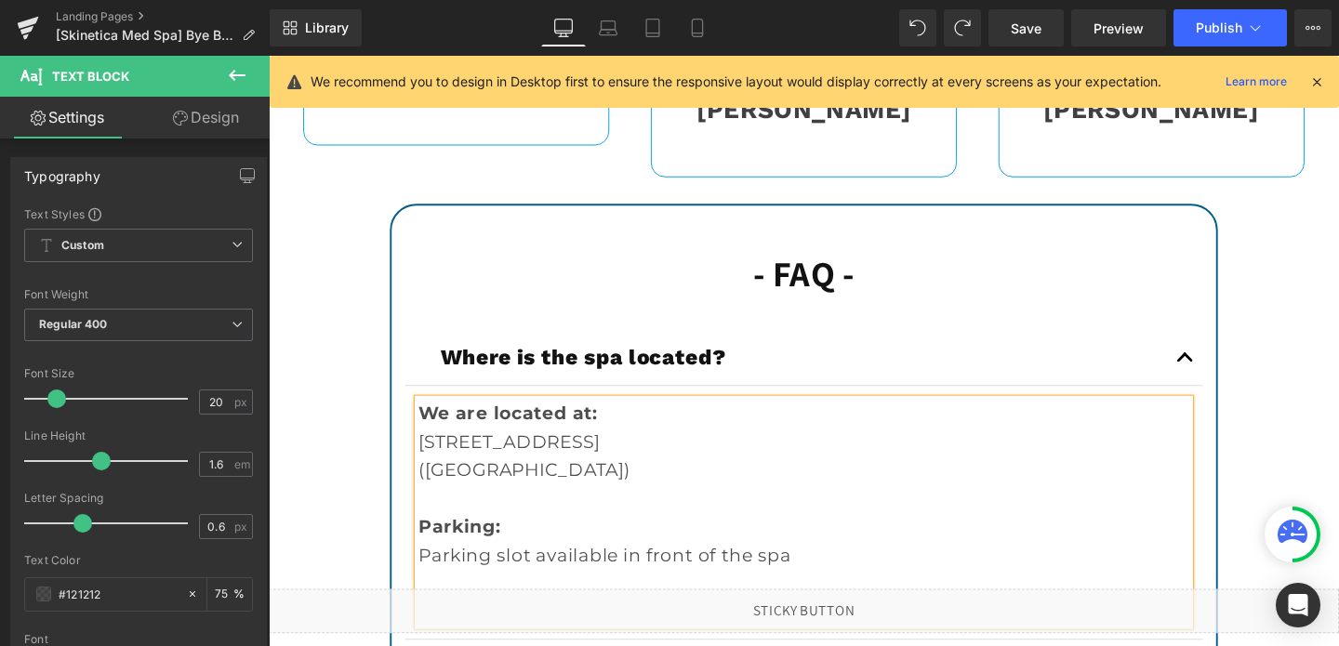
click at [601, 581] on p "Parking slot available in front of the spa" at bounding box center [831, 580] width 811 height 30
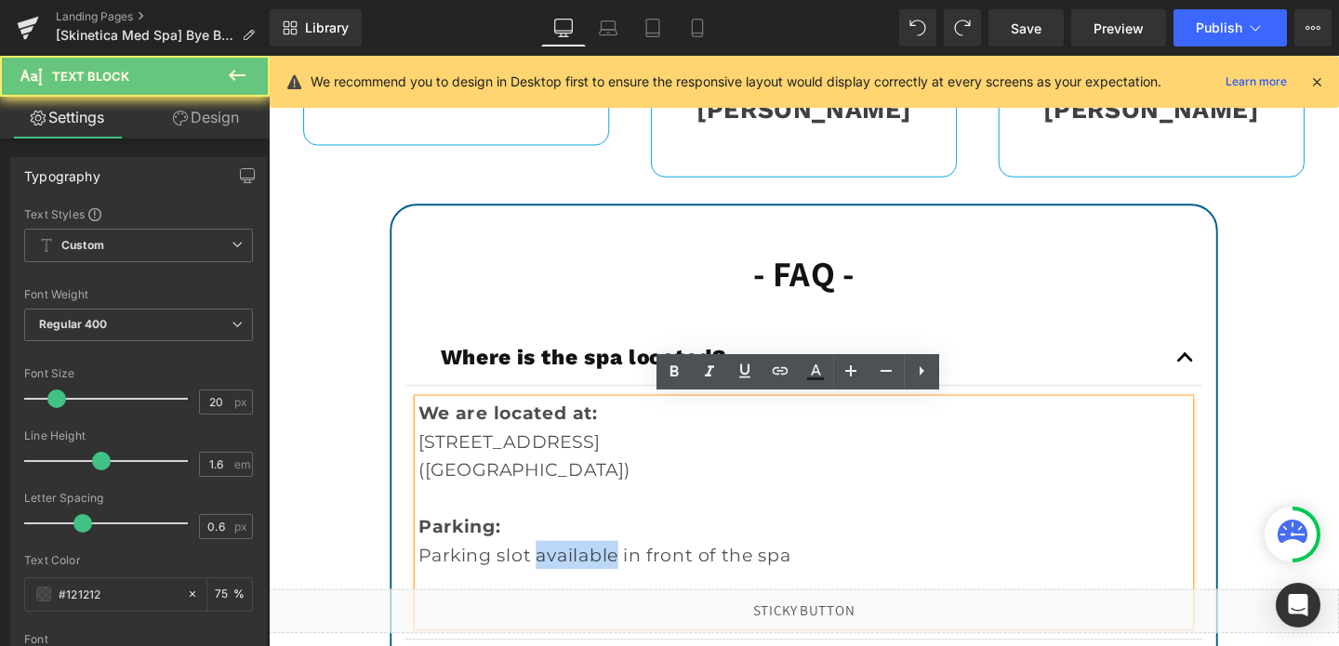
click at [601, 581] on p "Parking slot available in front of the spa" at bounding box center [831, 580] width 811 height 30
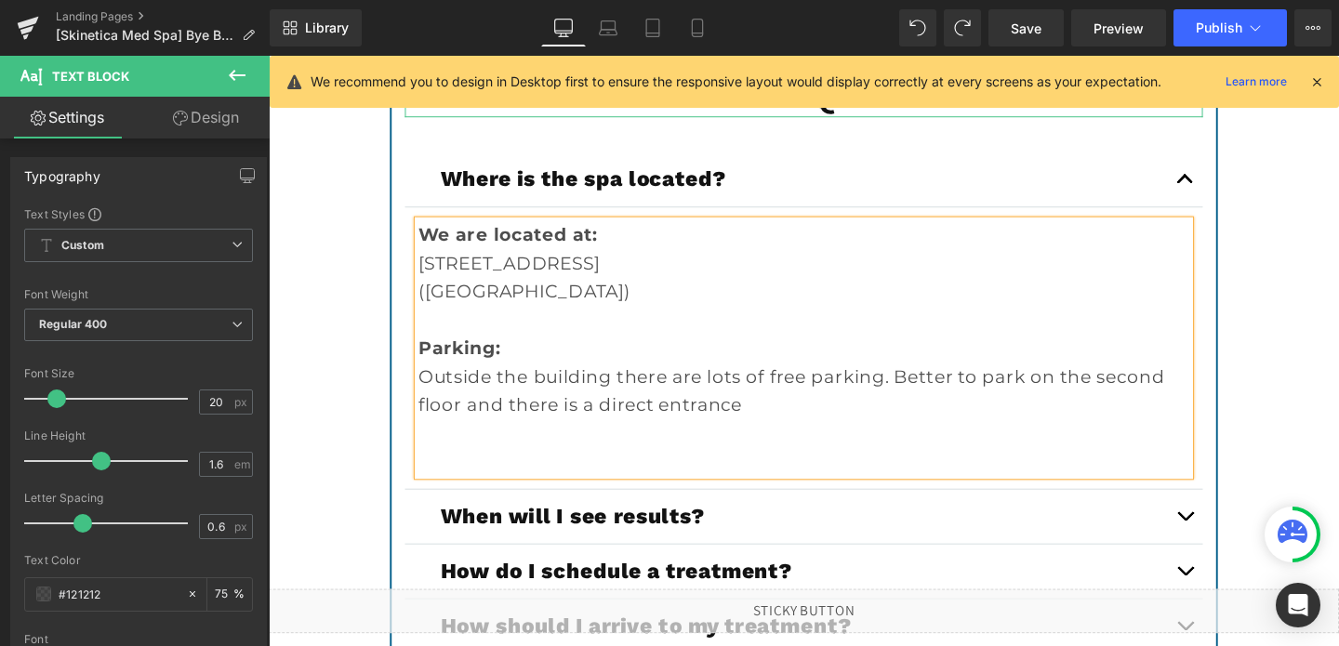
scroll to position [6578, 0]
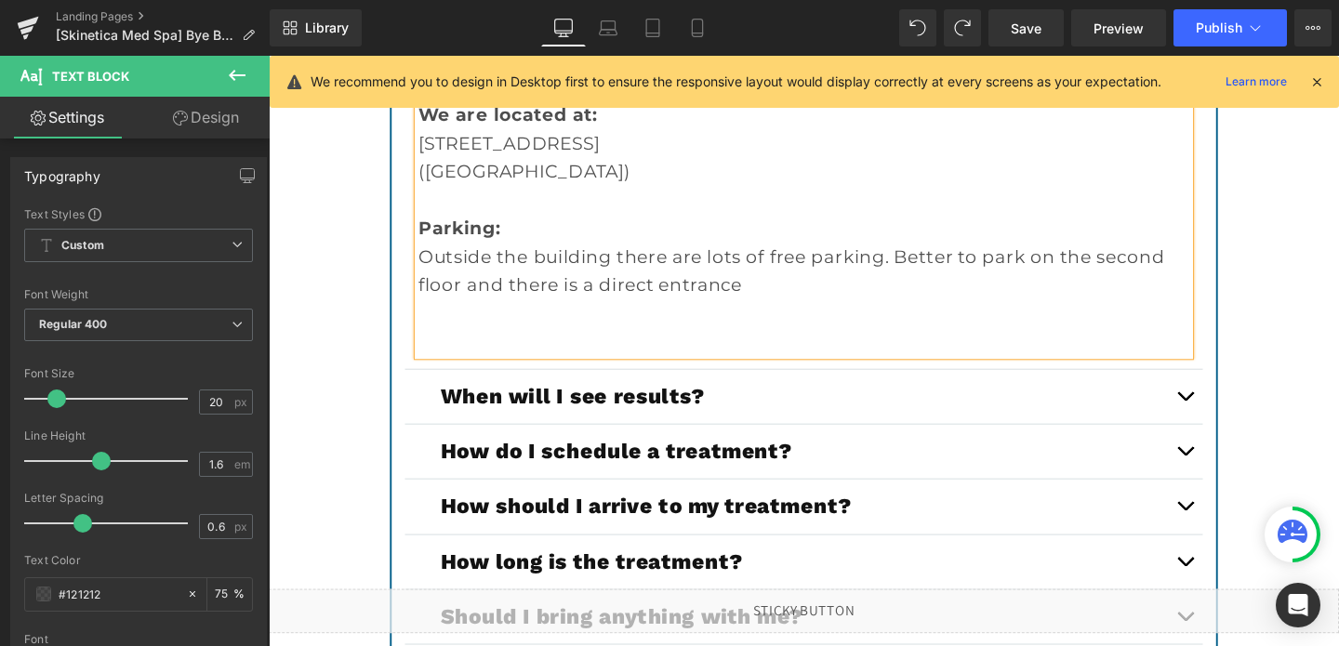
click at [1239, 416] on button "button" at bounding box center [1231, 414] width 37 height 57
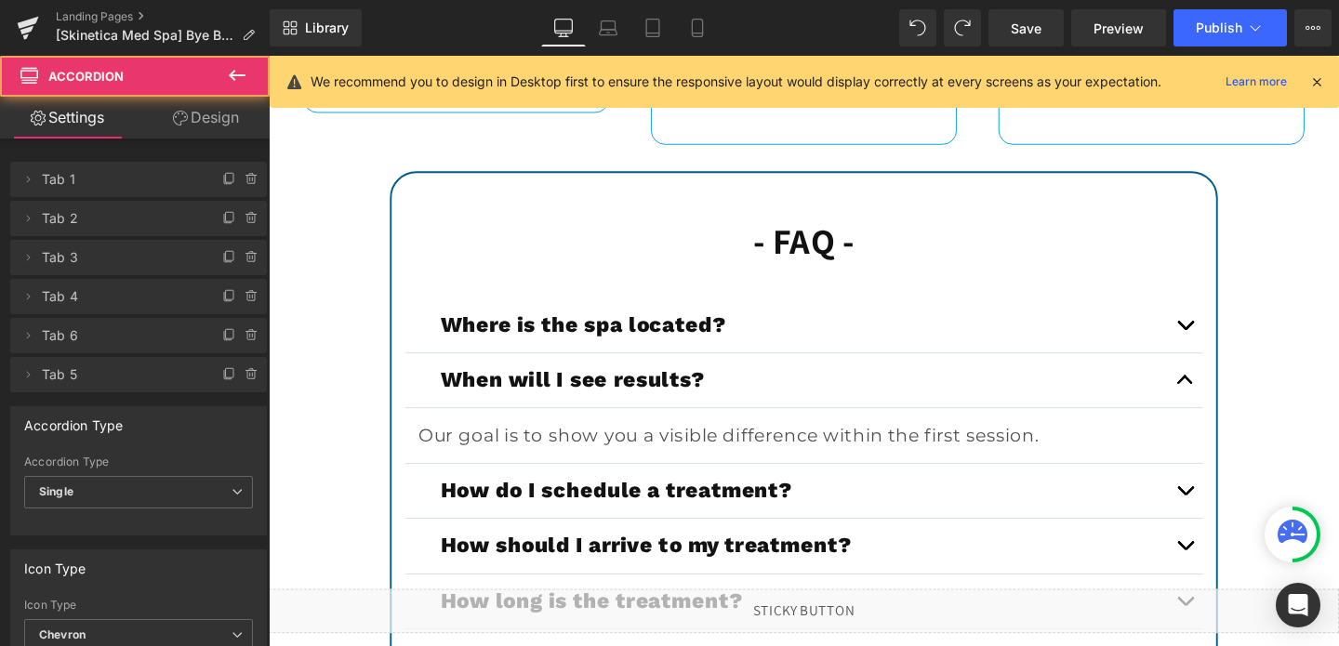
scroll to position [6280, 0]
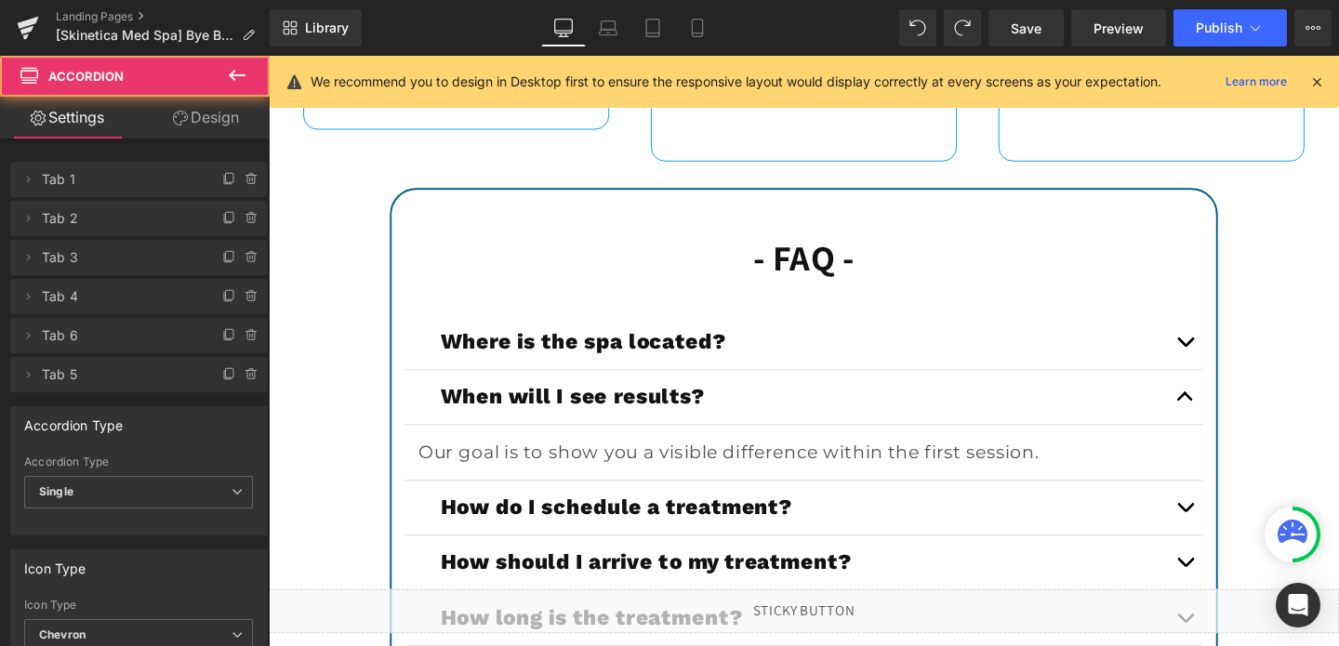
click at [1224, 513] on button "button" at bounding box center [1231, 531] width 37 height 57
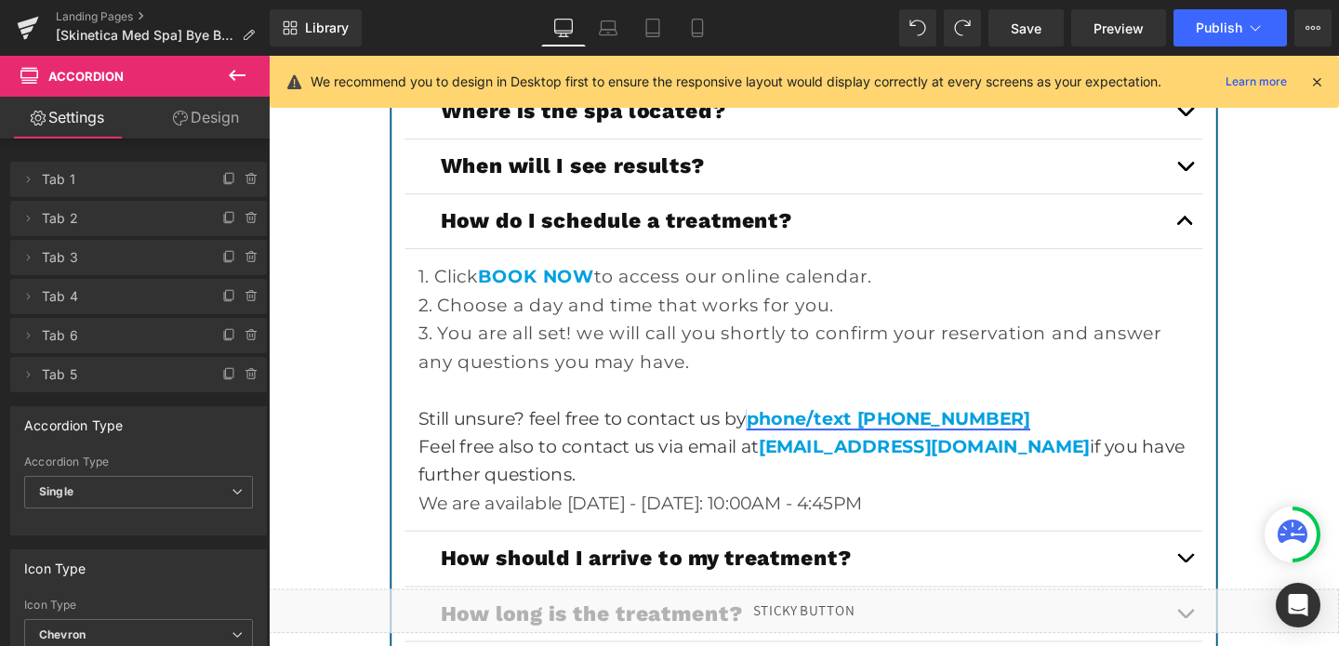
scroll to position [6558, 0]
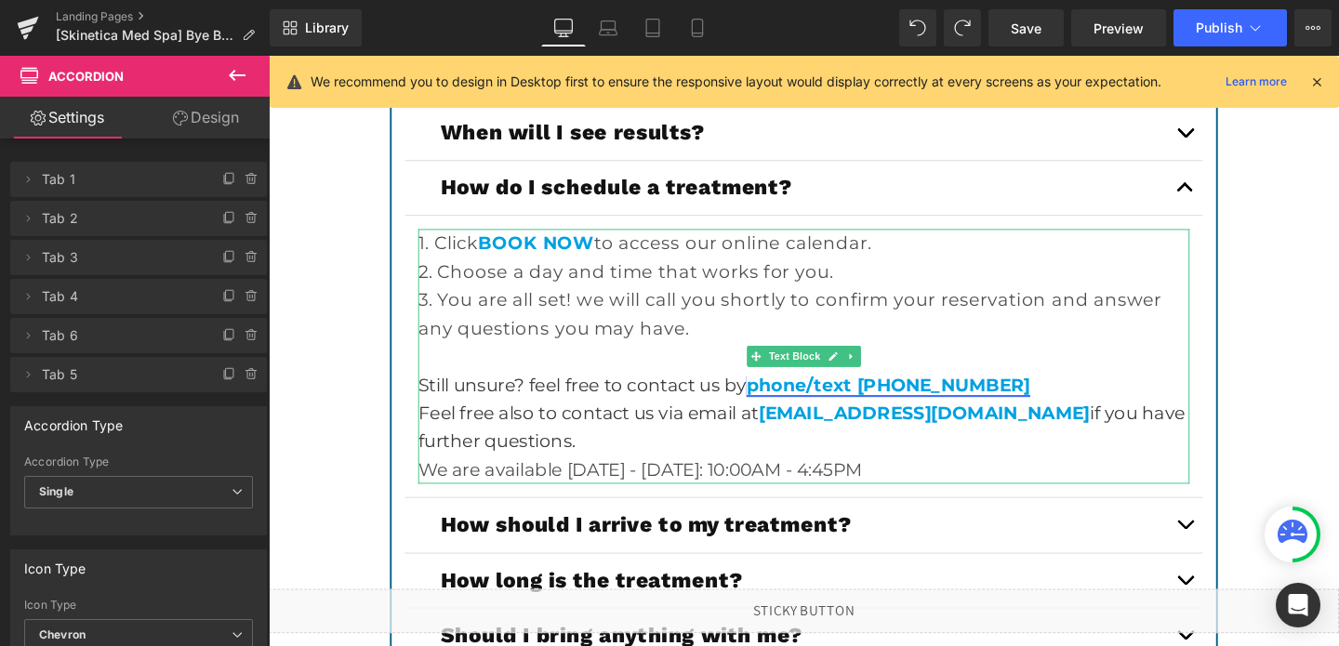
click at [935, 400] on link "phone/text [PHONE_NUMBER]" at bounding box center [920, 401] width 298 height 22
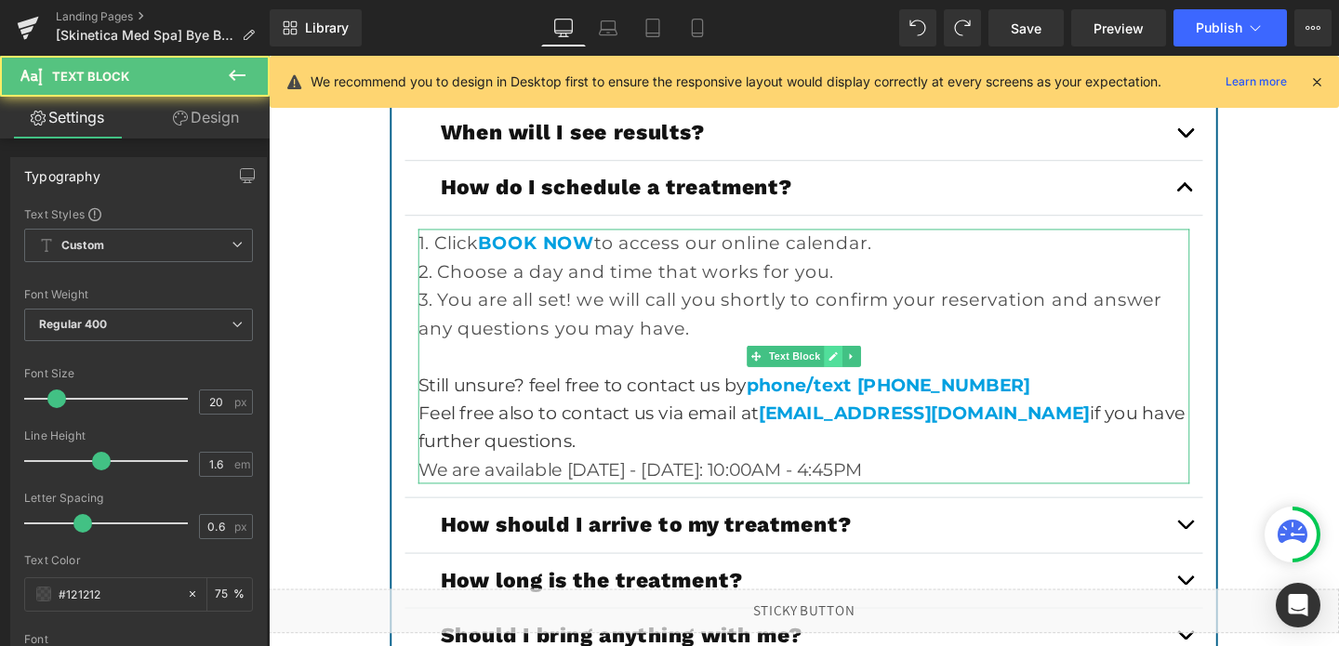
click at [854, 367] on link at bounding box center [862, 372] width 20 height 22
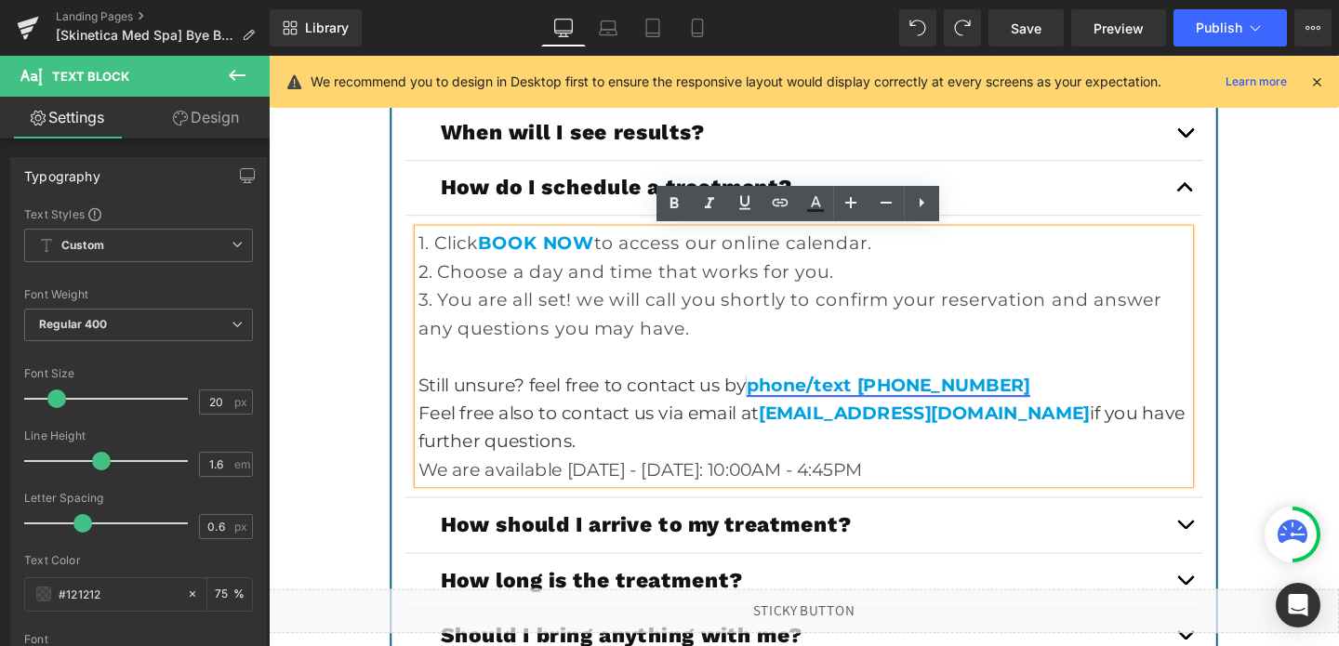
click at [932, 410] on link "phone/text [PHONE_NUMBER]" at bounding box center [920, 401] width 298 height 22
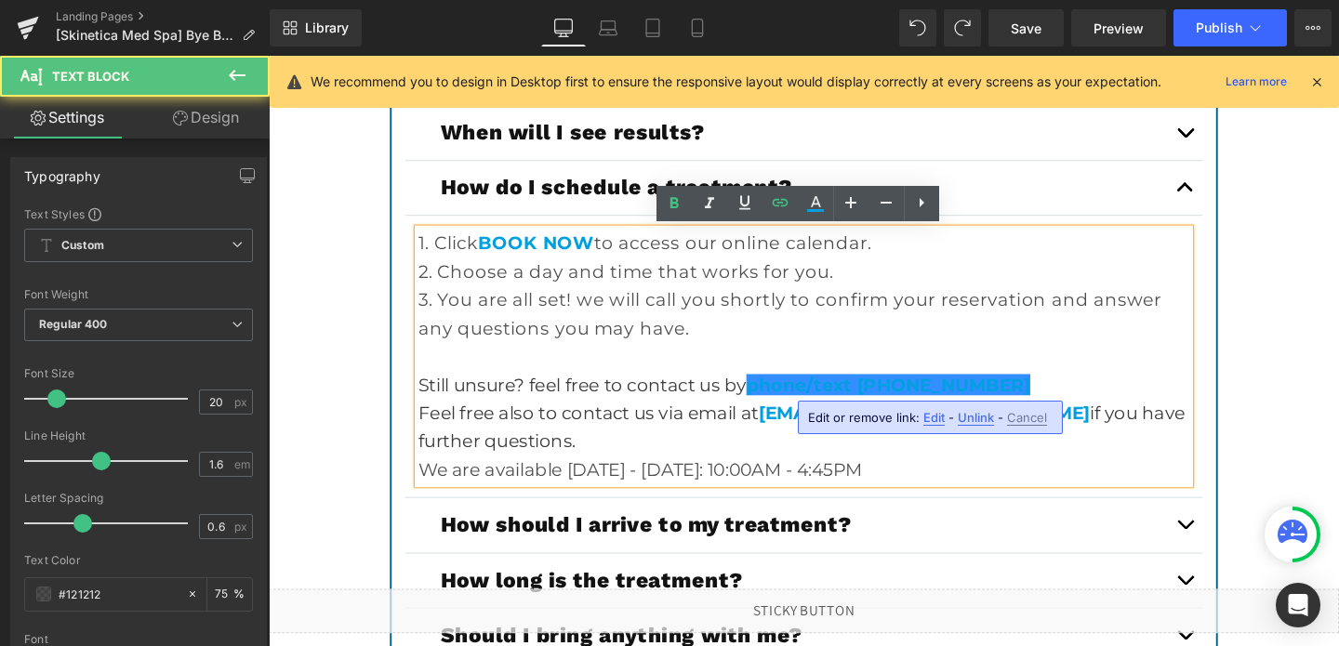
click at [928, 411] on span "Edit" at bounding box center [933, 418] width 21 height 16
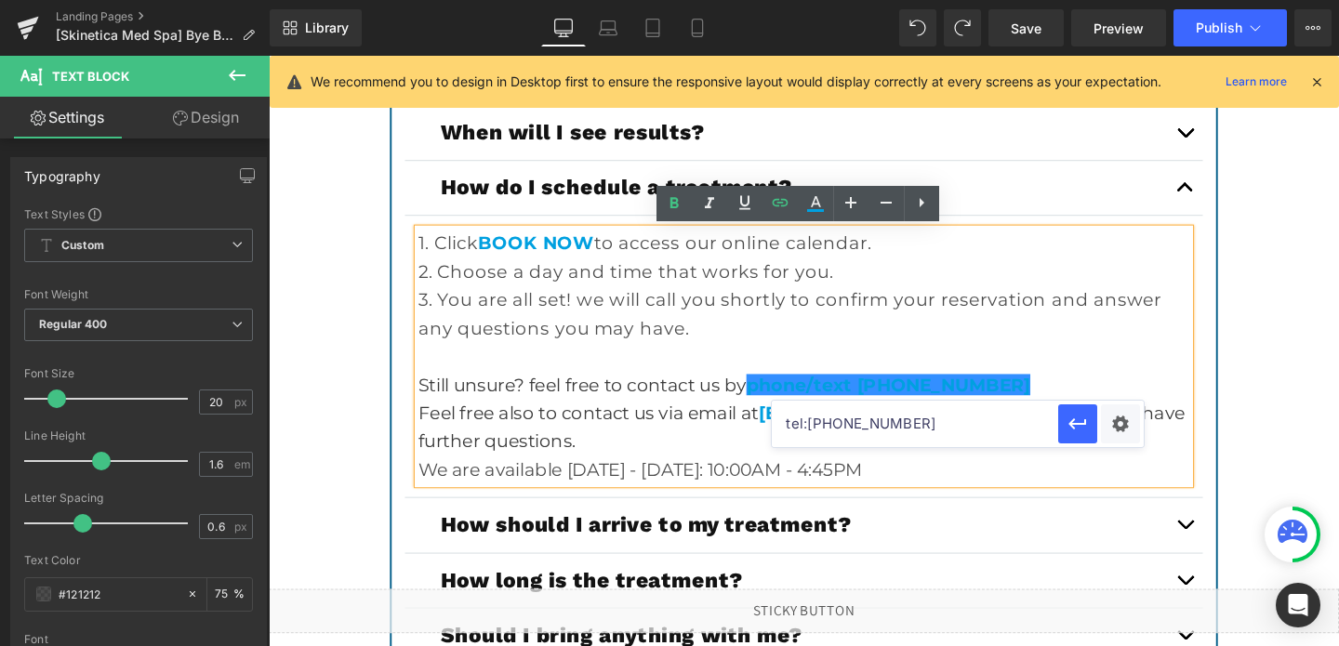
click at [869, 428] on input "tel:[PHONE_NUMBER]" at bounding box center [915, 424] width 286 height 46
paste input "698532025"
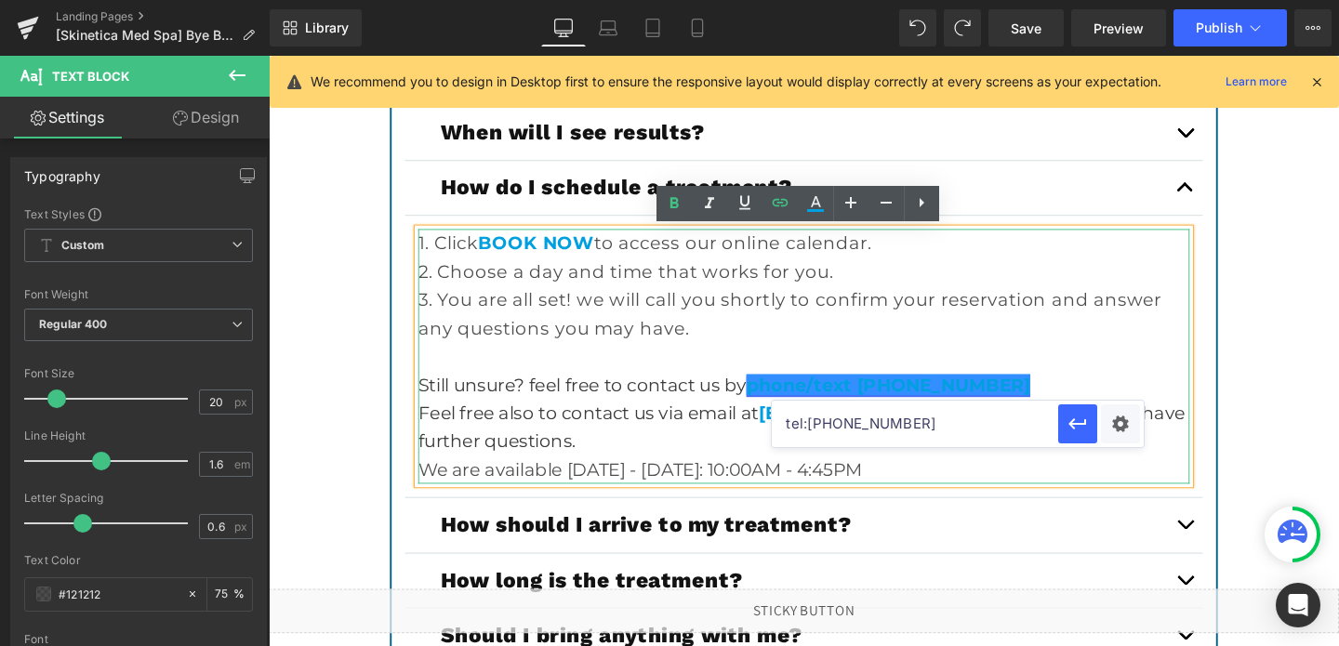
type input "tel:[PHONE_NUMBER]"
click at [889, 395] on link "phone/text [PHONE_NUMBER]" at bounding box center [920, 401] width 298 height 22
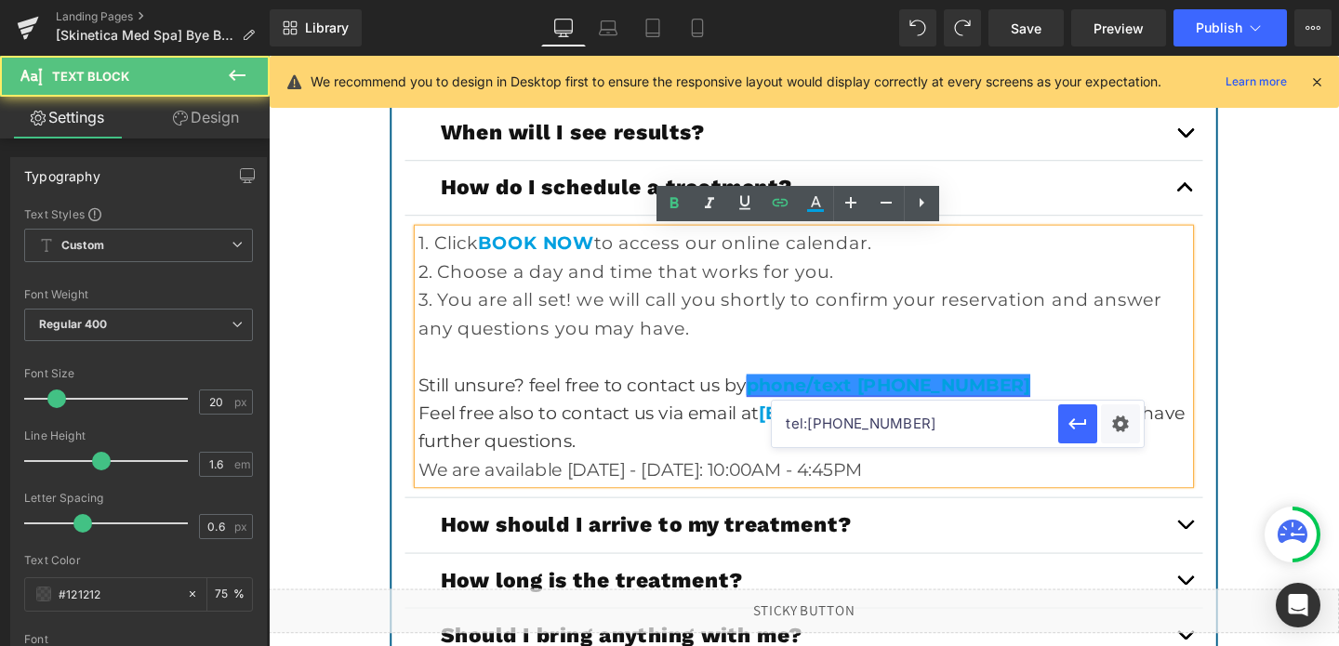
click at [927, 395] on link "phone/text [PHONE_NUMBER]" at bounding box center [920, 401] width 298 height 22
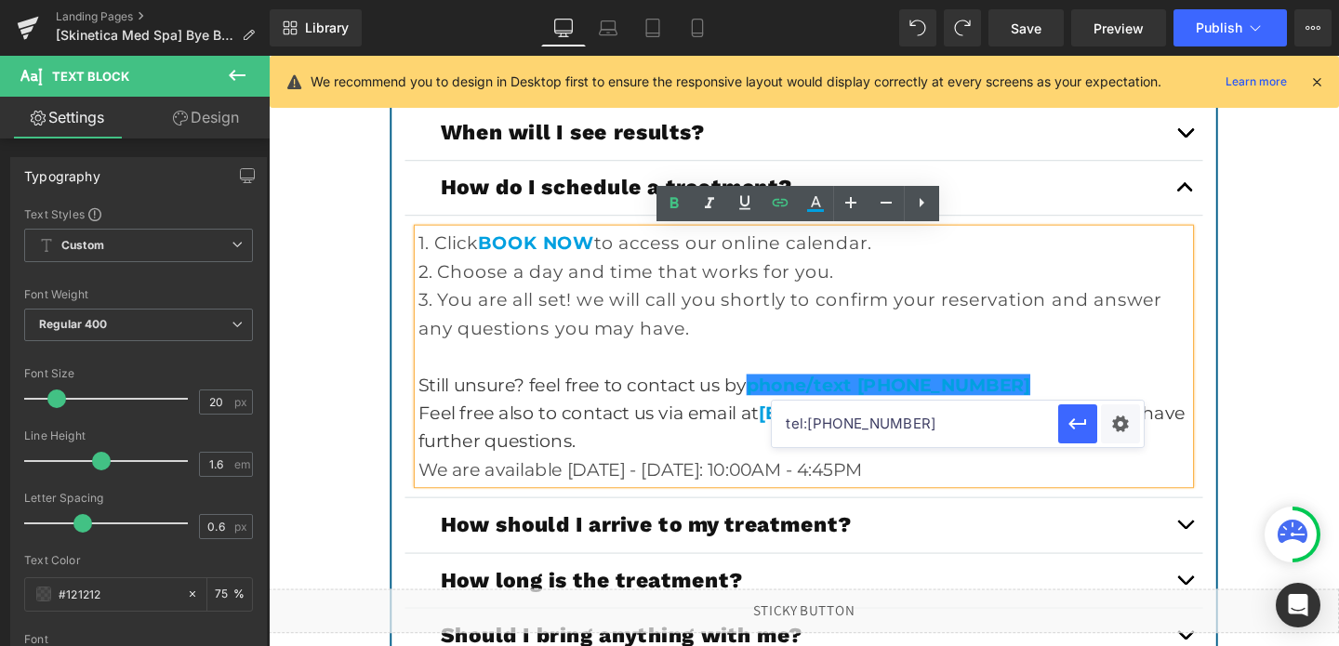
click at [833, 419] on input "tel:[PHONE_NUMBER]" at bounding box center [915, 424] width 286 height 46
click at [956, 397] on link "phone/text [PHONE_NUMBER]" at bounding box center [920, 401] width 298 height 22
click at [1004, 399] on link "phone/text [PHONE_NUMBER]" at bounding box center [920, 401] width 298 height 22
click at [1066, 435] on button "button" at bounding box center [1077, 423] width 39 height 39
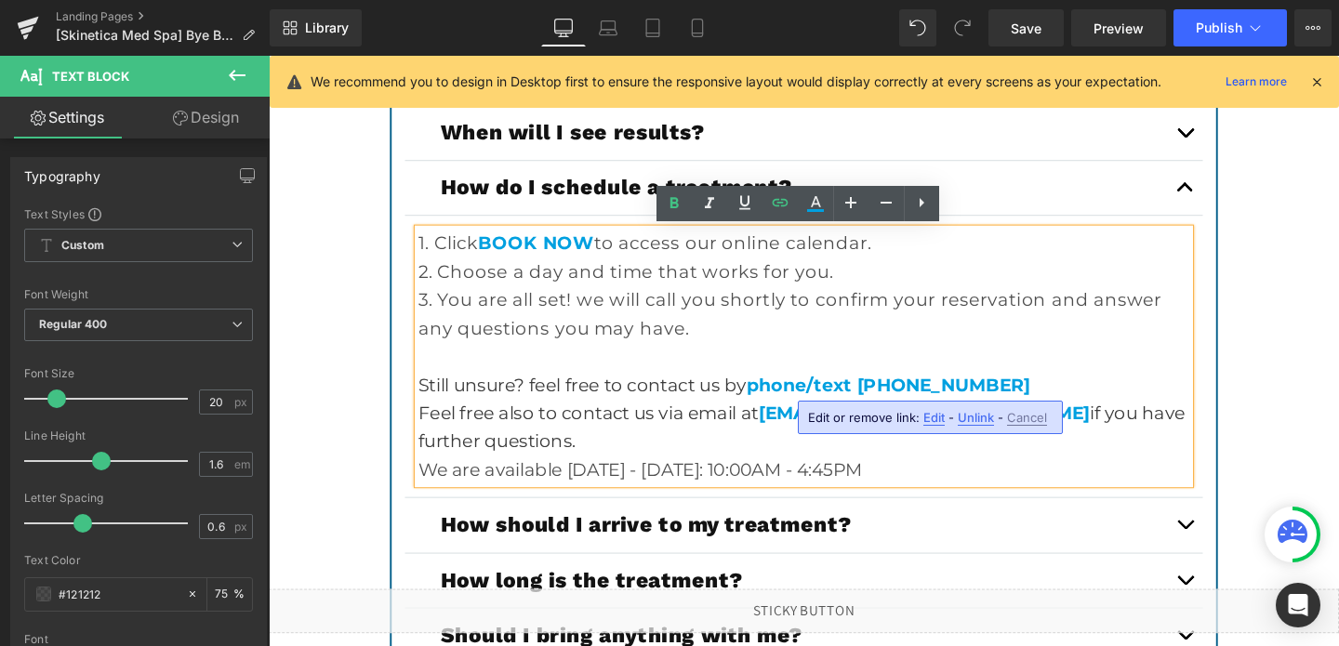
click at [570, 495] on p "We are available [DATE] - [DATE]: 10:00AM - 4:45PM" at bounding box center [831, 491] width 811 height 30
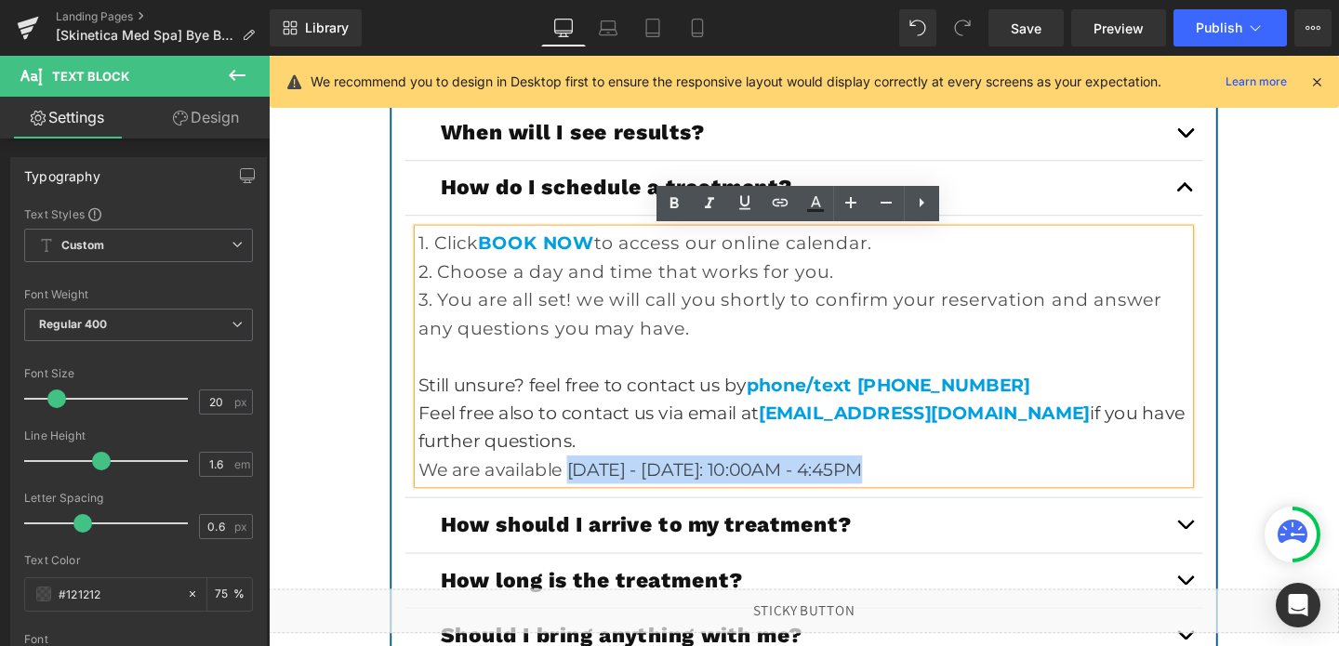
drag, startPoint x: 586, startPoint y: 491, endPoint x: 995, endPoint y: 475, distance: 409.3
click at [995, 475] on div "1. Click BOOK NOW to access our online calendar. 2. Choose a day and time that …" at bounding box center [831, 372] width 811 height 268
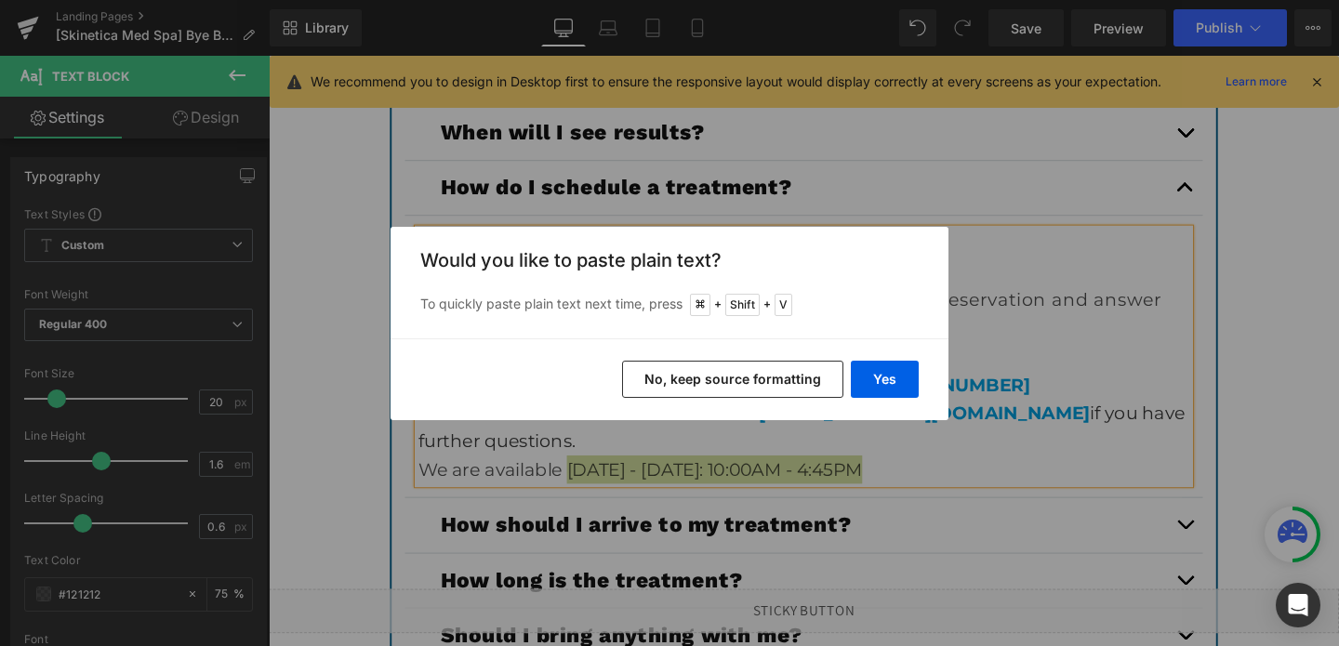
click at [794, 376] on button "No, keep source formatting" at bounding box center [732, 379] width 221 height 37
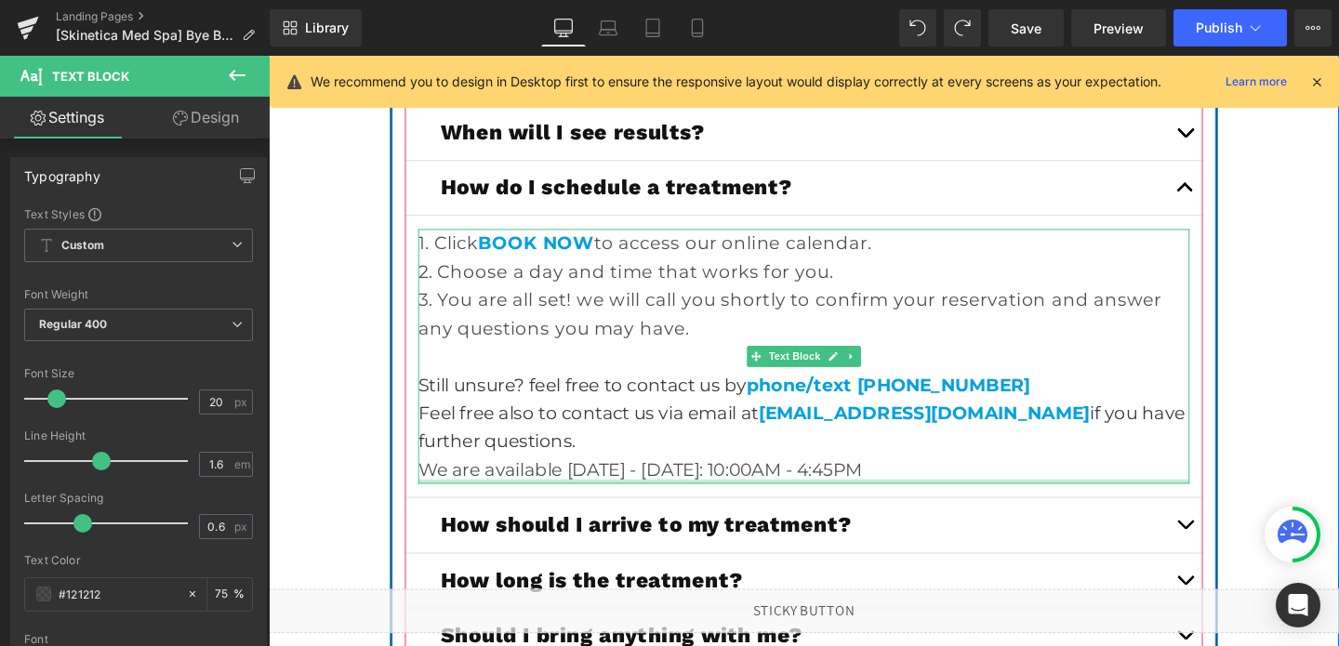
click at [619, 499] on p "We are available [DATE] - [DATE]: 10:00AM - 4:45PM" at bounding box center [831, 491] width 811 height 30
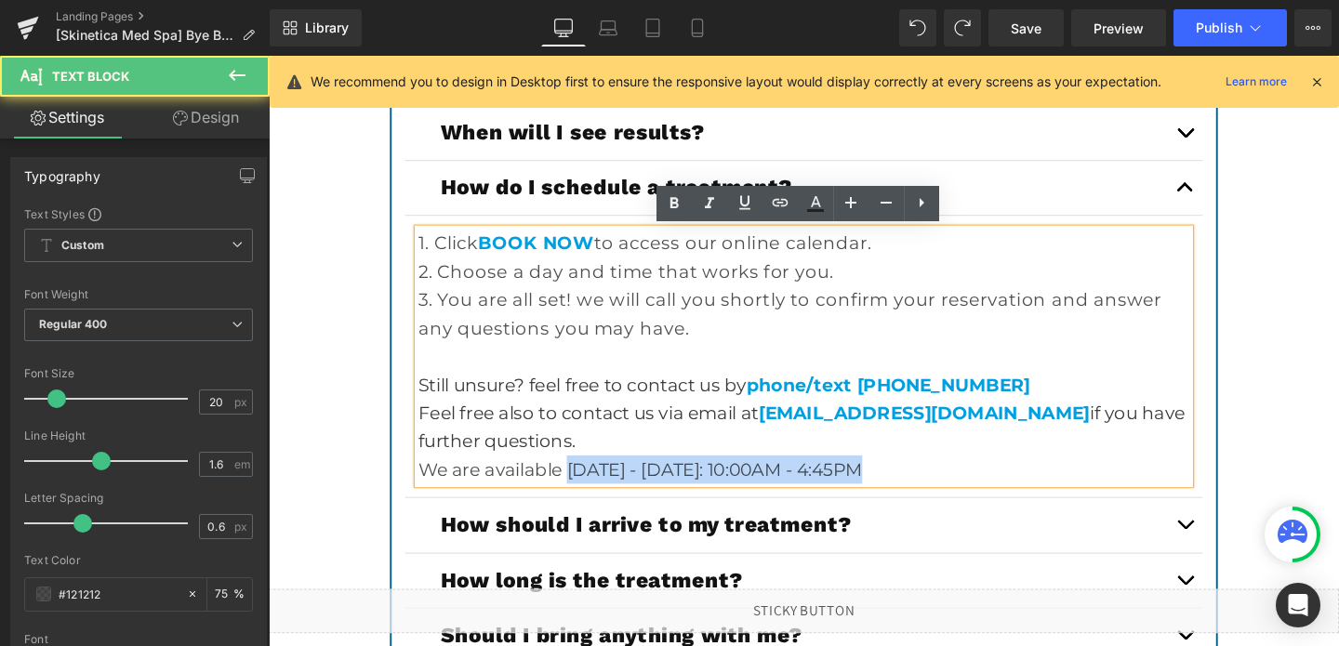
drag, startPoint x: 587, startPoint y: 490, endPoint x: 917, endPoint y: 500, distance: 330.2
click at [917, 500] on p "We are available [DATE] - [DATE]: 10:00AM - 4:45PM" at bounding box center [831, 491] width 811 height 30
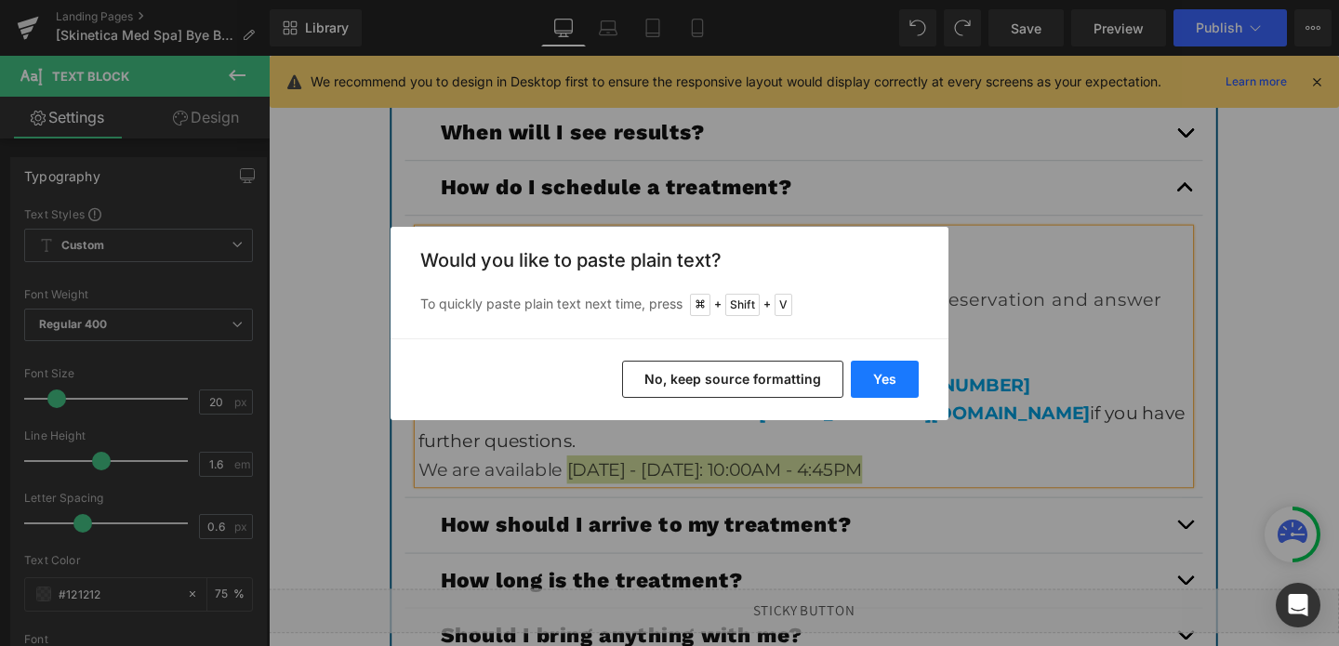
click at [888, 379] on button "Yes" at bounding box center [885, 379] width 68 height 37
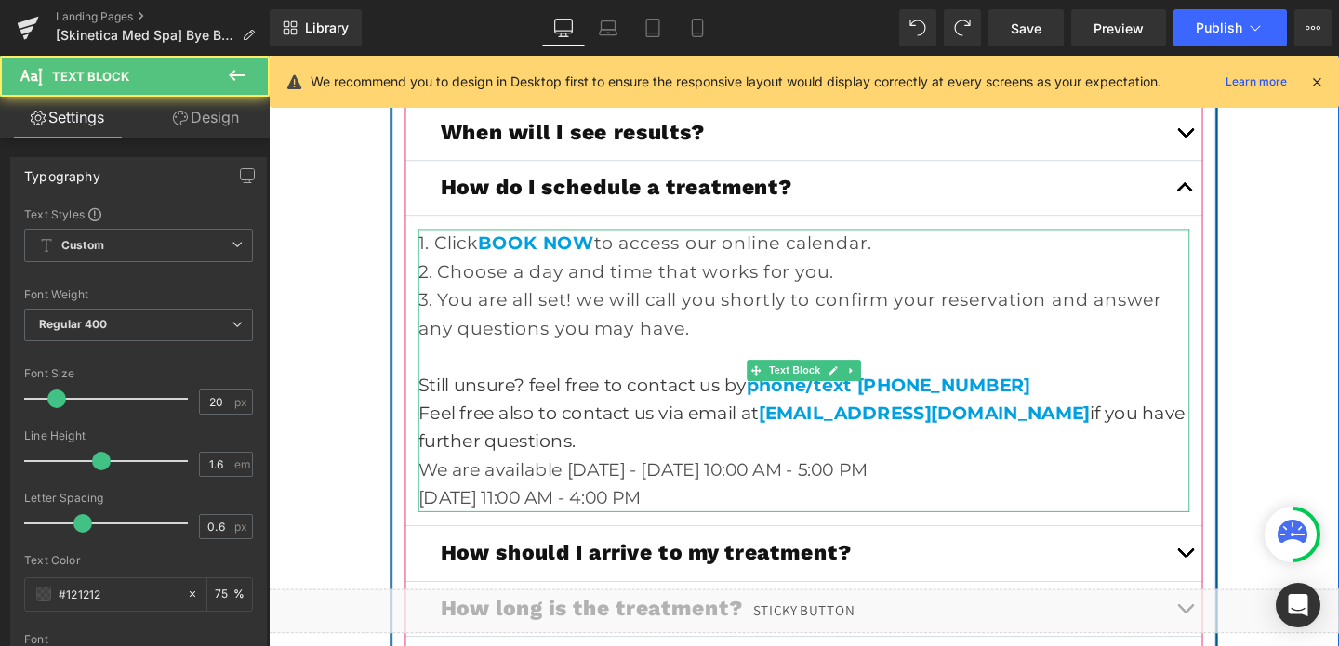
click at [667, 493] on p "We are available [DATE] - [DATE] 10:00 AM - 5:00 PM" at bounding box center [831, 491] width 811 height 30
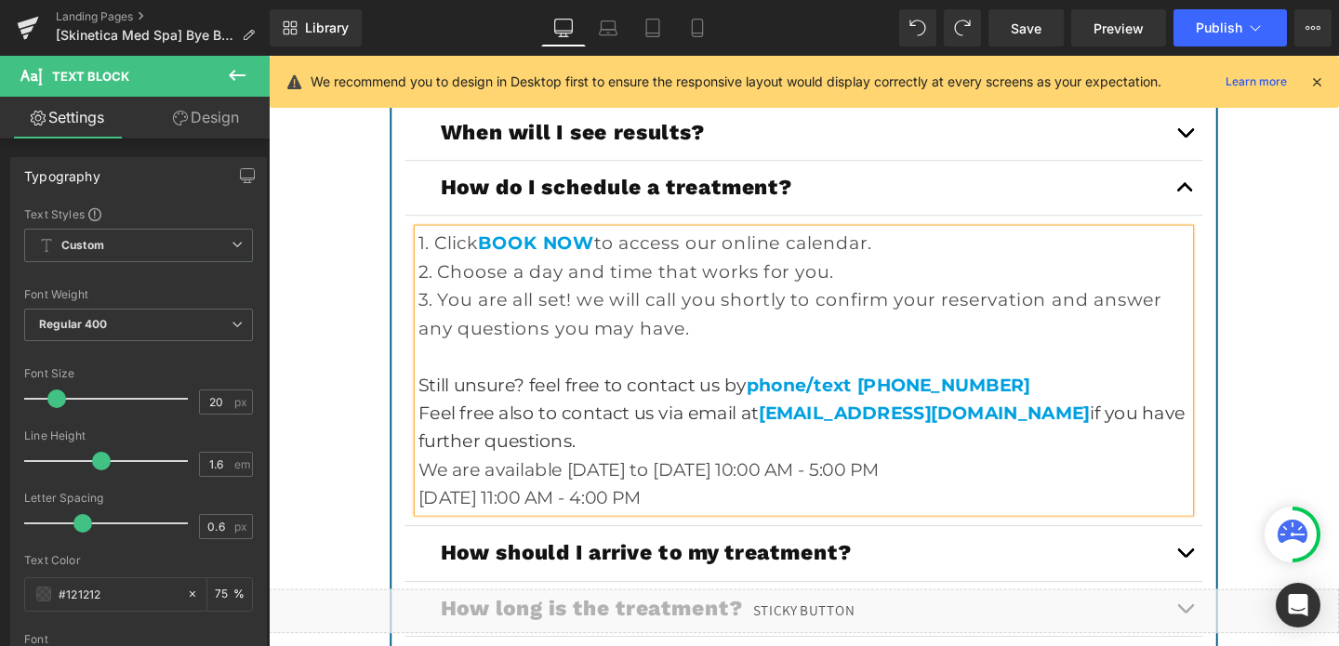
click at [434, 529] on p "[DATE] 11:00 AM - 4:00 PM" at bounding box center [831, 521] width 811 height 30
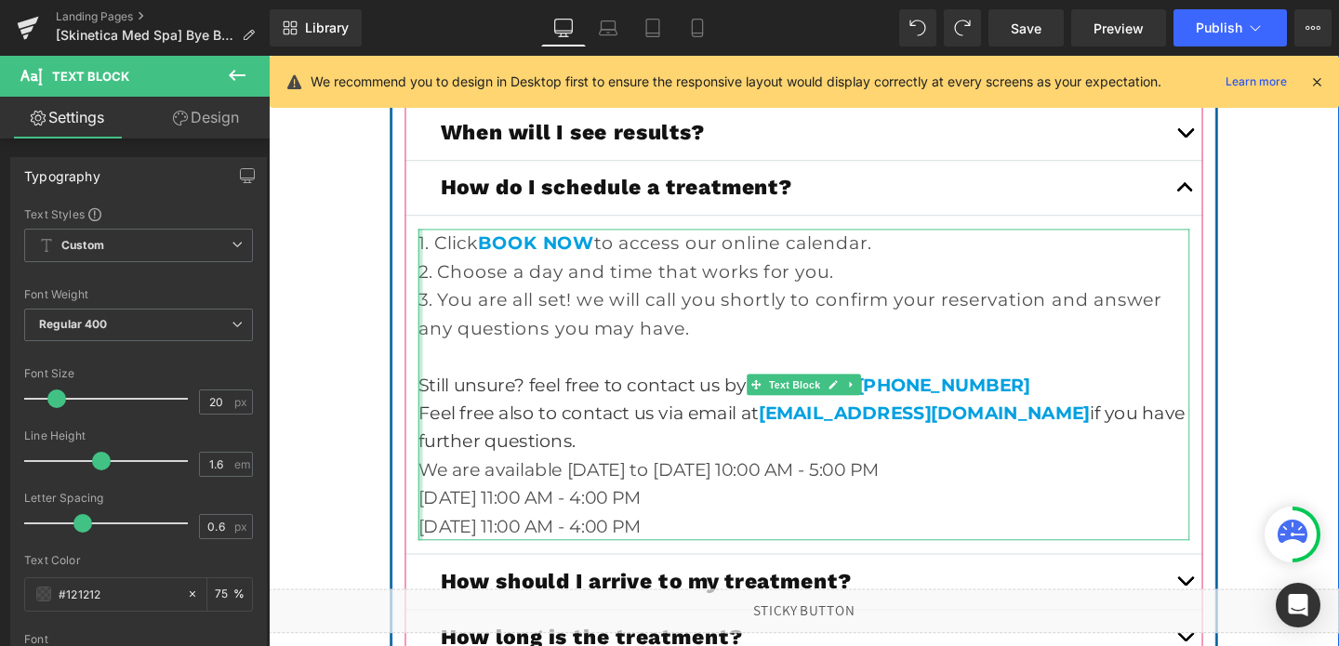
click at [429, 512] on div at bounding box center [428, 401] width 5 height 327
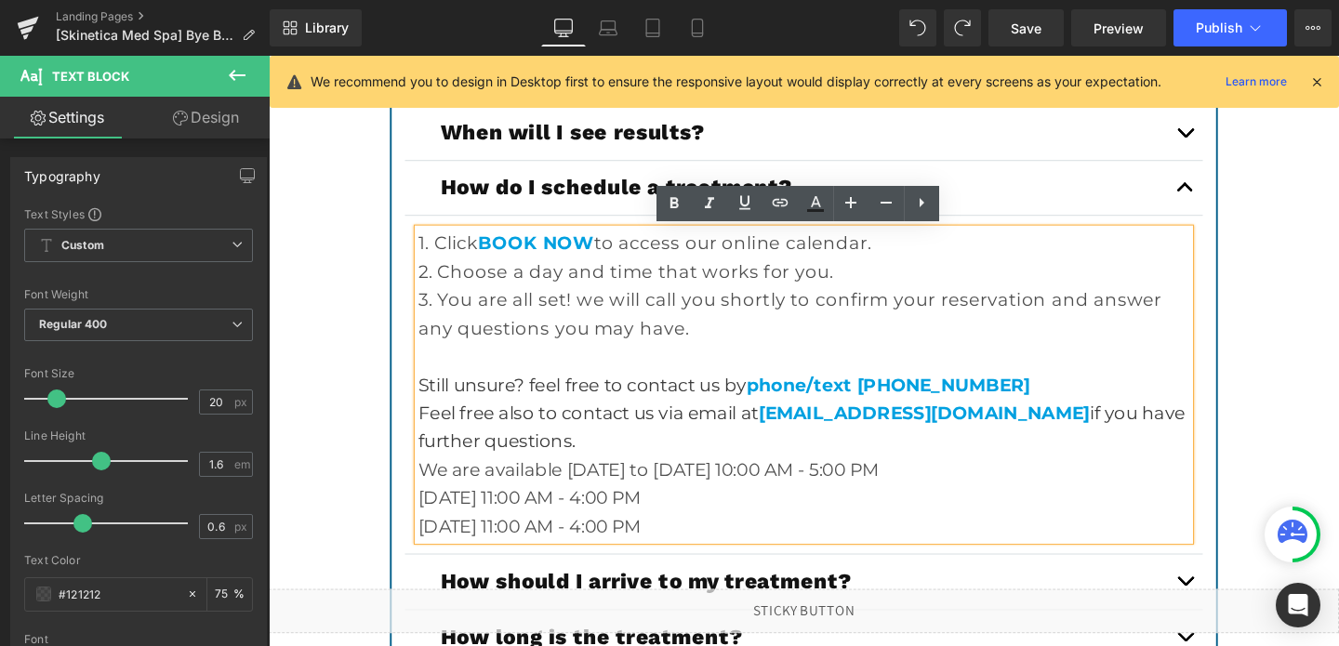
click at [430, 521] on p "[DATE] 11:00 AM - 4:00 PM" at bounding box center [831, 521] width 811 height 30
click at [426, 518] on p "[DATE] 11:00 AM - 4:00 PM" at bounding box center [831, 521] width 811 height 30
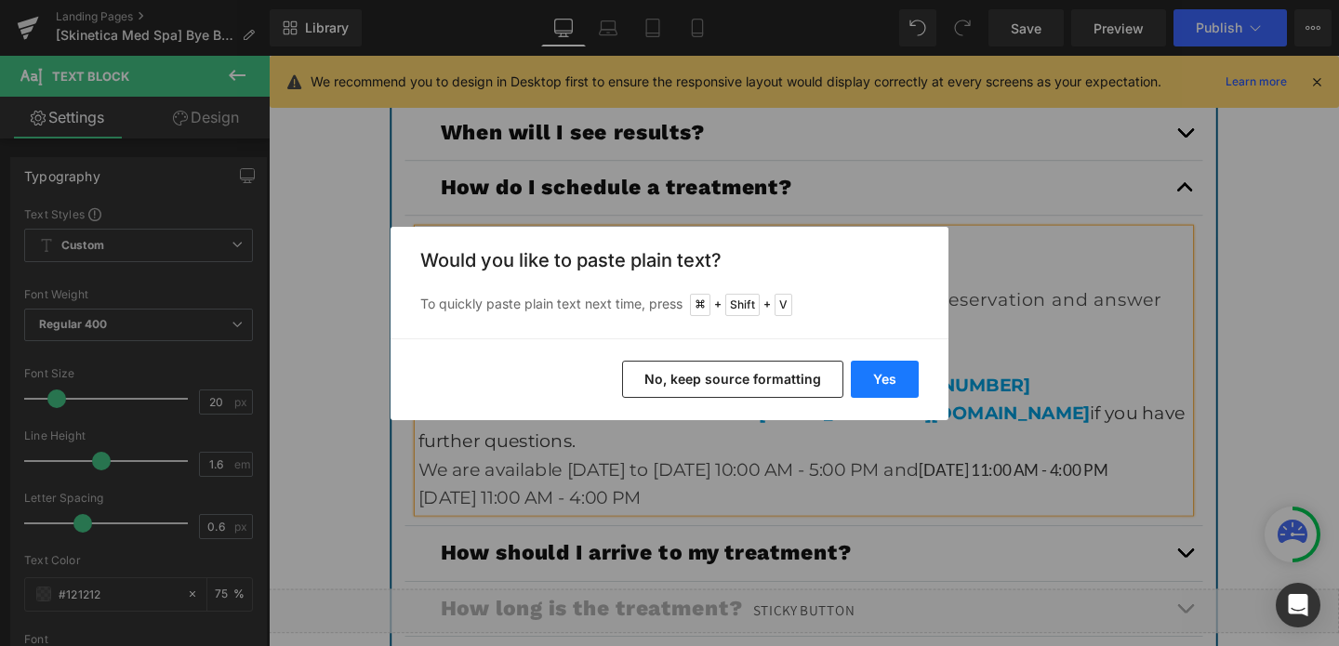
click at [887, 389] on button "Yes" at bounding box center [885, 379] width 68 height 37
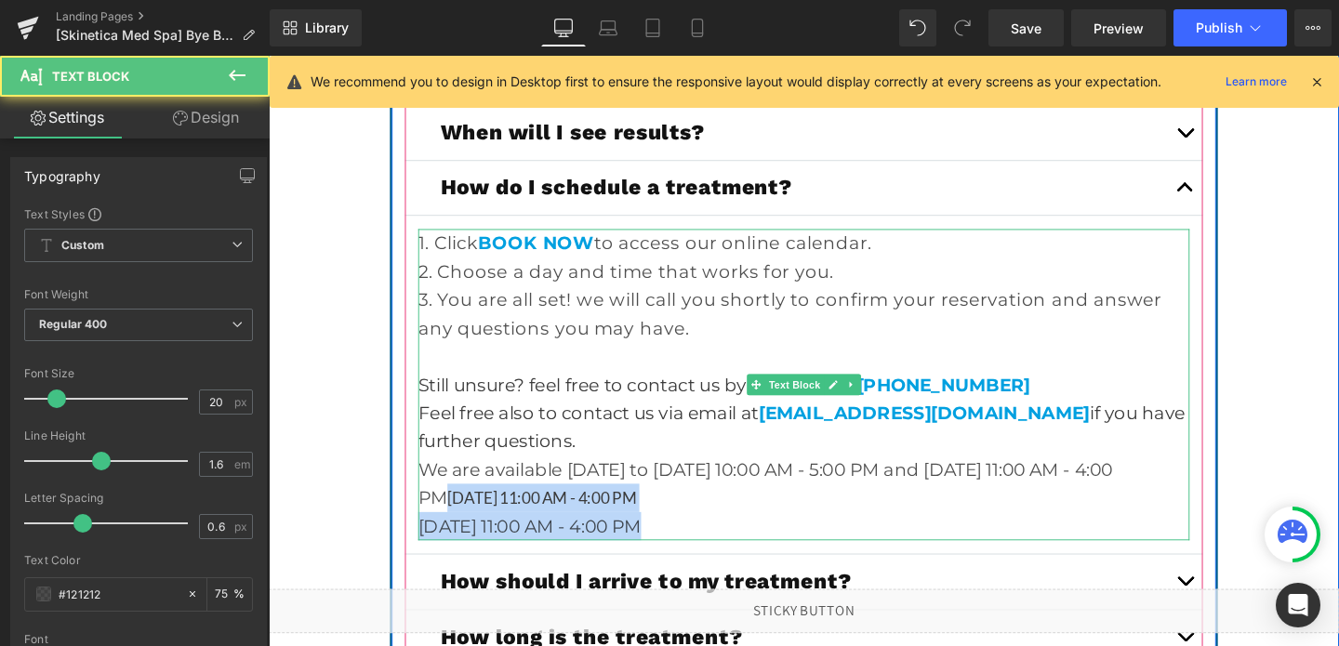
drag, startPoint x: 458, startPoint y: 517, endPoint x: 699, endPoint y: 554, distance: 243.6
click at [699, 554] on div "1. Click BOOK NOW to access our online calendar. 2. Choose a day and time that …" at bounding box center [831, 401] width 811 height 327
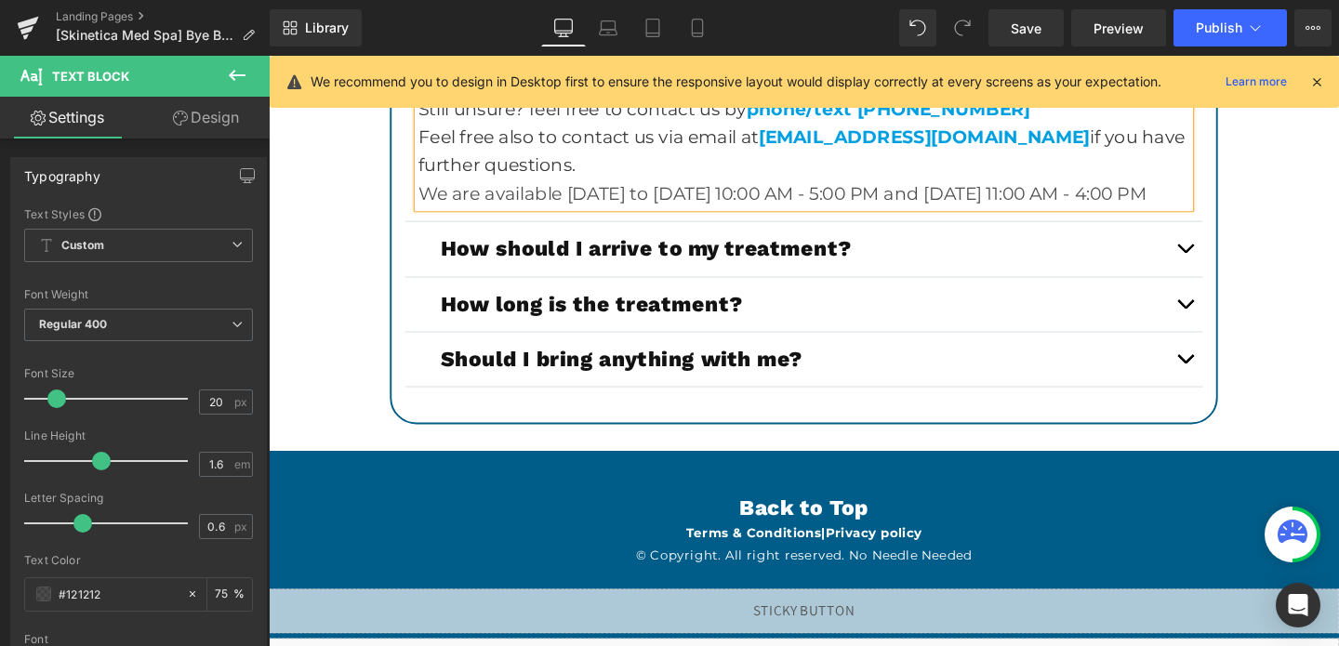
click at [1222, 258] on button "button" at bounding box center [1231, 259] width 37 height 57
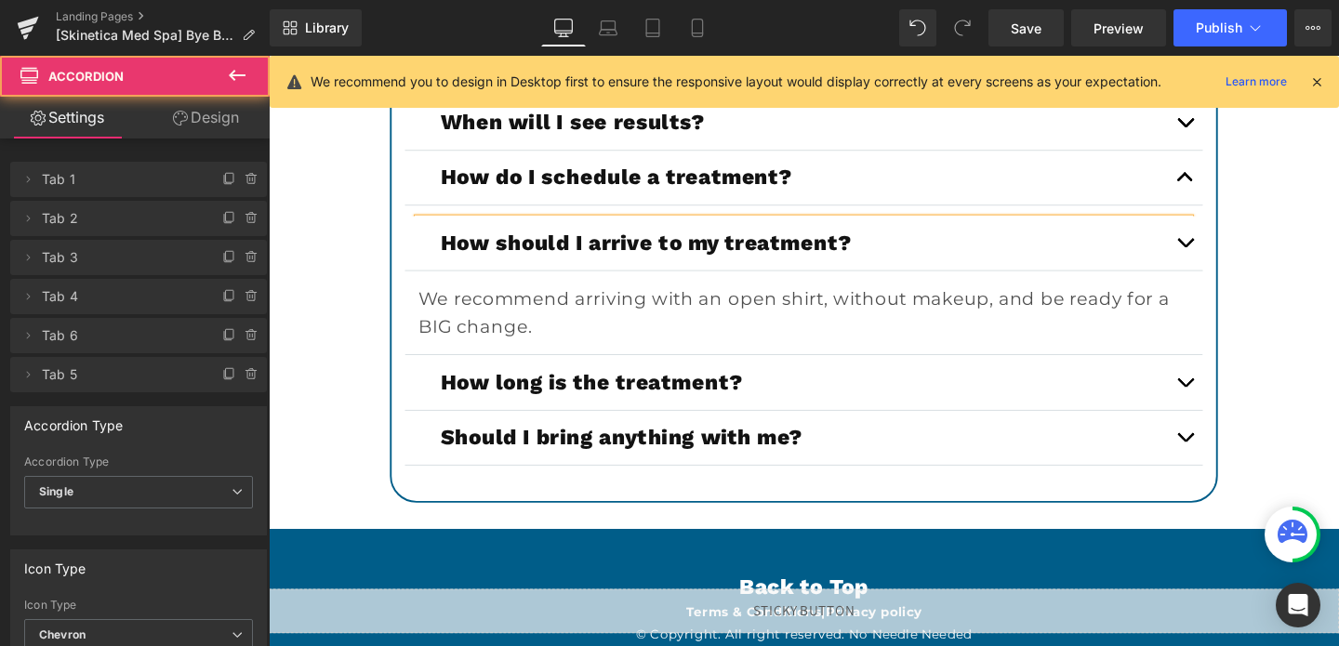
scroll to position [6551, 0]
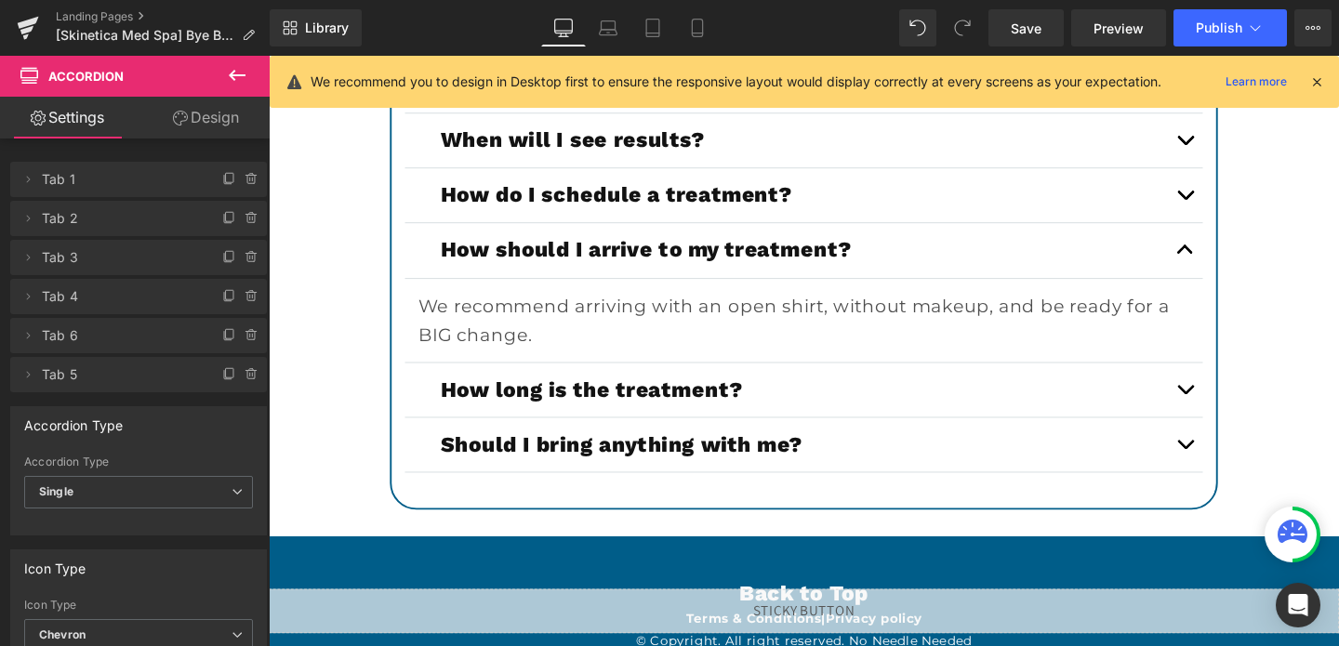
click at [1232, 411] on span "button" at bounding box center [1232, 411] width 0 height 0
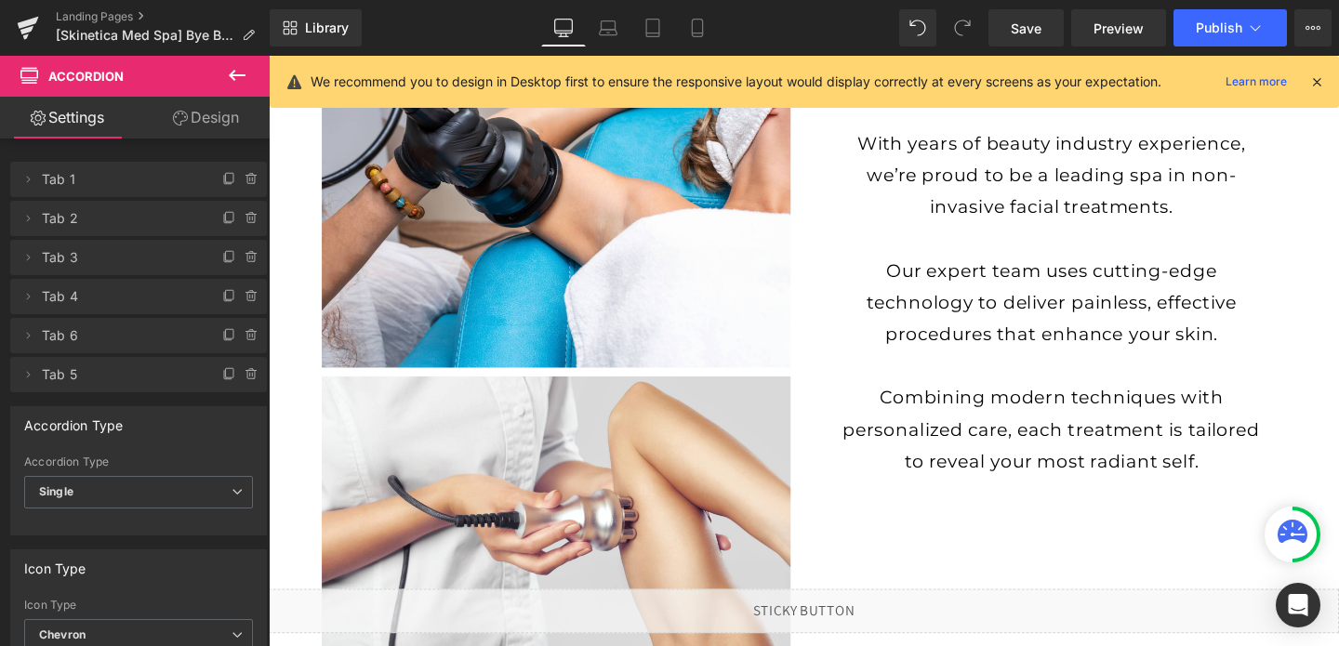
scroll to position [3738, 0]
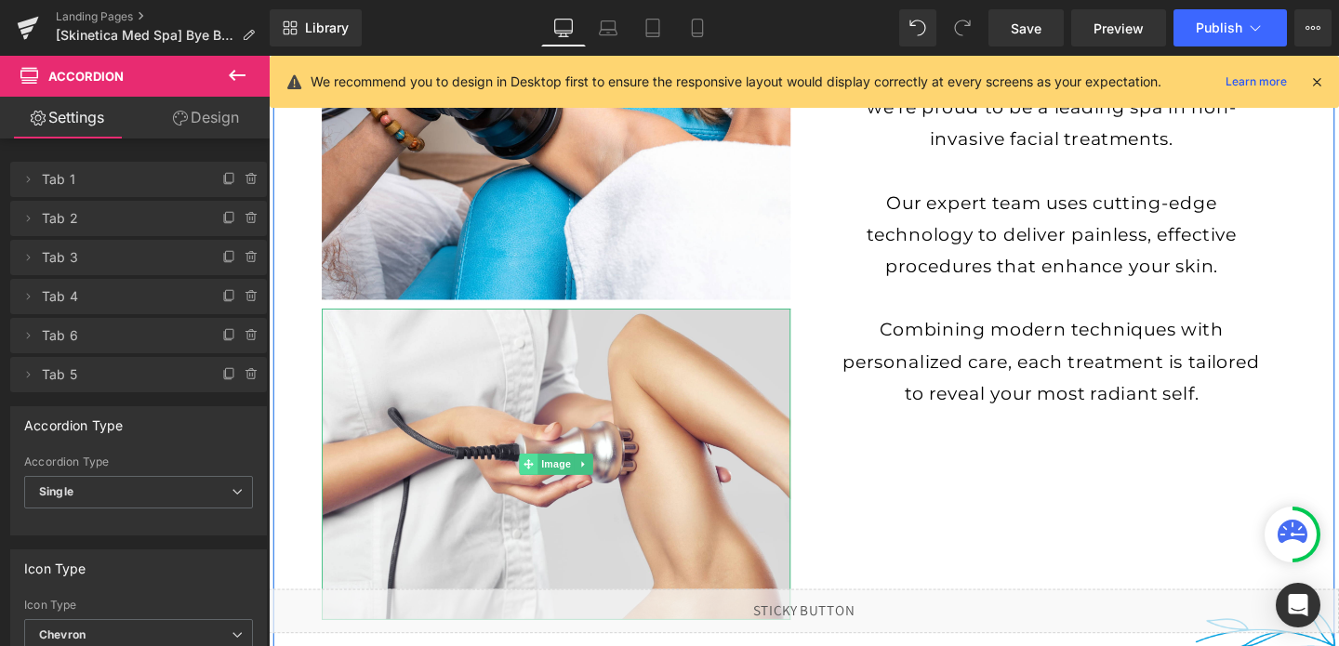
click at [536, 485] on icon at bounding box center [541, 485] width 10 height 10
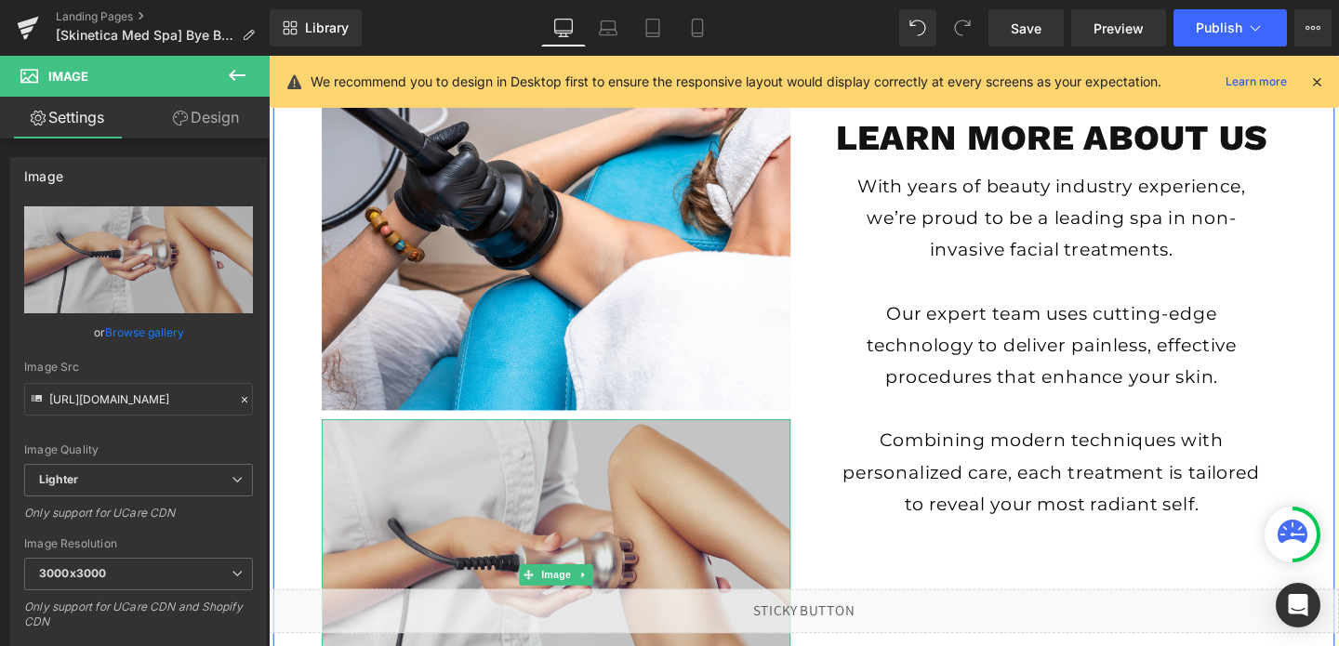
scroll to position [3364, 0]
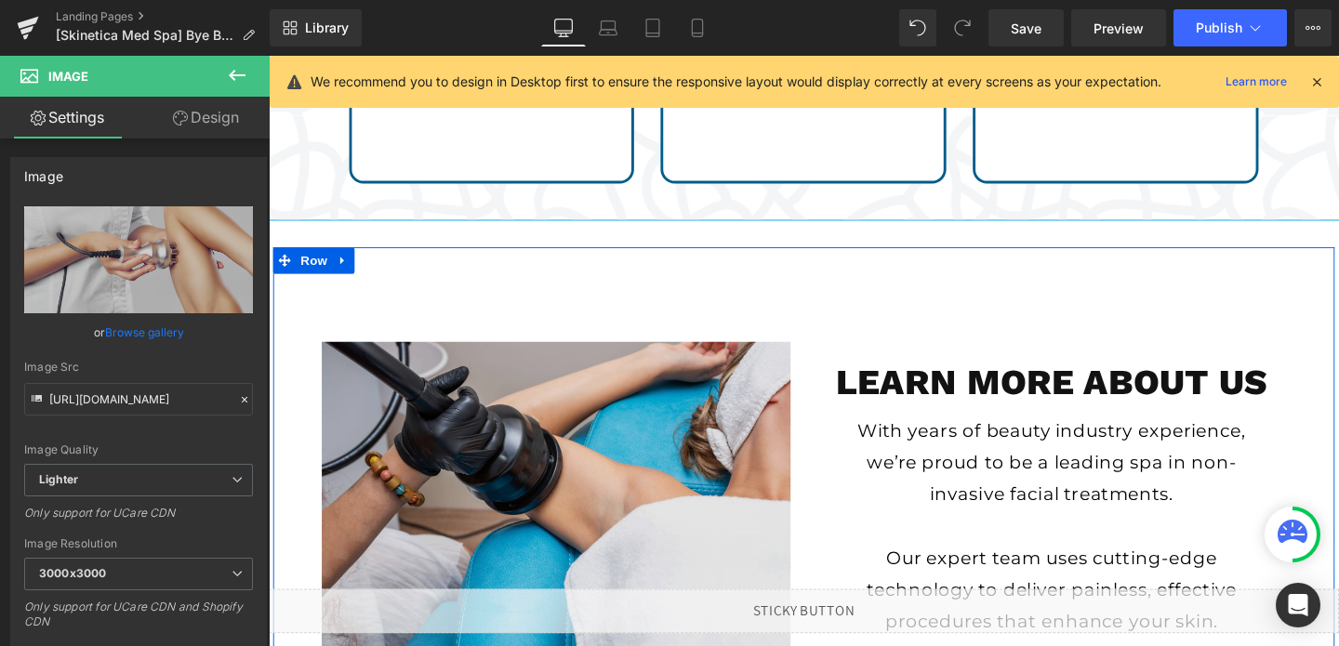
click at [561, 410] on img at bounding box center [570, 522] width 493 height 330
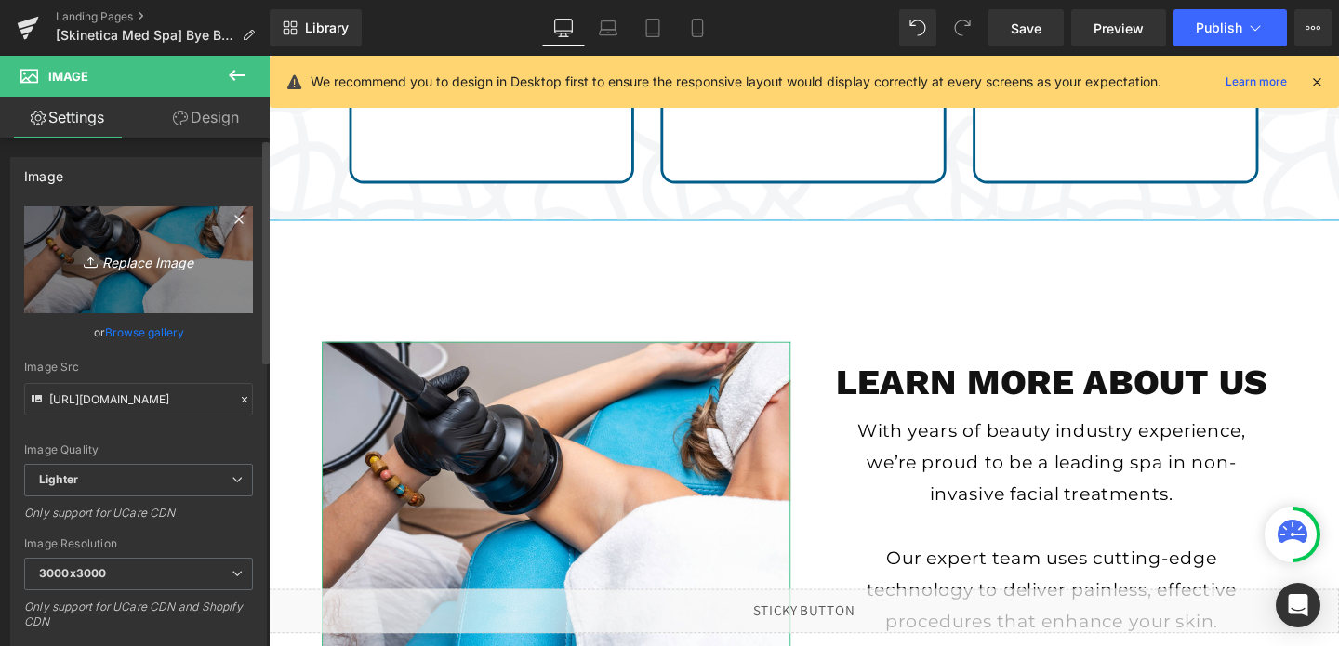
click at [144, 265] on icon "Replace Image" at bounding box center [138, 259] width 149 height 23
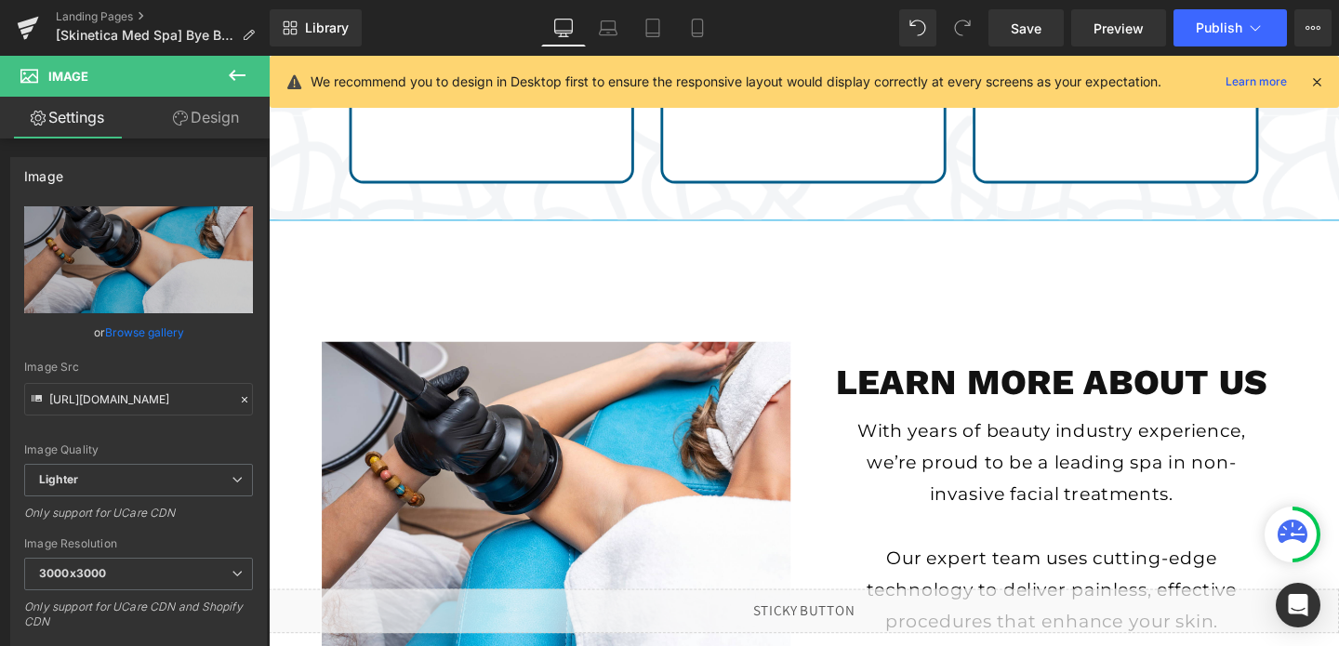
type input "C:\fakepath\fat freezing.png"
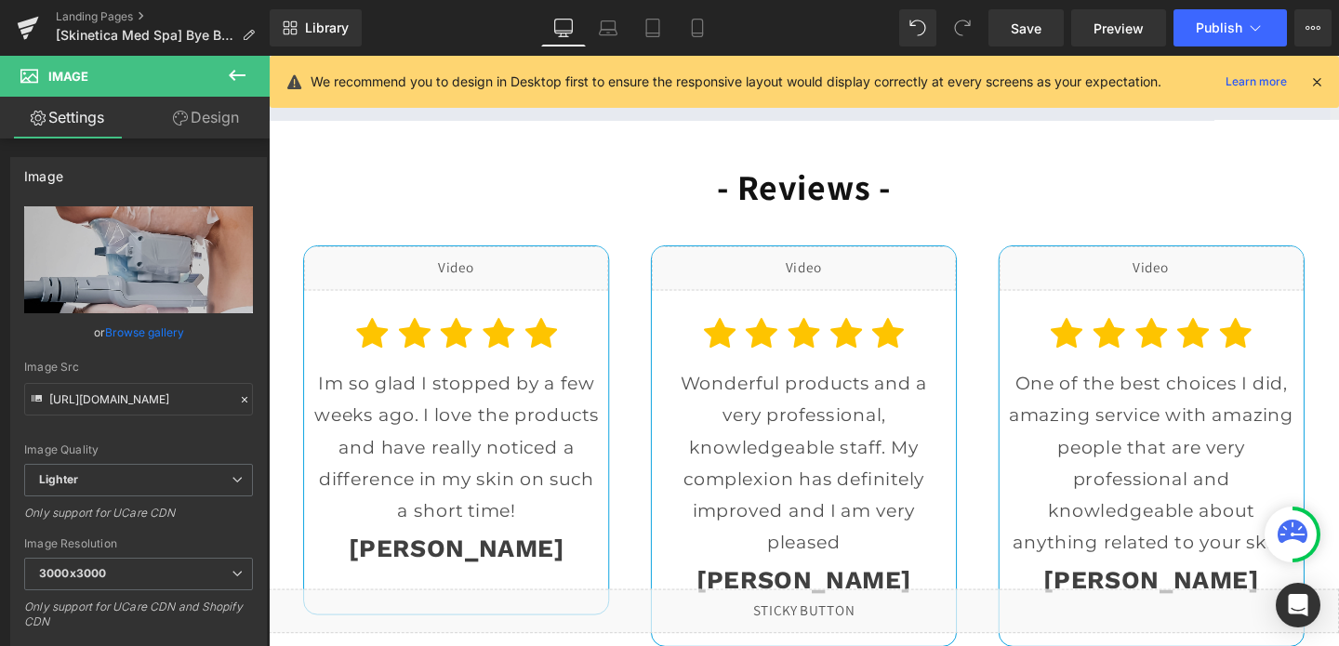
scroll to position [6001, 0]
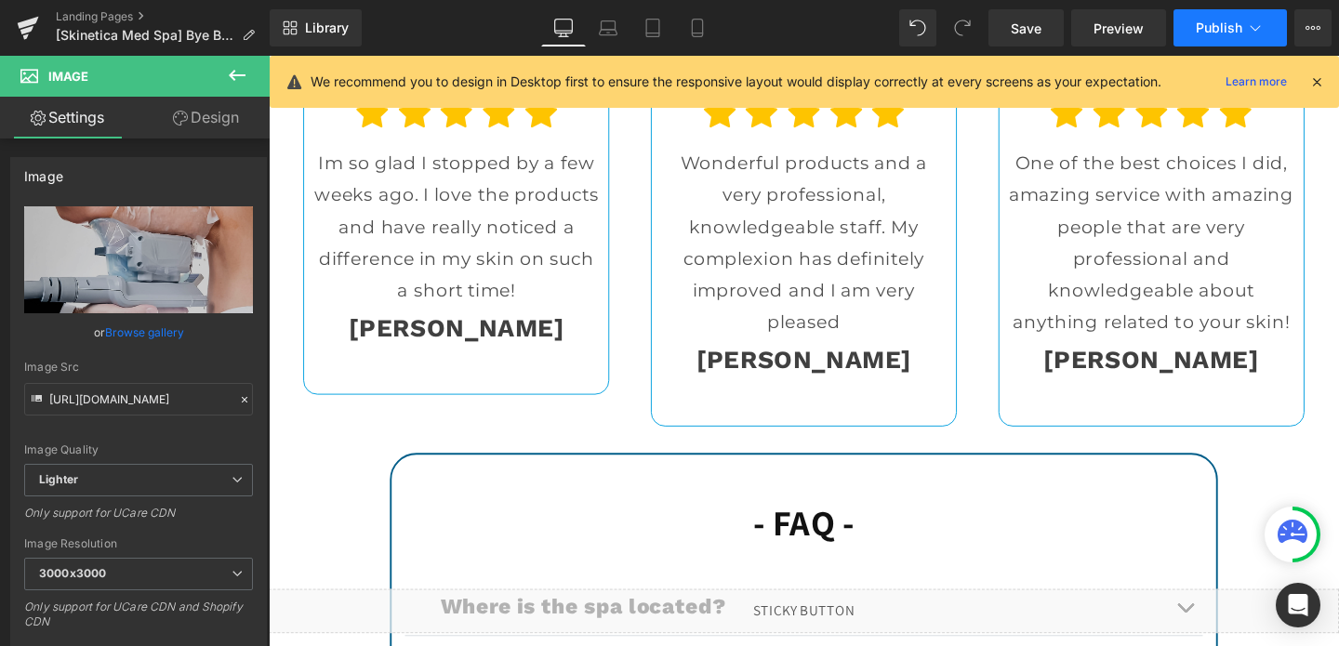
click at [1214, 27] on span "Publish" at bounding box center [1218, 27] width 46 height 15
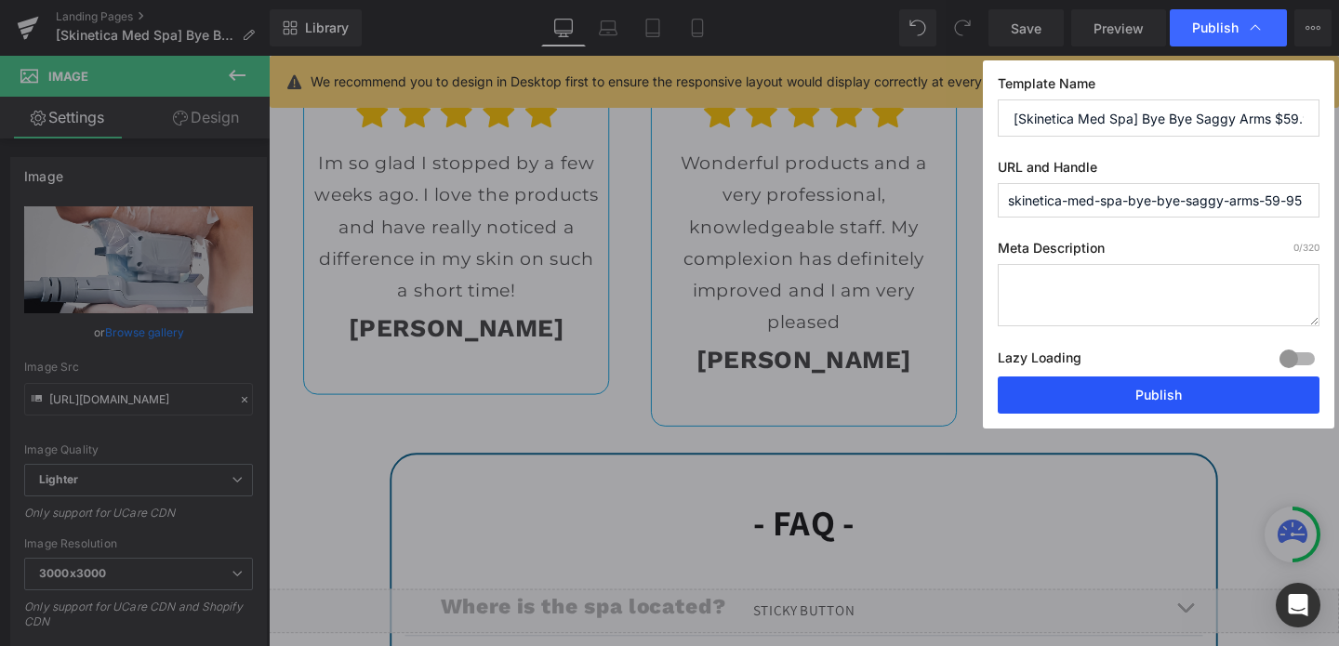
click at [1108, 389] on button "Publish" at bounding box center [1158, 394] width 322 height 37
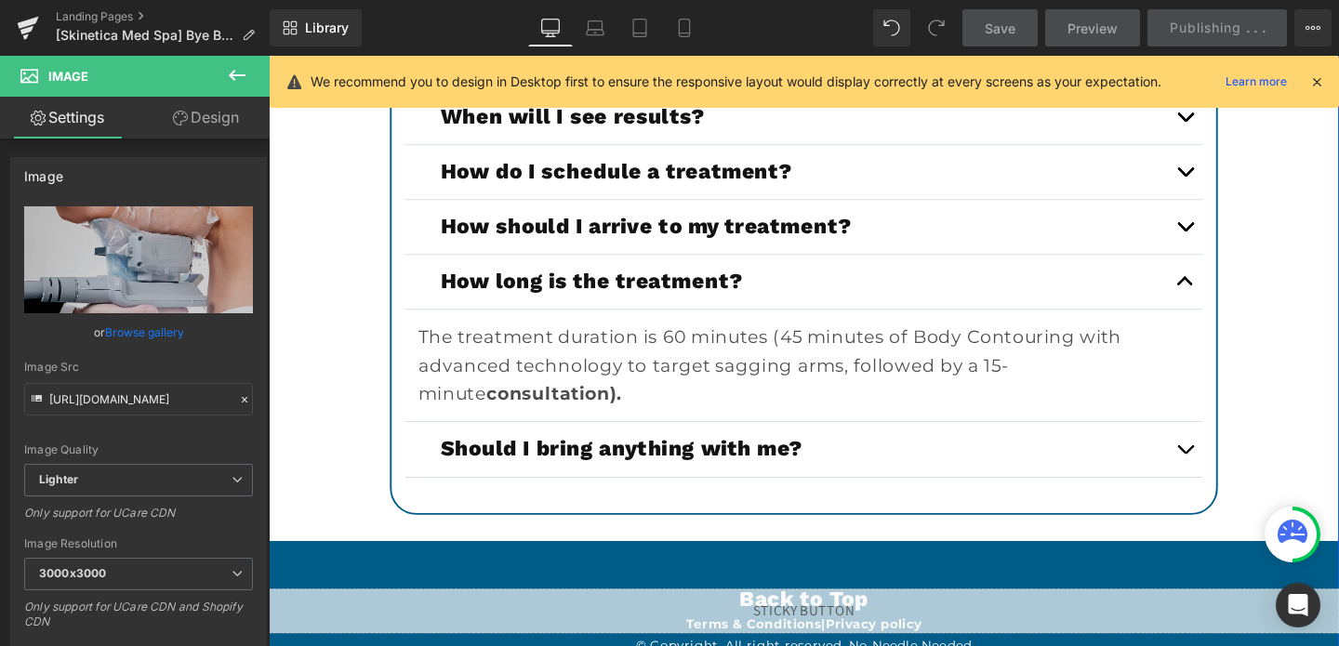
scroll to position [6684, 0]
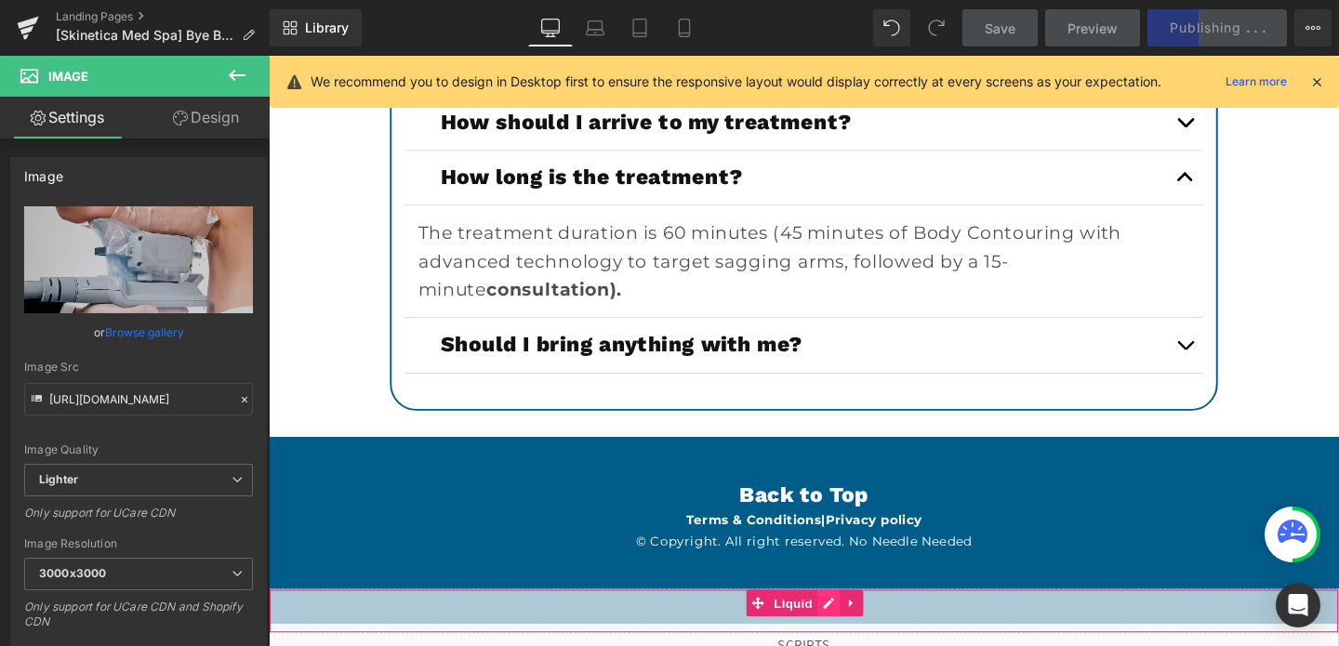
click at [865, 637] on div "Liquid" at bounding box center [831, 639] width 1125 height 46
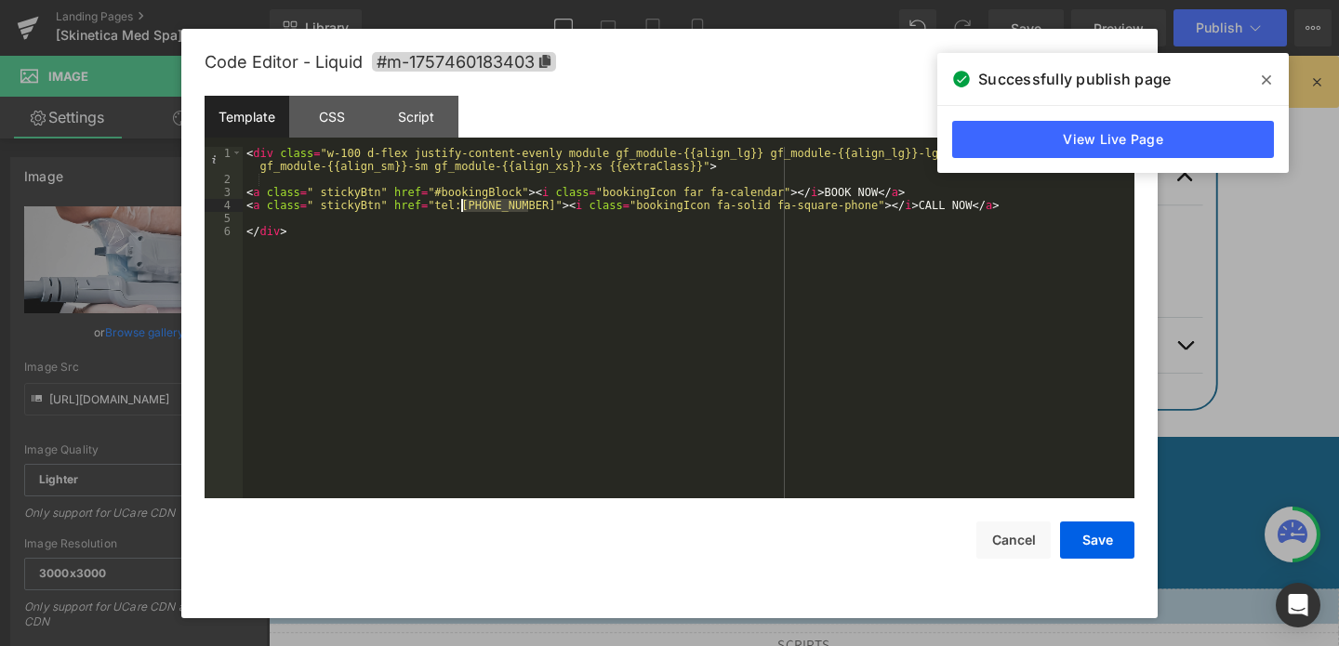
drag, startPoint x: 529, startPoint y: 199, endPoint x: 462, endPoint y: 202, distance: 67.0
click at [462, 202] on div "< div class = "w-100 d-flex justify-content-evenly module gf_module-{{align_lg}…" at bounding box center [688, 342] width 891 height 390
click at [521, 206] on div "< div class = "w-100 d-flex justify-content-evenly module gf_module-{{align_lg}…" at bounding box center [688, 342] width 891 height 390
click at [1092, 538] on button "Save" at bounding box center [1097, 539] width 74 height 37
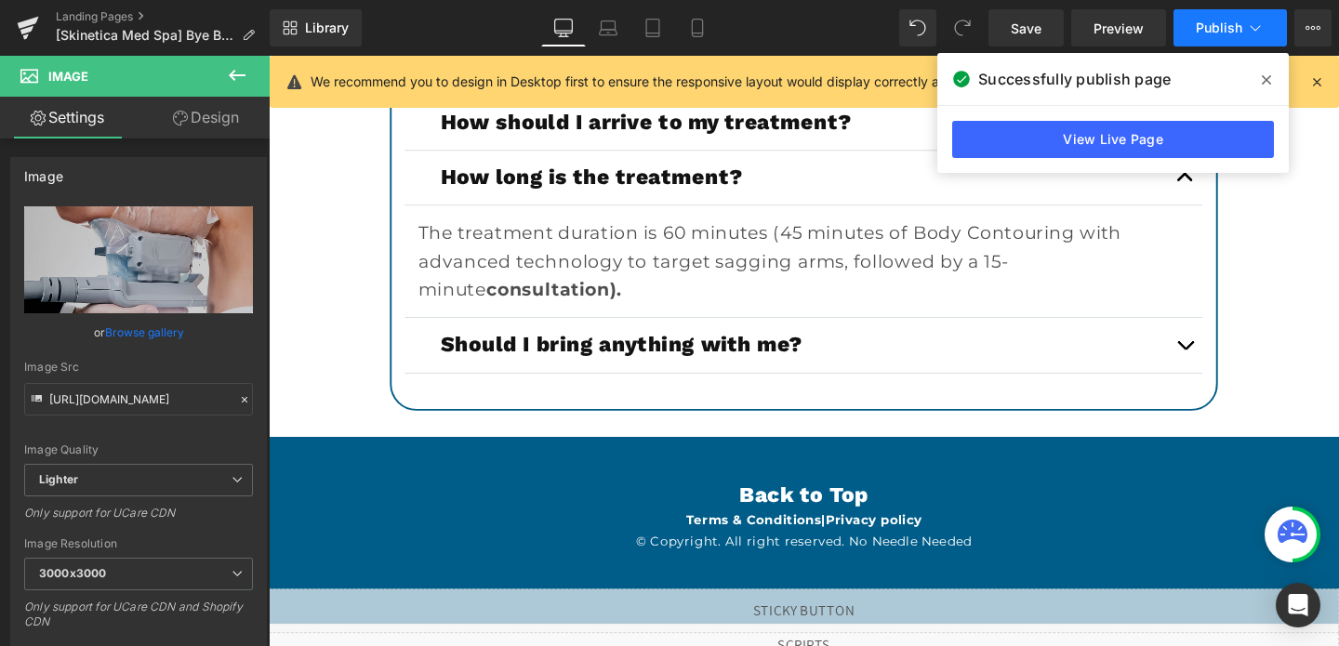
click at [1222, 18] on button "Publish" at bounding box center [1229, 27] width 113 height 37
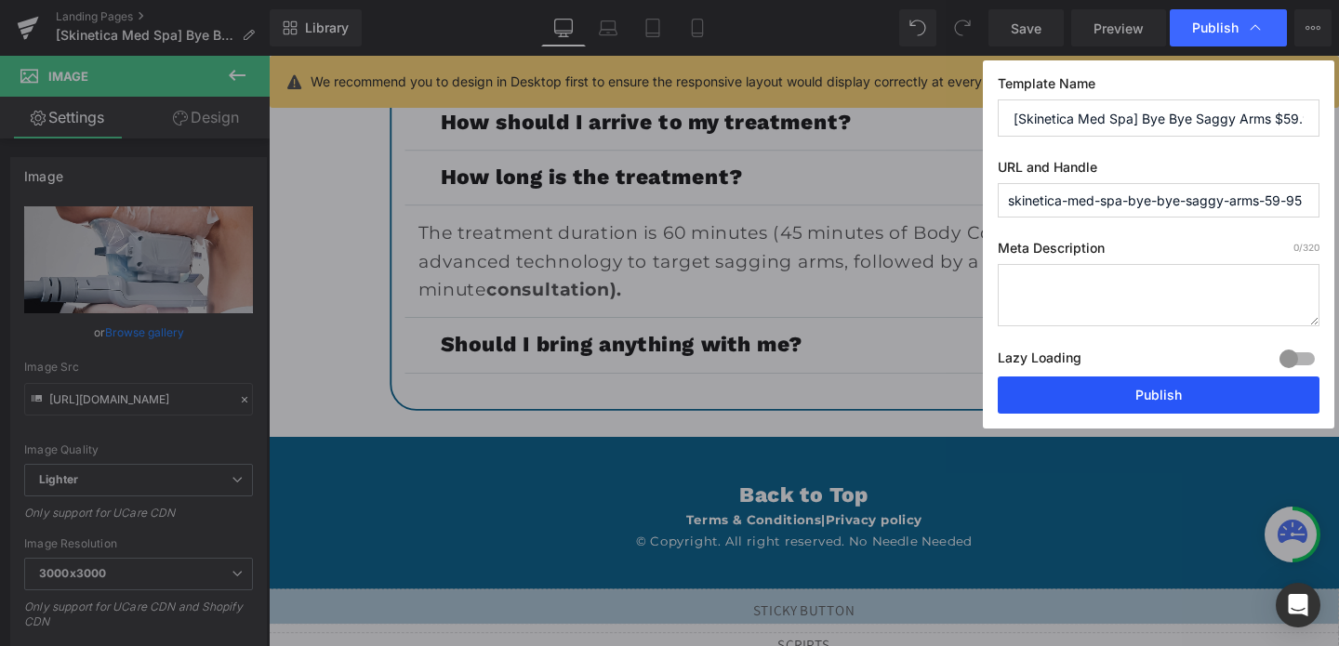
click at [1132, 389] on button "Publish" at bounding box center [1158, 394] width 322 height 37
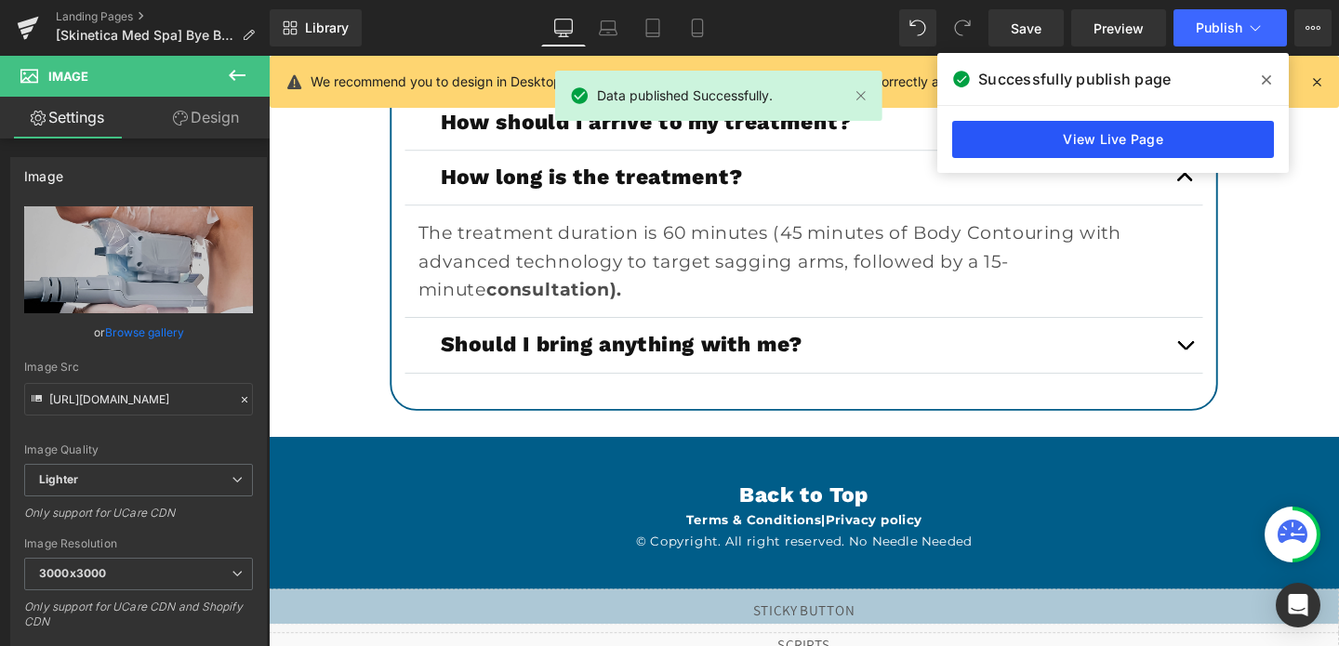
click at [1037, 138] on link "View Live Page" at bounding box center [1113, 139] width 322 height 37
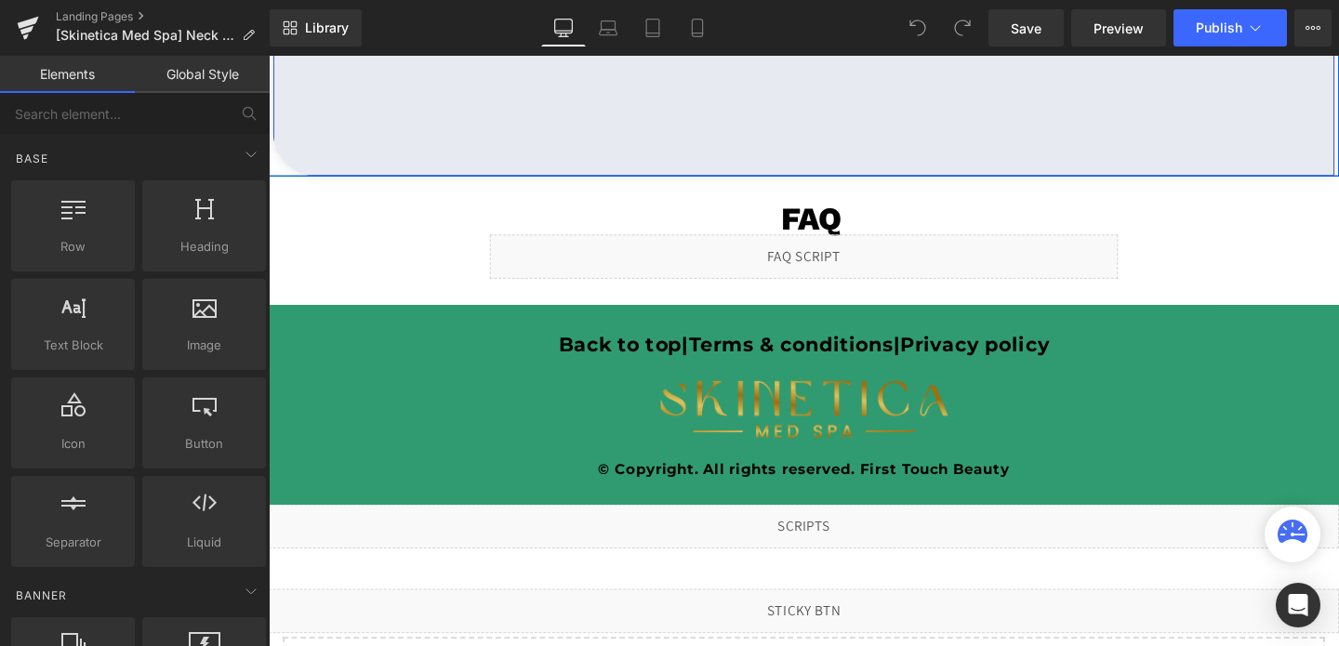
scroll to position [4430, 0]
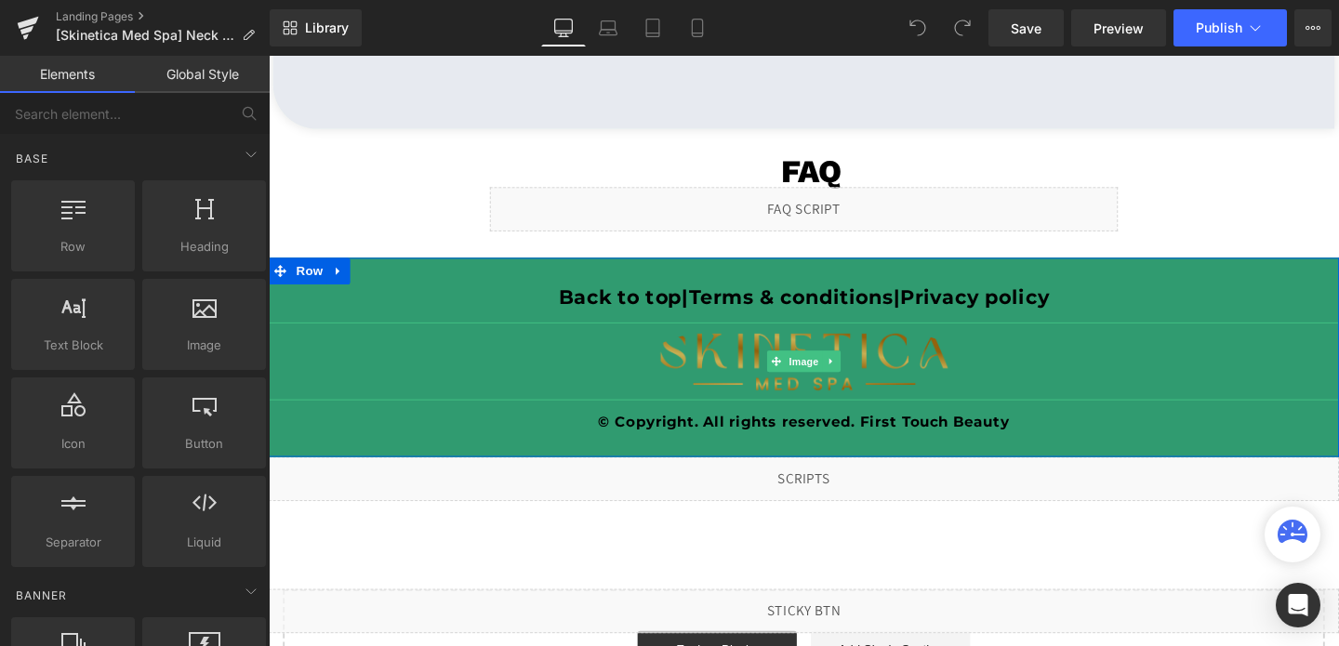
click at [763, 400] on img at bounding box center [831, 377] width 337 height 81
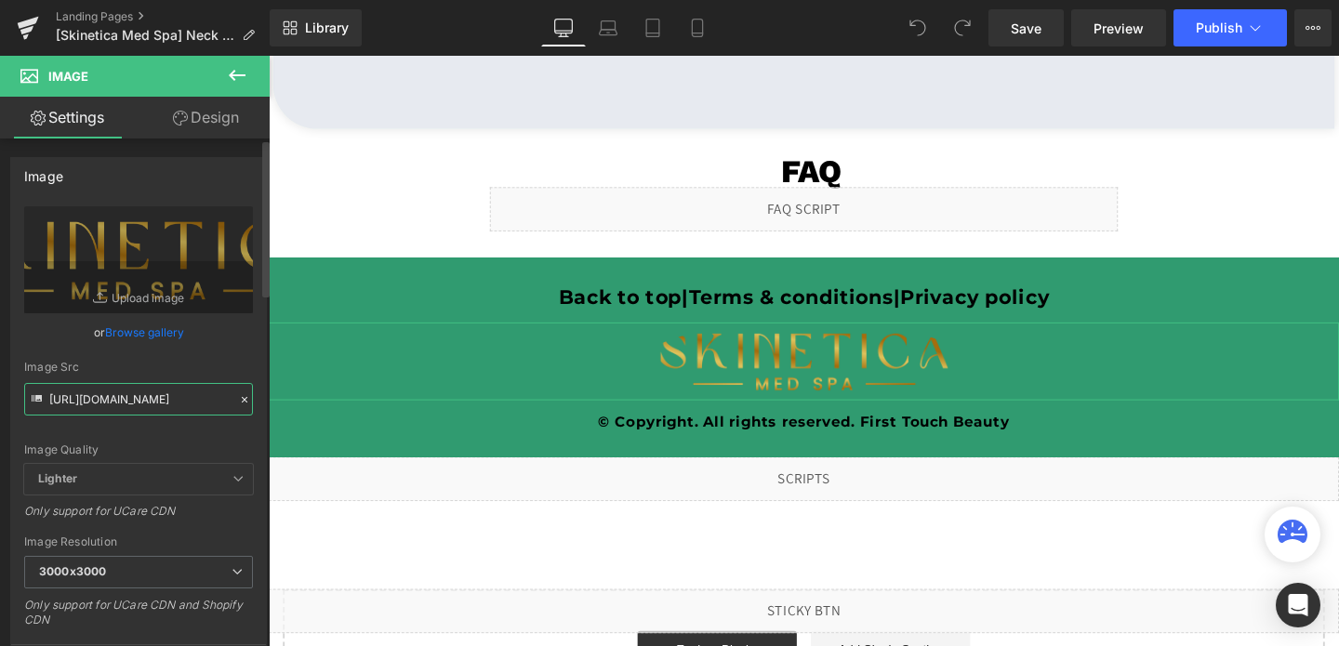
click at [163, 404] on input "[URL][DOMAIN_NAME]" at bounding box center [138, 399] width 229 height 33
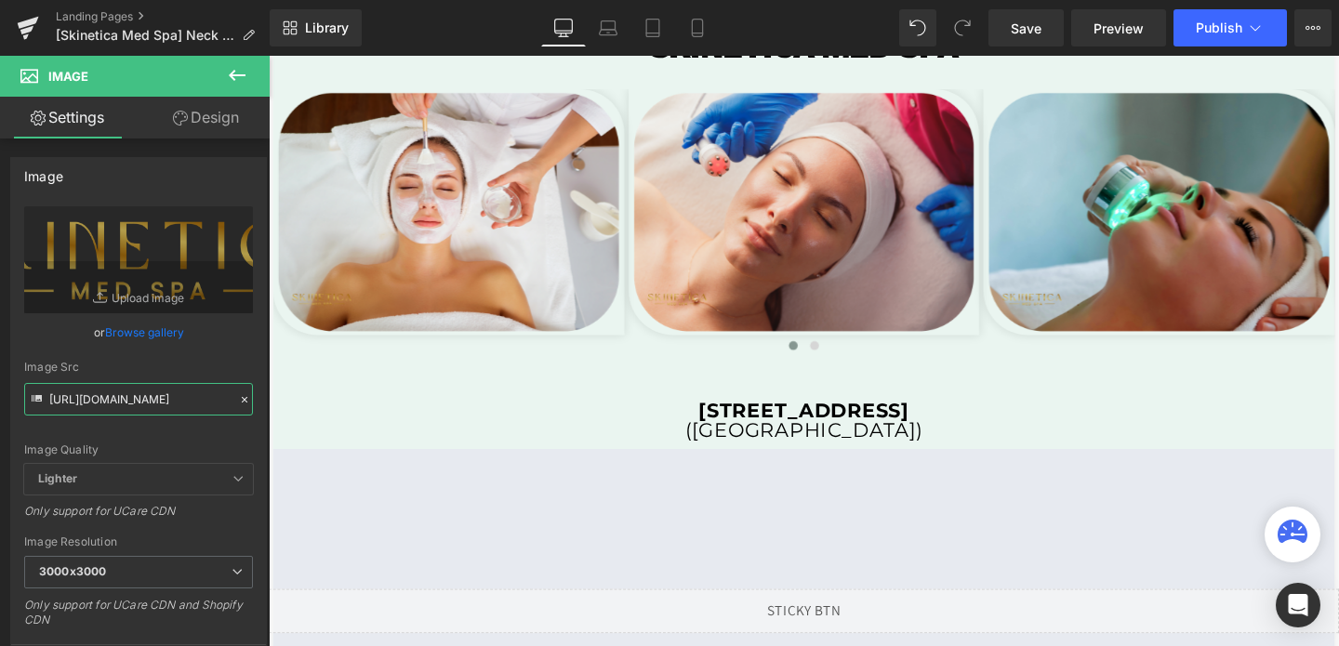
scroll to position [3723, 0]
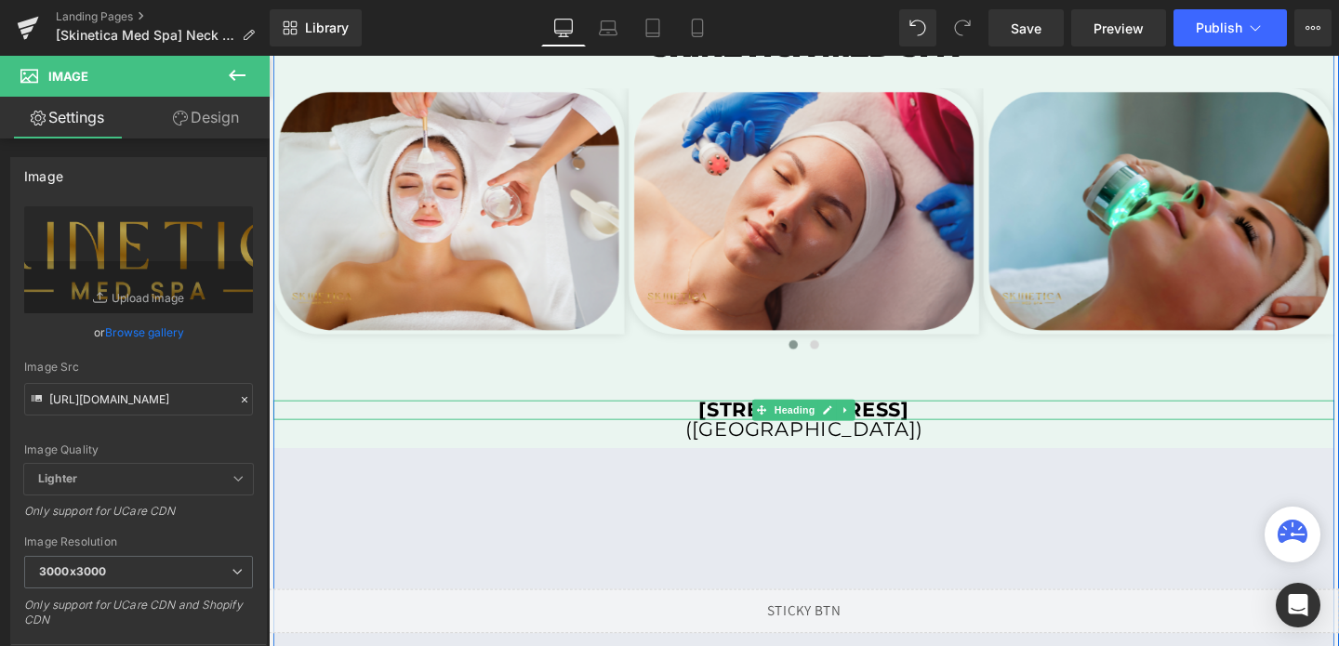
click at [744, 426] on b "[STREET_ADDRESS]" at bounding box center [830, 428] width 221 height 25
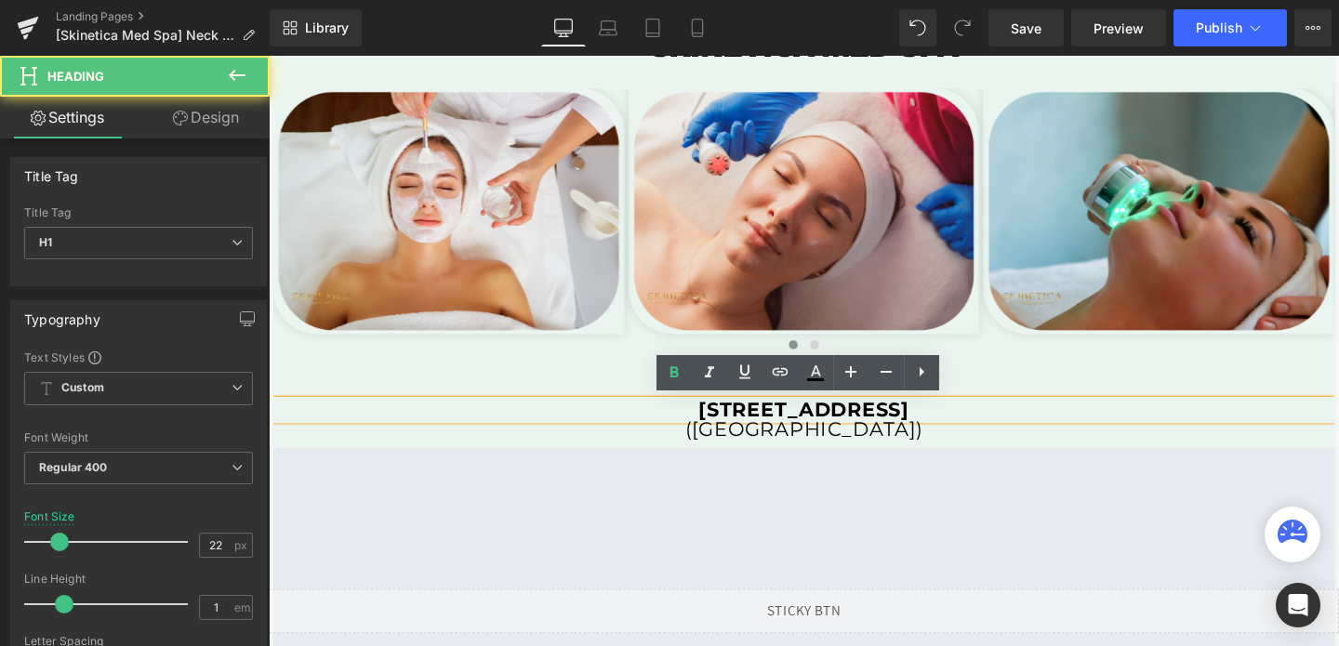
click at [720, 428] on b "[STREET_ADDRESS]" at bounding box center [830, 428] width 221 height 25
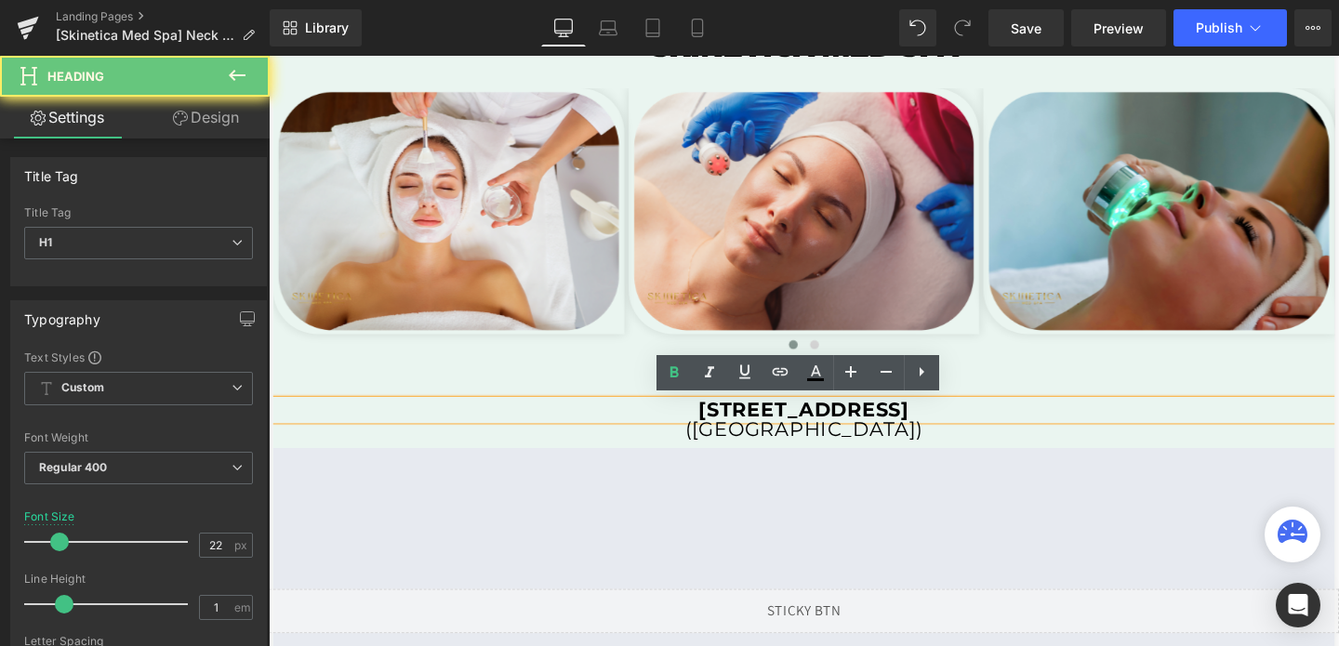
click at [720, 428] on b "[STREET_ADDRESS]" at bounding box center [830, 428] width 221 height 25
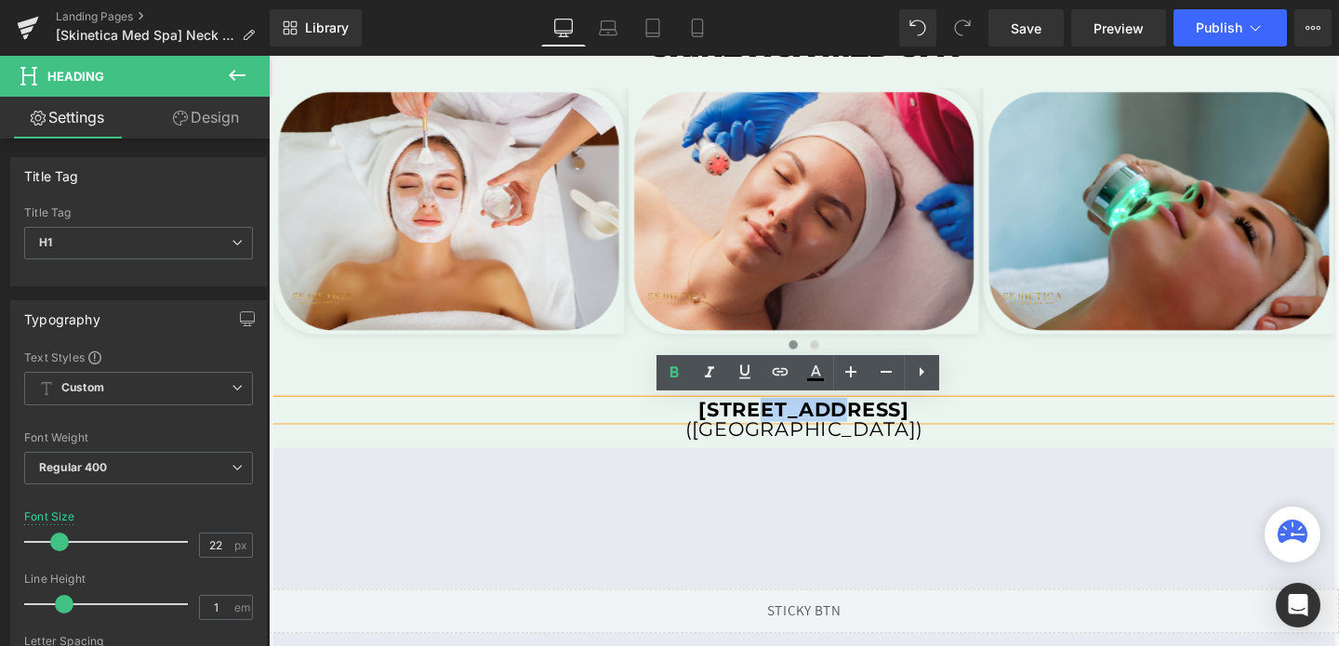
click at [720, 428] on b "[STREET_ADDRESS]" at bounding box center [830, 428] width 221 height 25
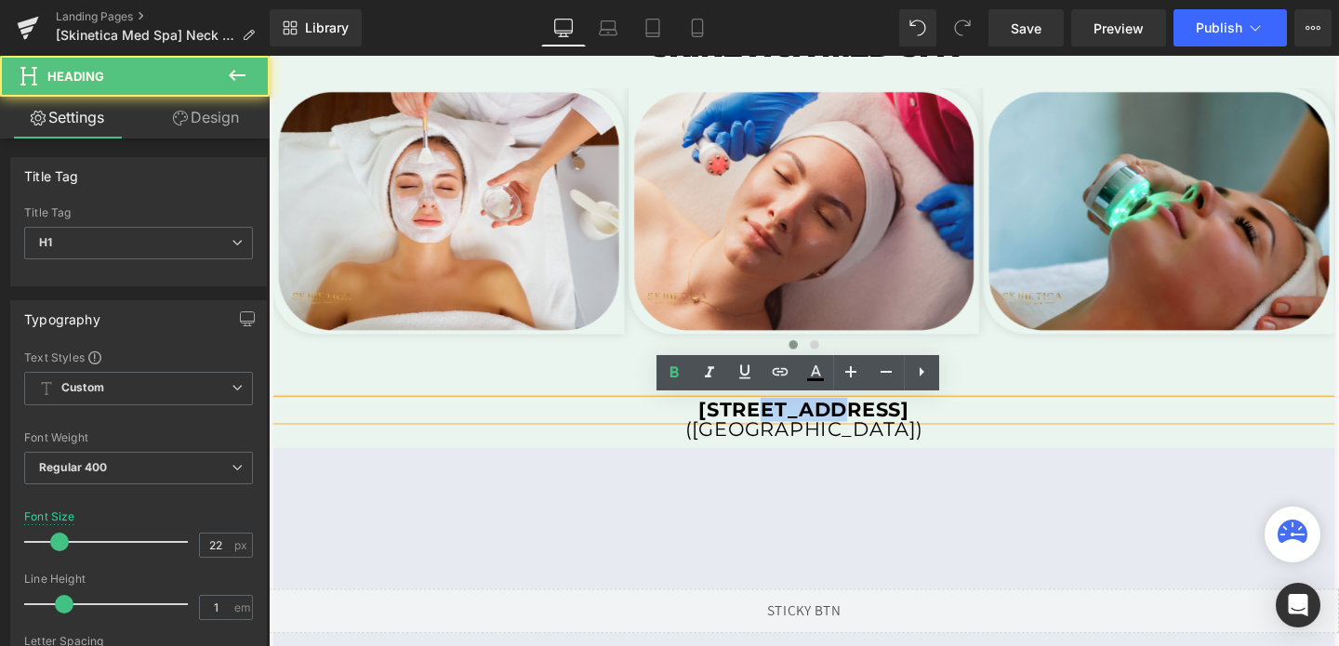
copy b "[STREET_ADDRESS]"
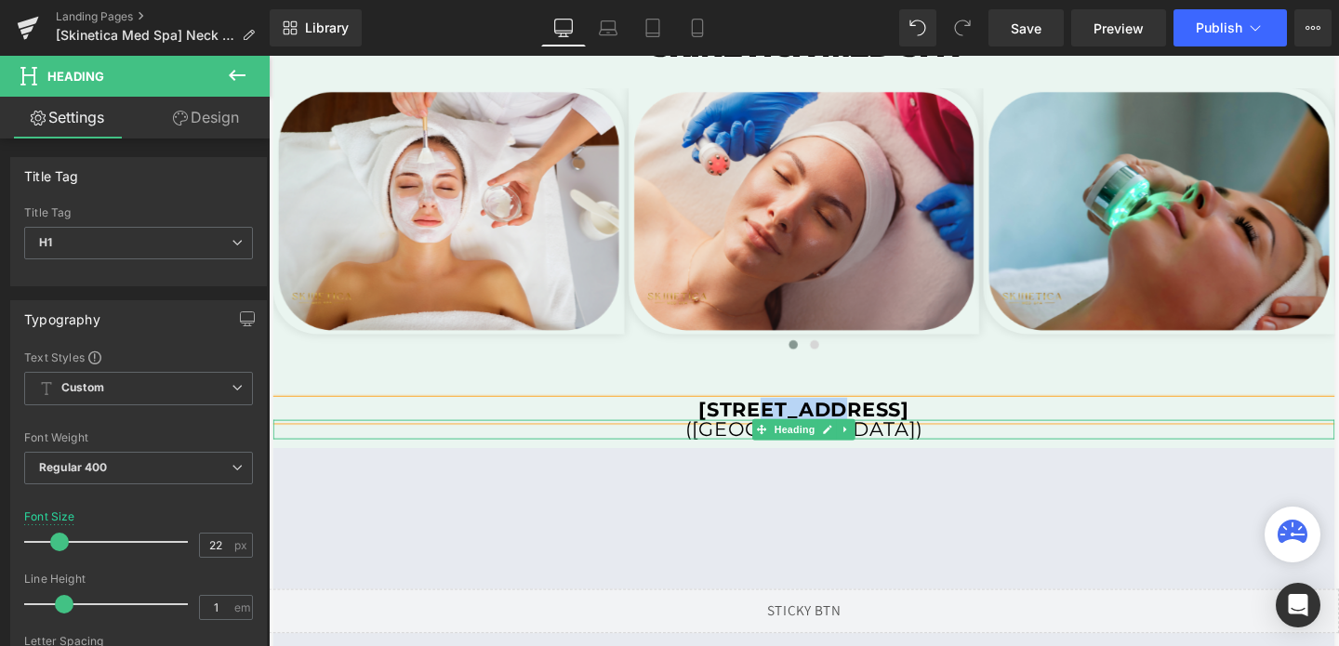
click at [918, 451] on h1 "([GEOGRAPHIC_DATA])" at bounding box center [831, 449] width 1116 height 20
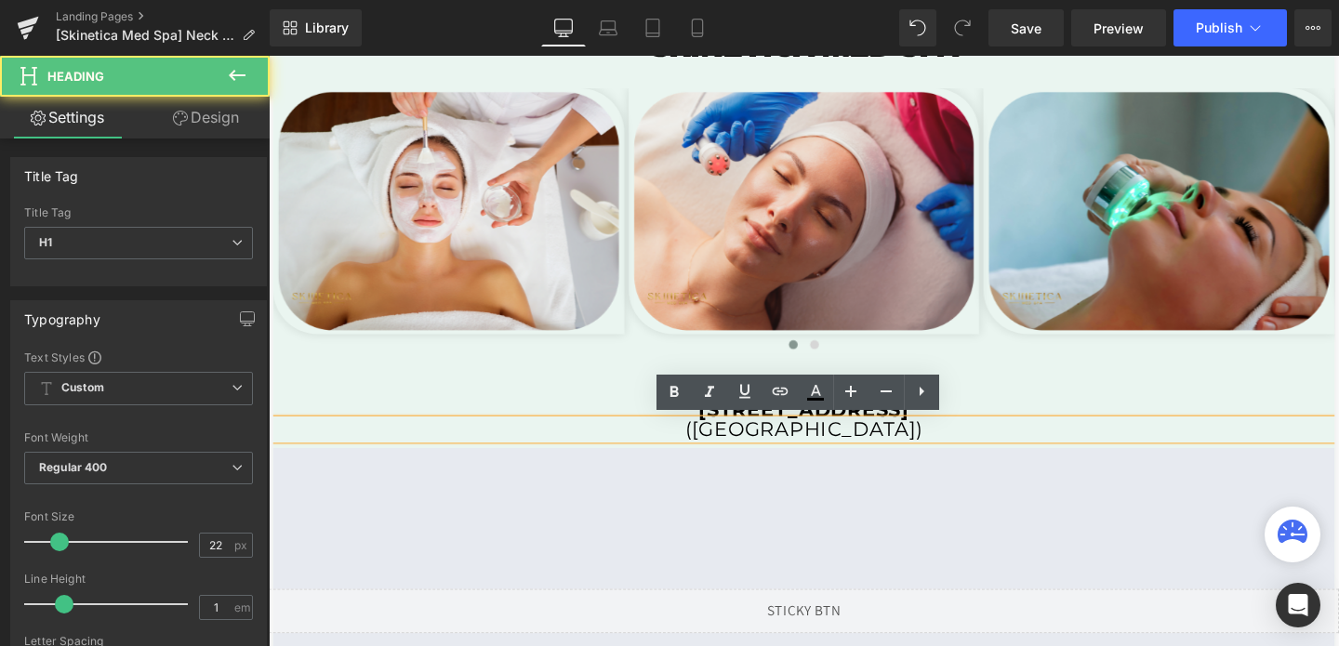
click at [918, 451] on h1 "([GEOGRAPHIC_DATA])" at bounding box center [831, 449] width 1116 height 20
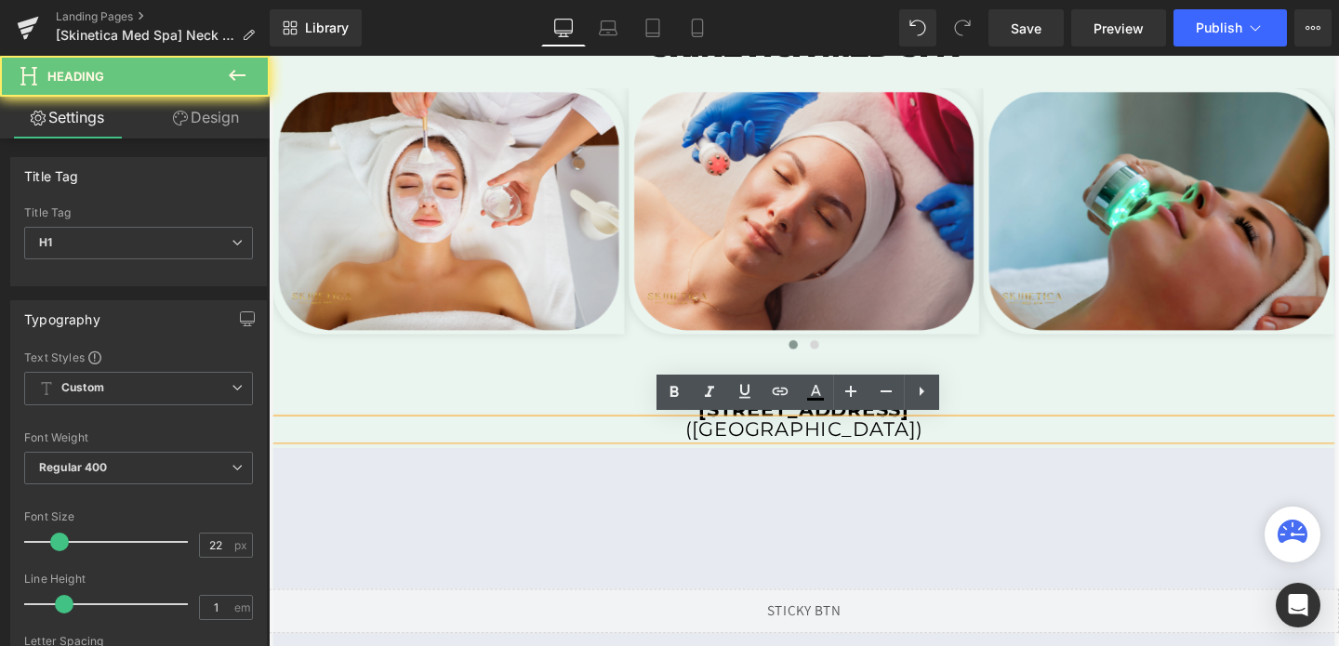
click at [918, 451] on h1 "([GEOGRAPHIC_DATA])" at bounding box center [831, 449] width 1116 height 20
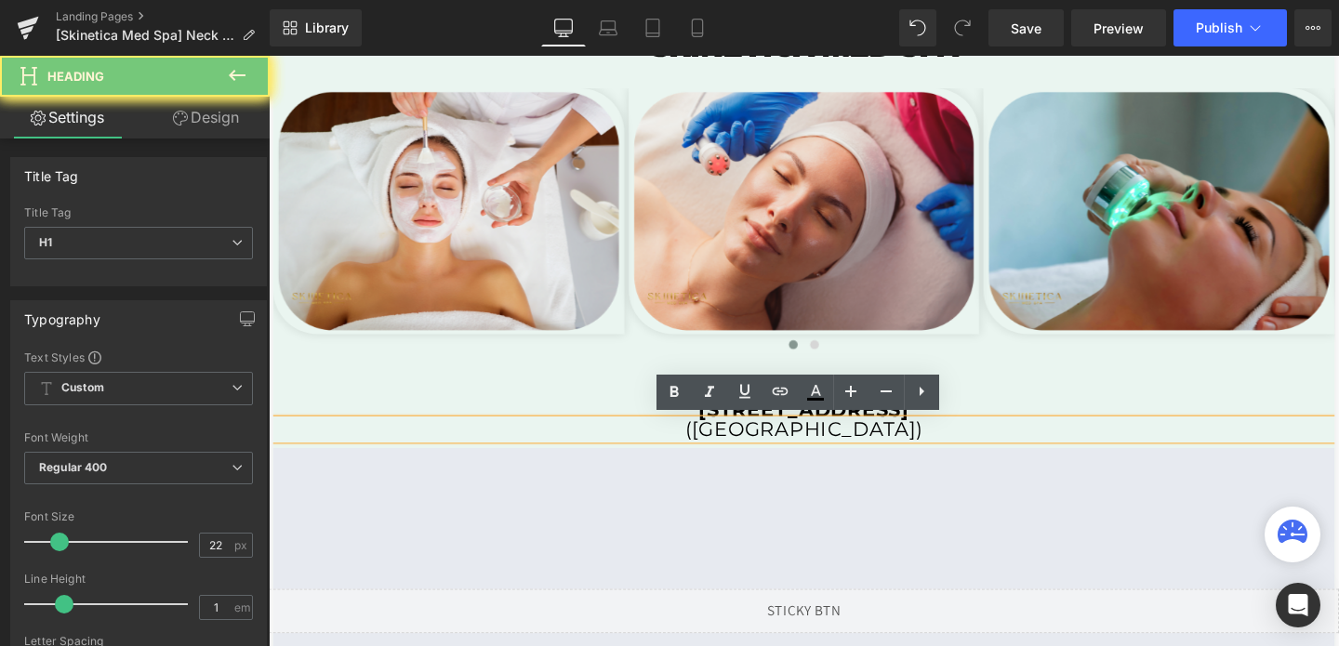
copy h1 "([GEOGRAPHIC_DATA])"
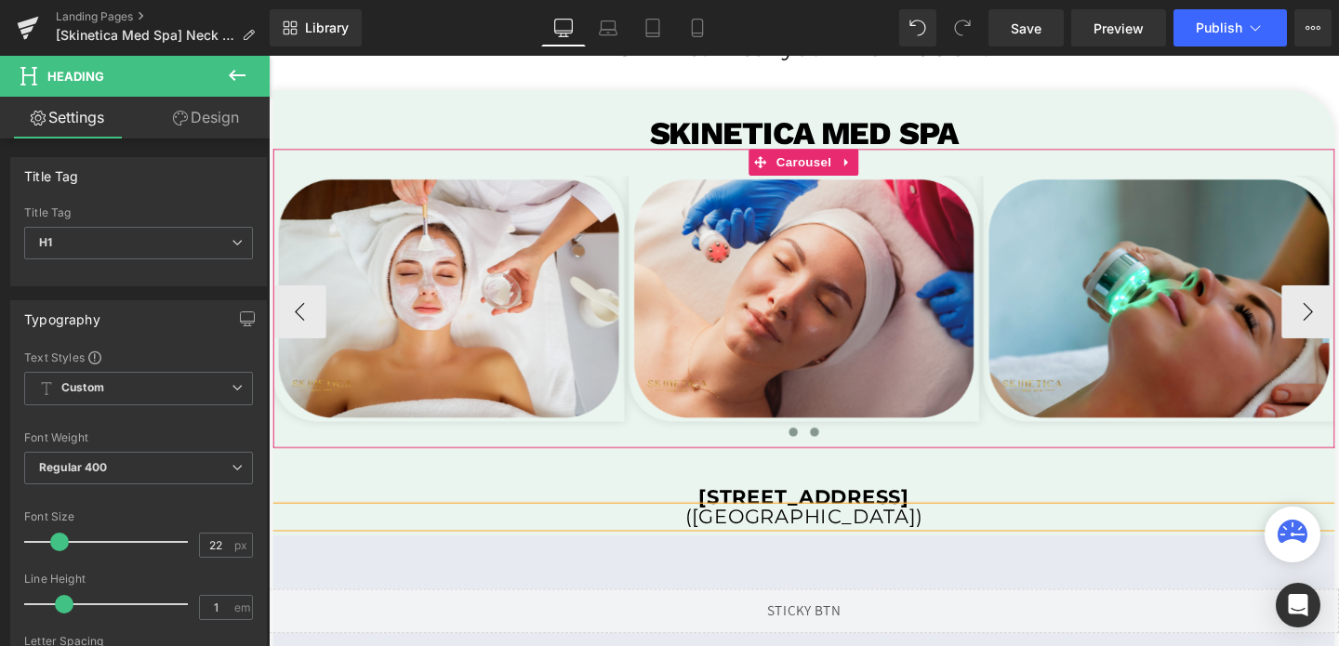
scroll to position [3604, 0]
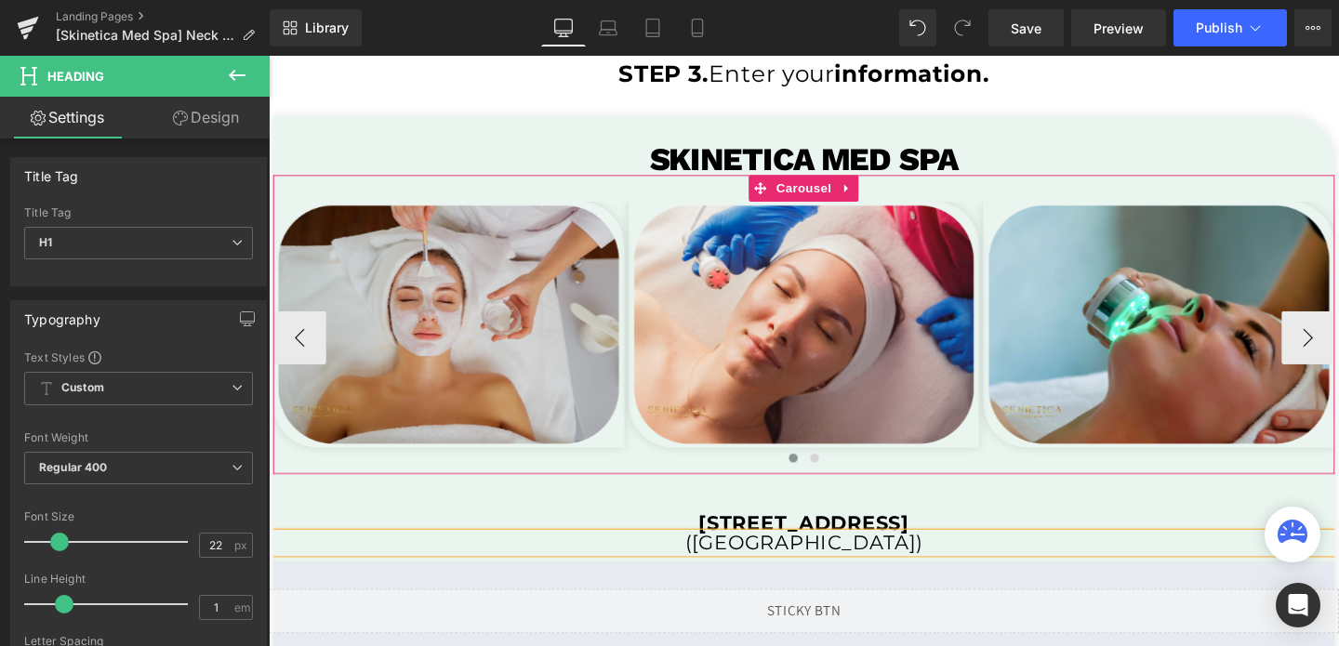
click at [530, 331] on img at bounding box center [457, 338] width 369 height 258
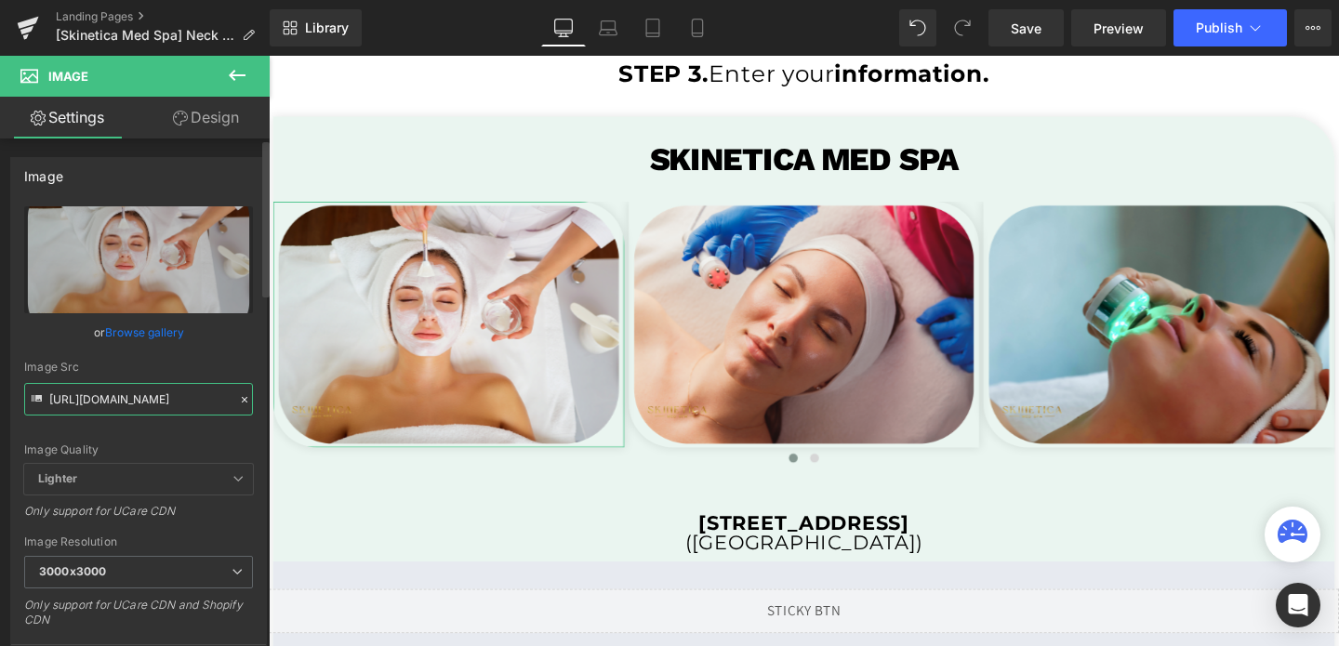
click at [113, 390] on input "[URL][DOMAIN_NAME]" at bounding box center [138, 399] width 229 height 33
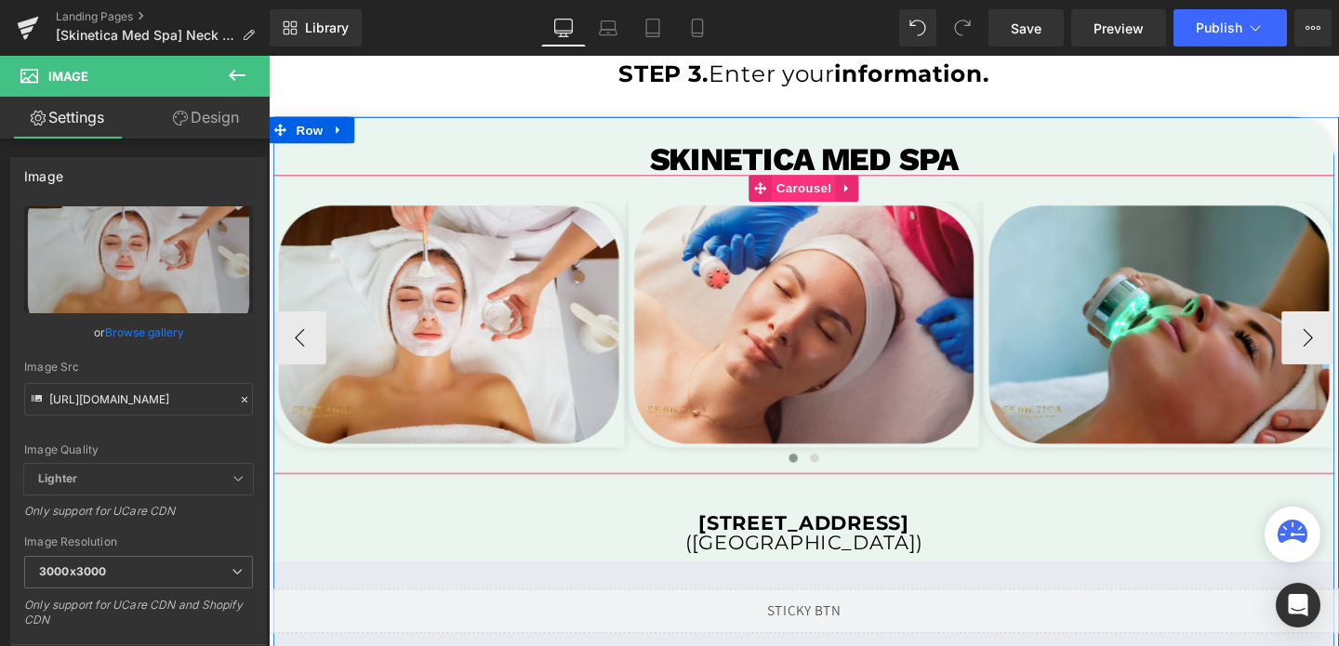
click at [839, 191] on span "Carousel" at bounding box center [831, 195] width 67 height 28
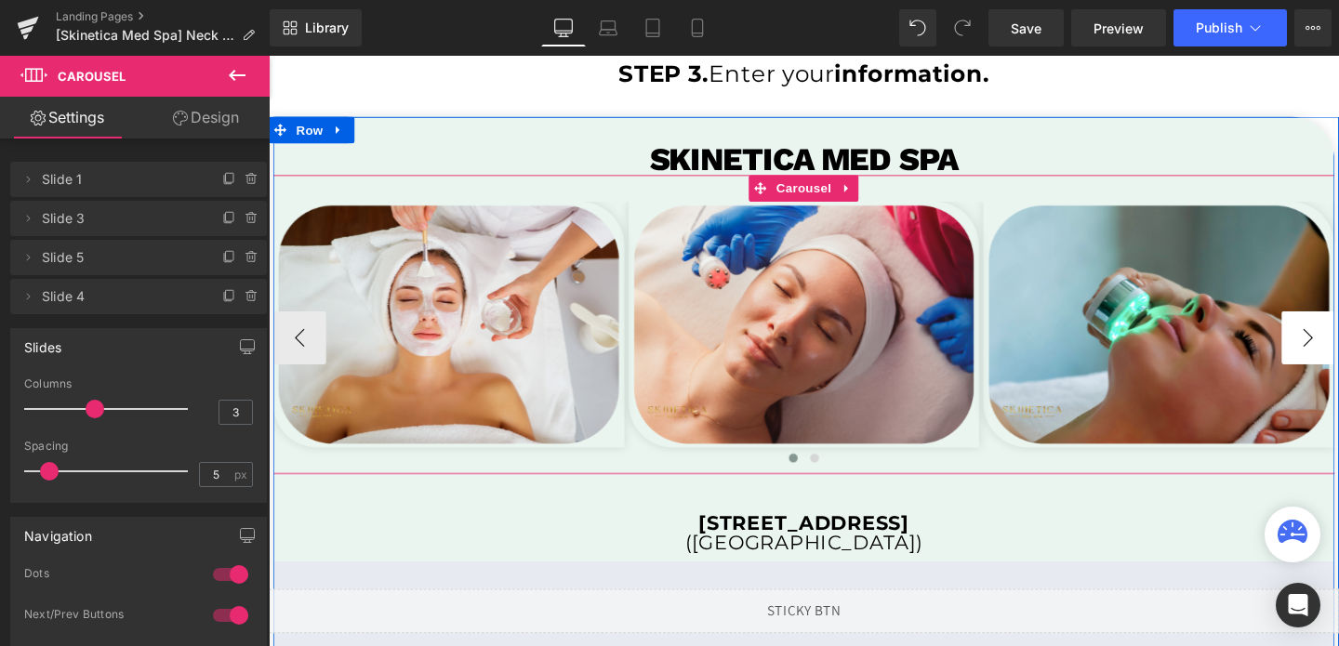
click at [1338, 349] on button "›" at bounding box center [1361, 352] width 56 height 56
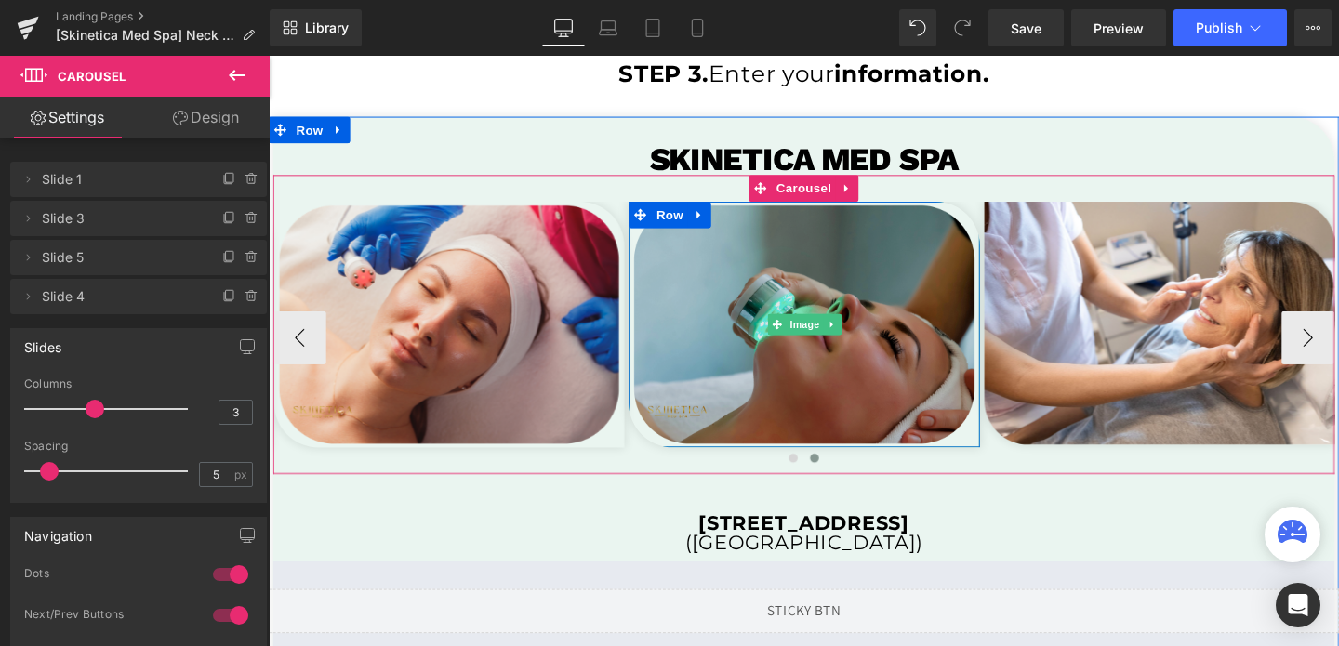
click at [842, 294] on img at bounding box center [831, 338] width 369 height 258
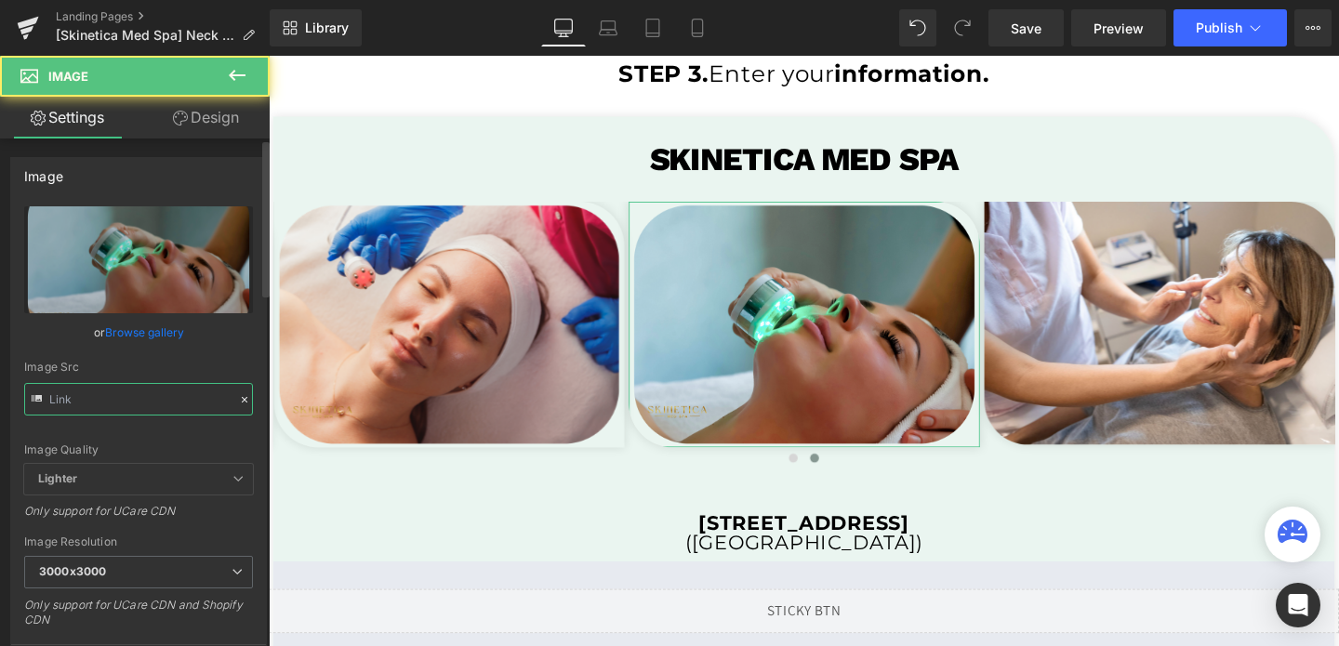
click at [152, 404] on input "text" at bounding box center [138, 399] width 229 height 33
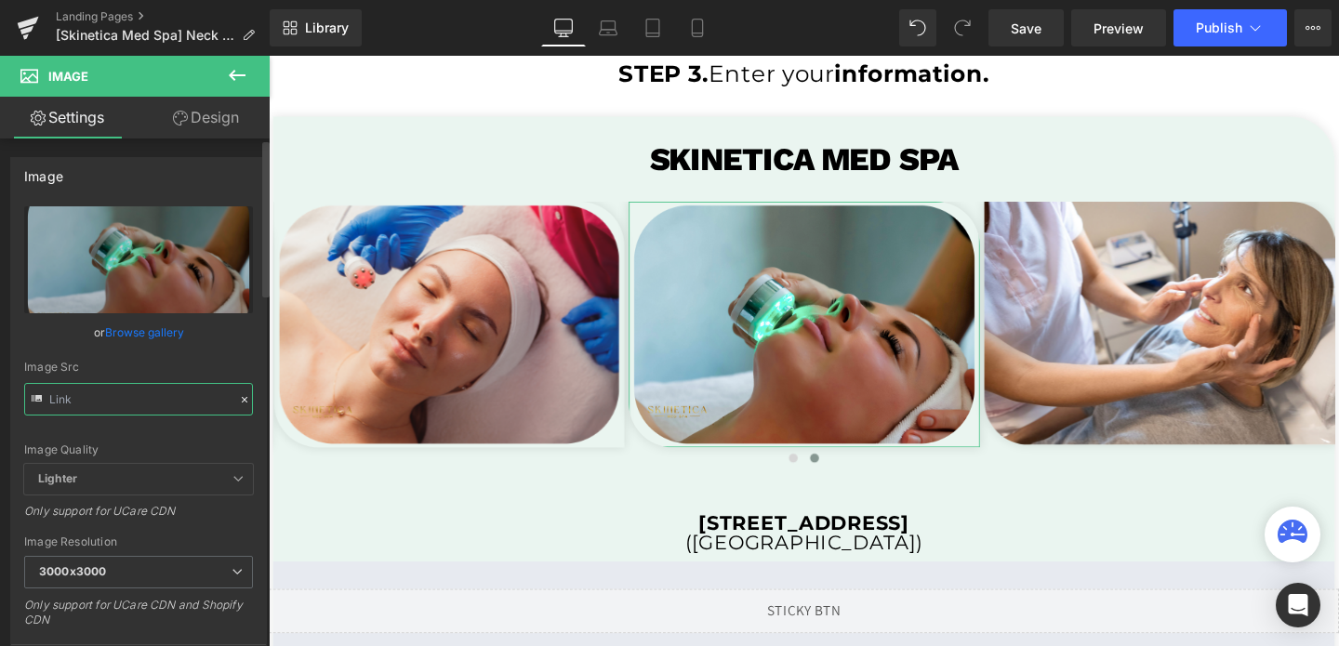
click at [152, 404] on input "text" at bounding box center [138, 399] width 229 height 33
type input "[URL][DOMAIN_NAME]"
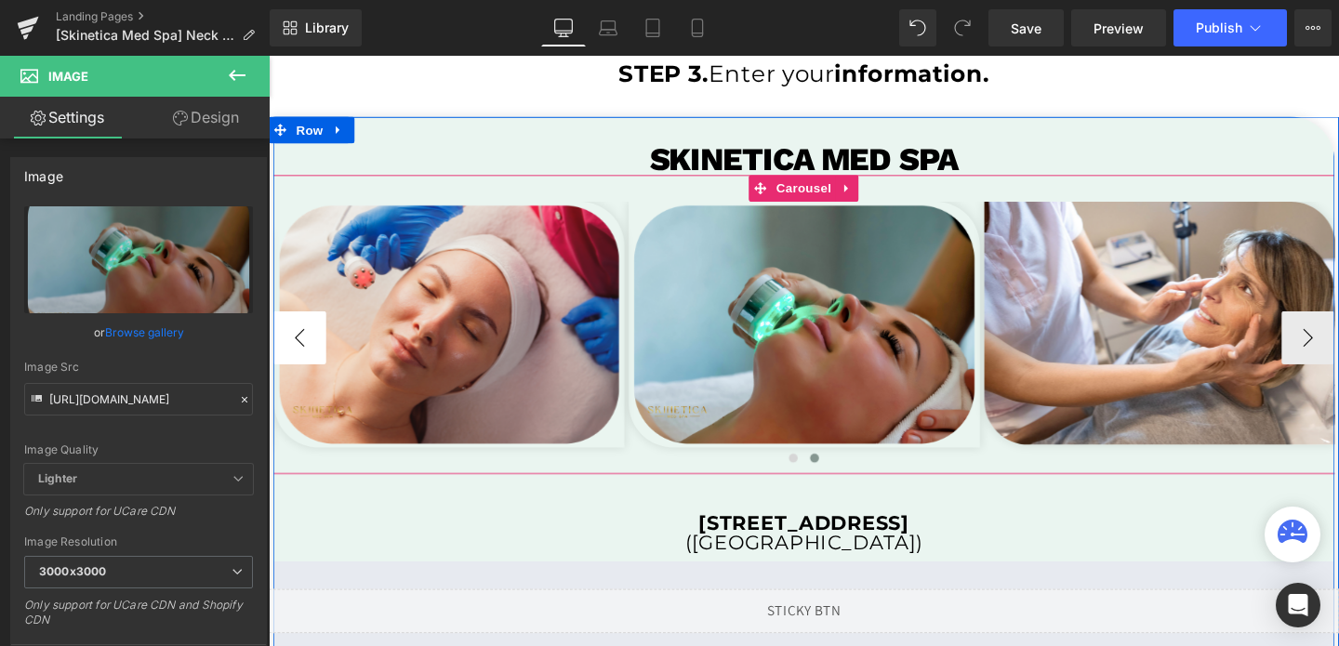
click at [293, 346] on button "‹" at bounding box center [301, 352] width 56 height 56
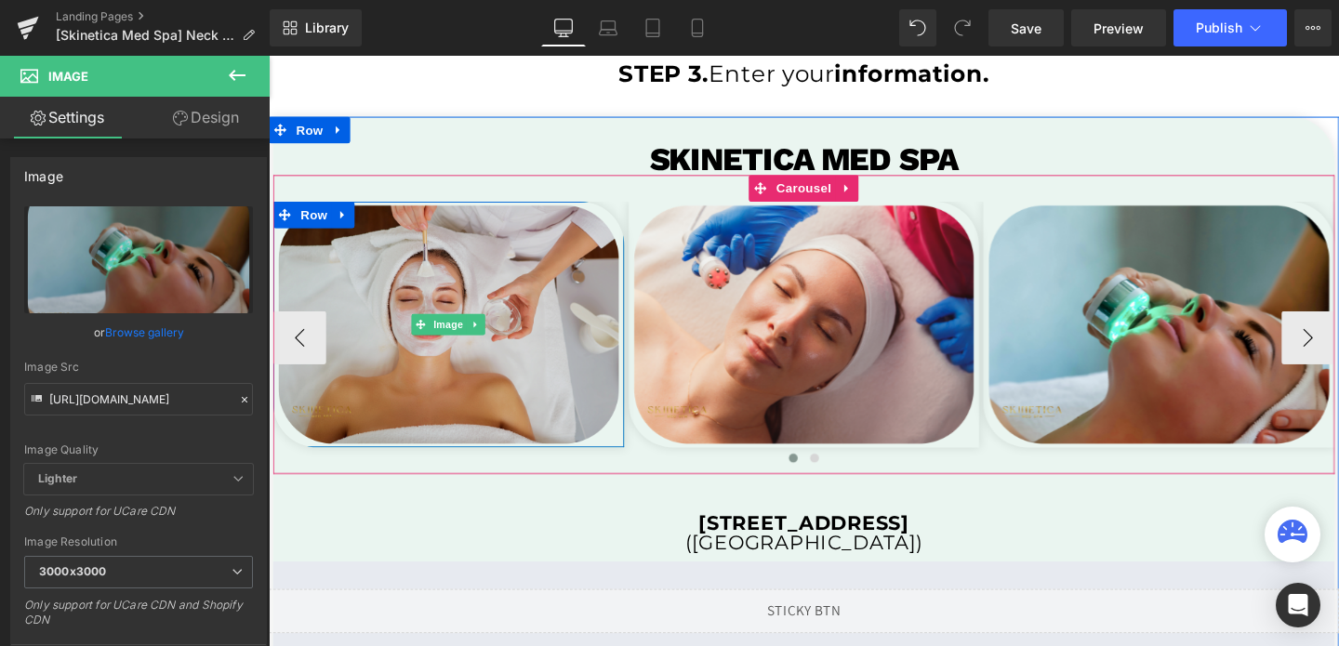
click at [433, 263] on img at bounding box center [457, 338] width 369 height 258
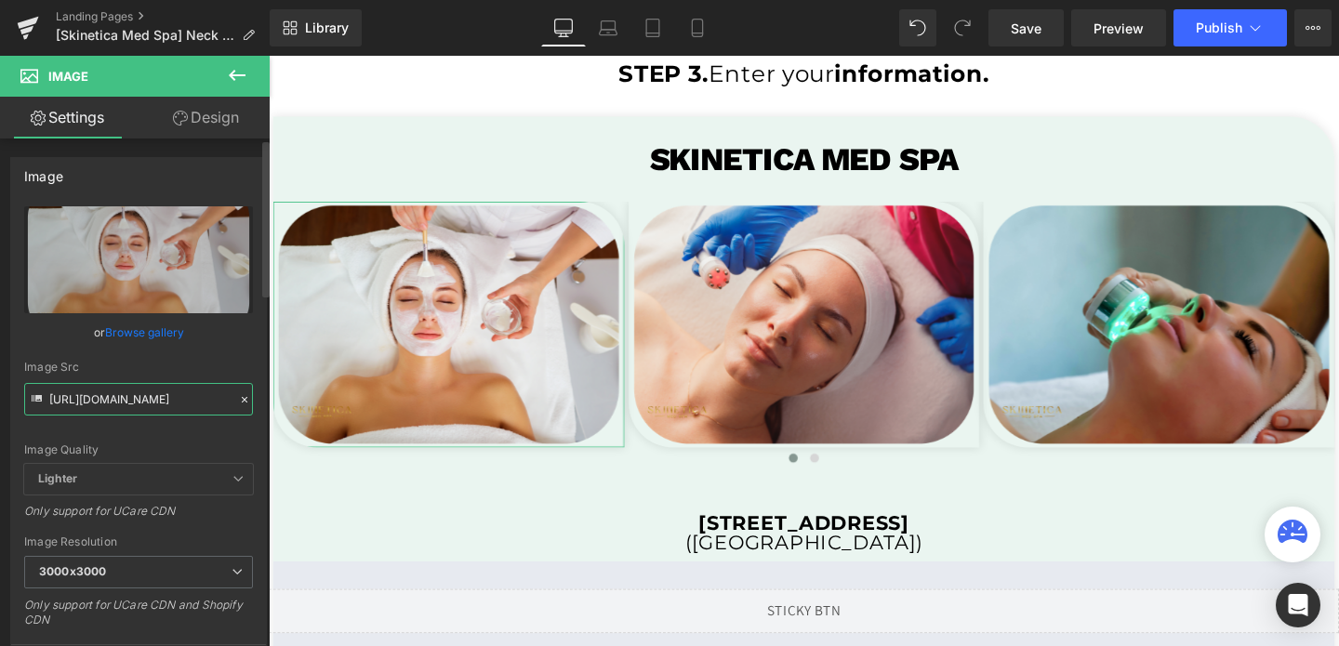
click at [79, 399] on input "[URL][DOMAIN_NAME]" at bounding box center [138, 399] width 229 height 33
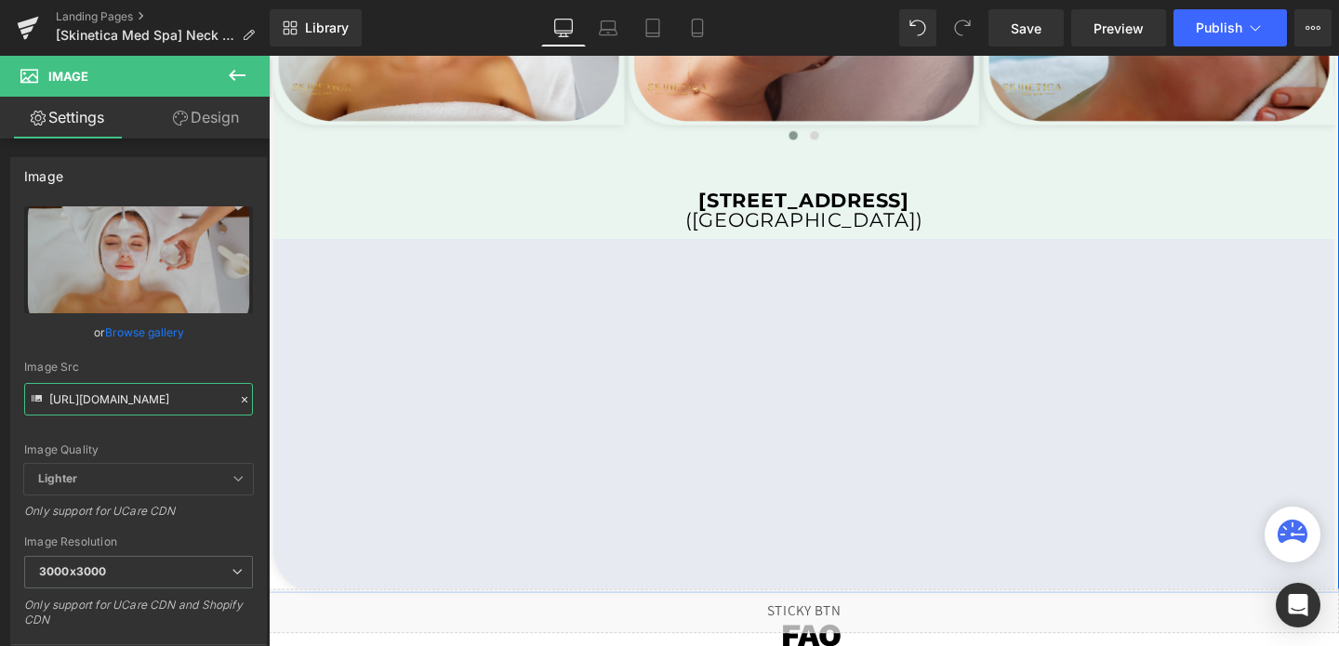
scroll to position [3958, 0]
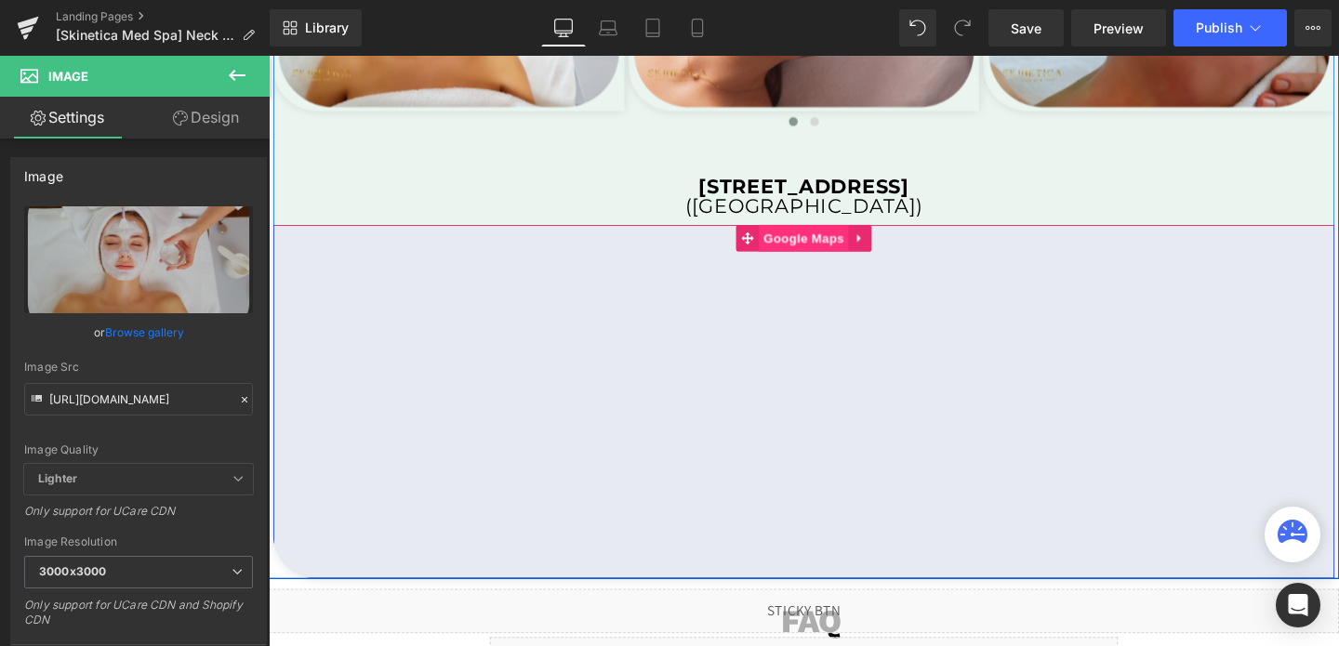
click at [826, 245] on span "Google Maps" at bounding box center [831, 247] width 94 height 28
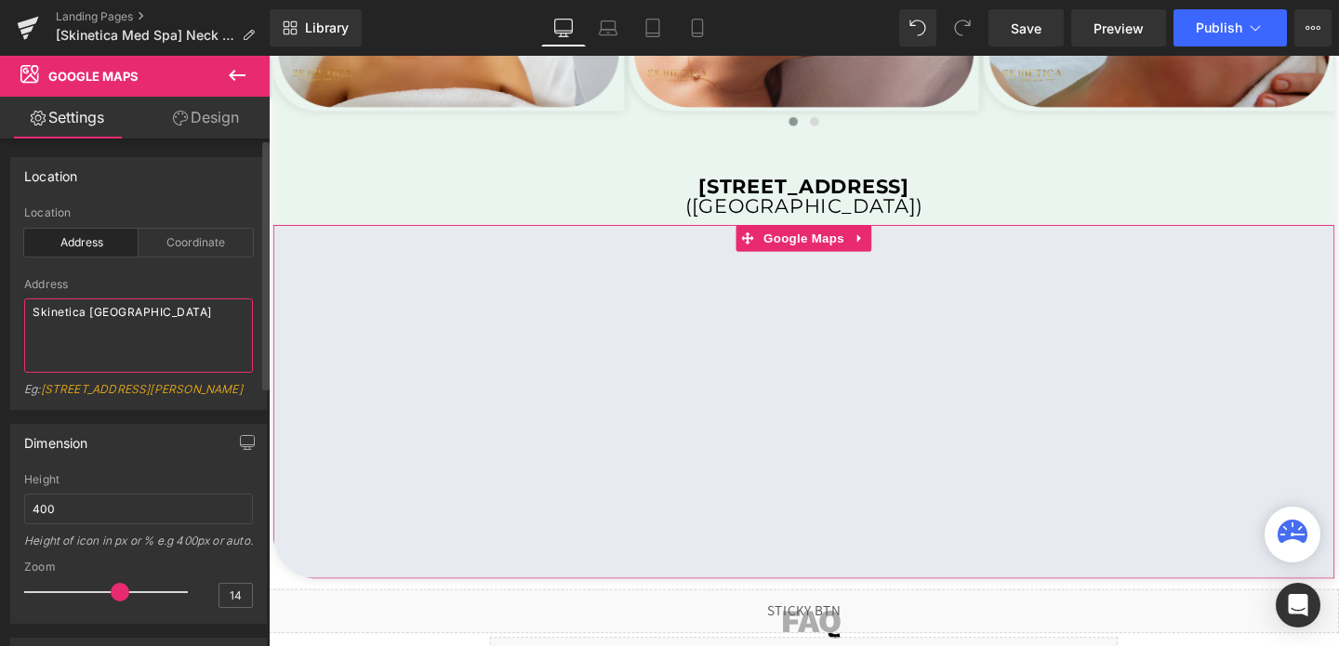
click at [113, 314] on textarea "Skinetica [GEOGRAPHIC_DATA]" at bounding box center [138, 335] width 229 height 74
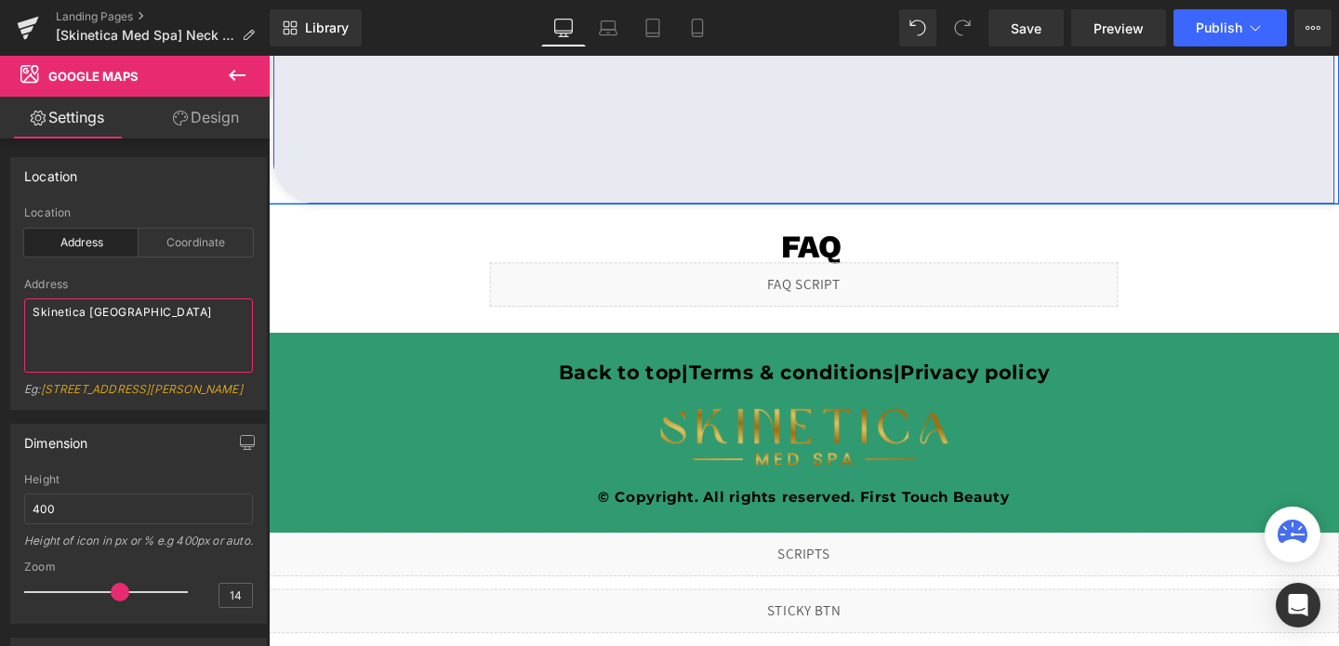
scroll to position [4494, 0]
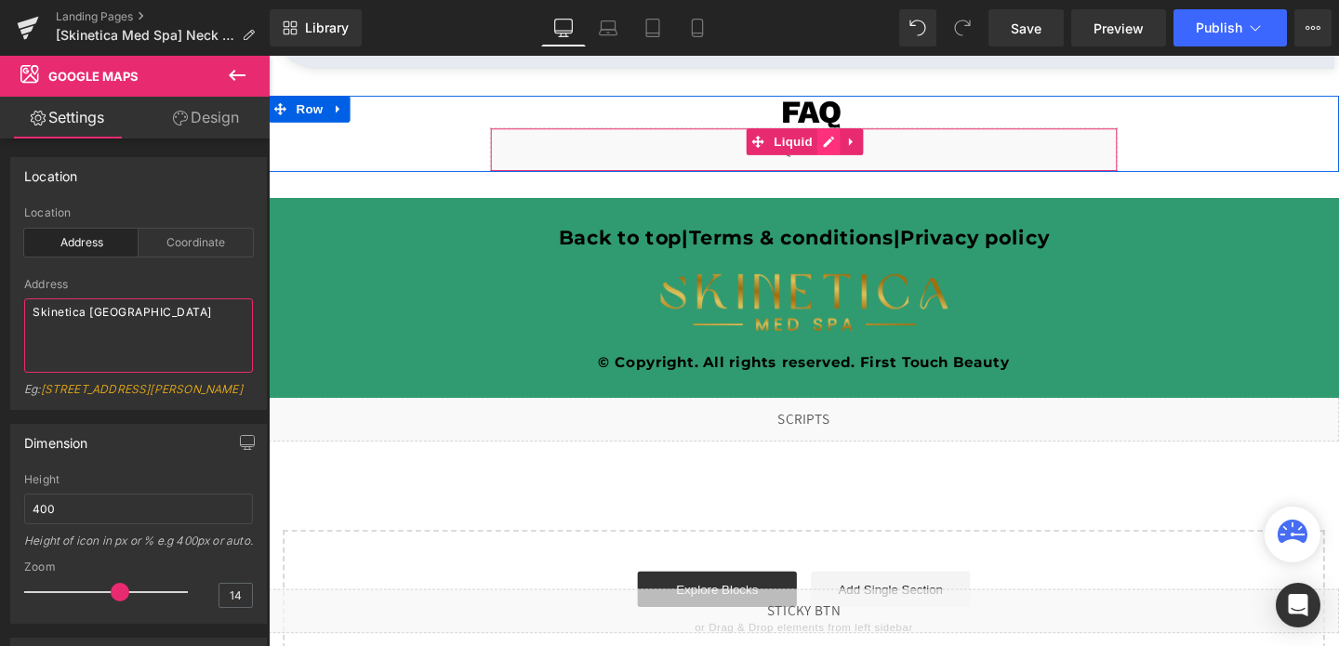
click at [855, 142] on div "Liquid" at bounding box center [831, 154] width 660 height 46
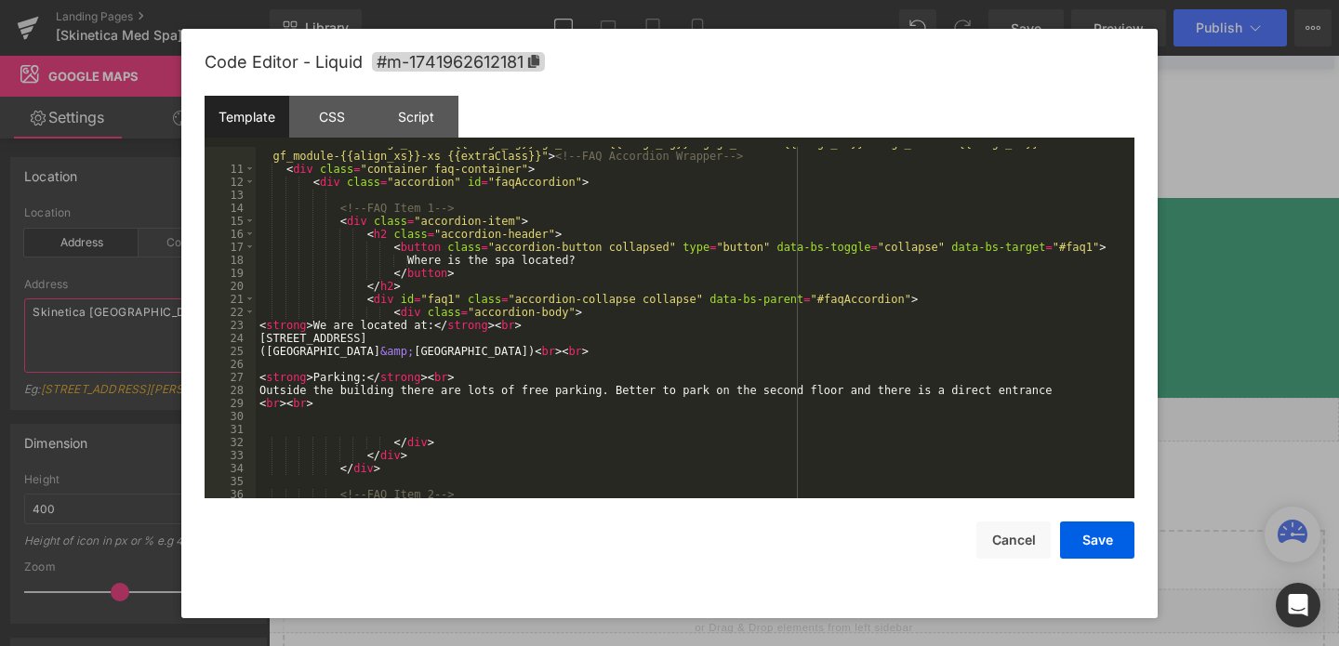
scroll to position [162, 0]
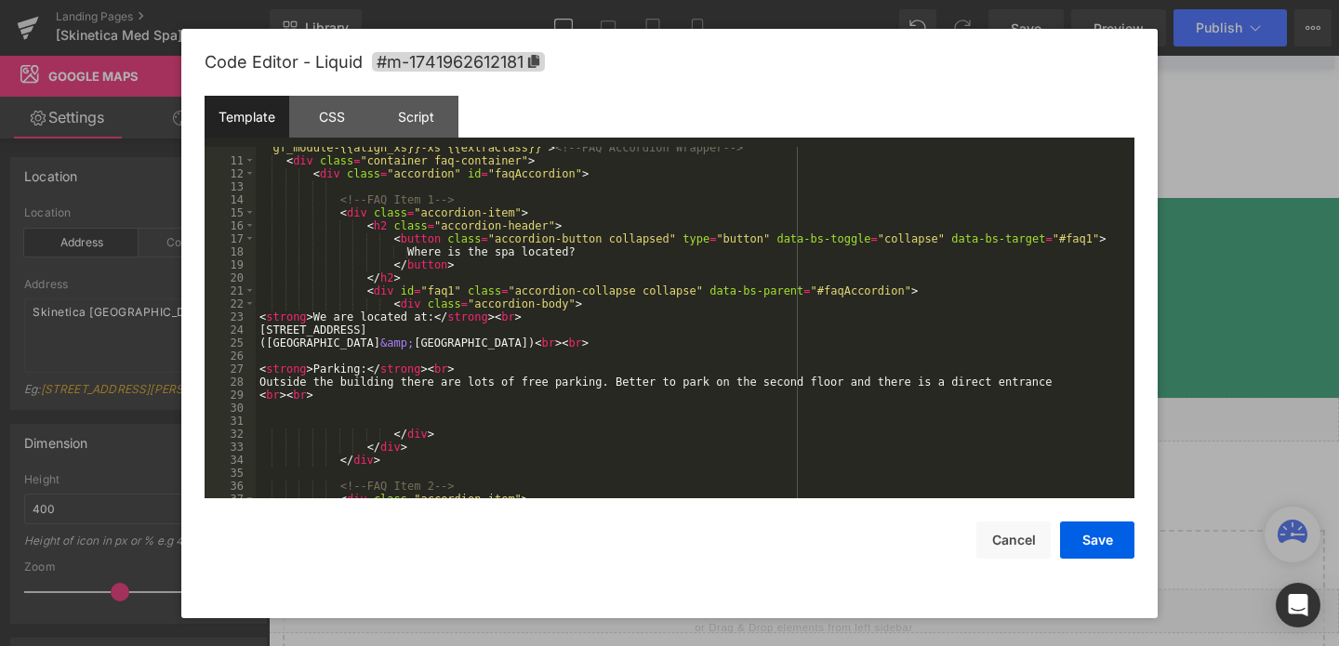
click at [327, 385] on div "< div class = "module gf_module-{{align_lg}} gf_module-{{align_lg}}-lg gf_modul…" at bounding box center [691, 323] width 871 height 390
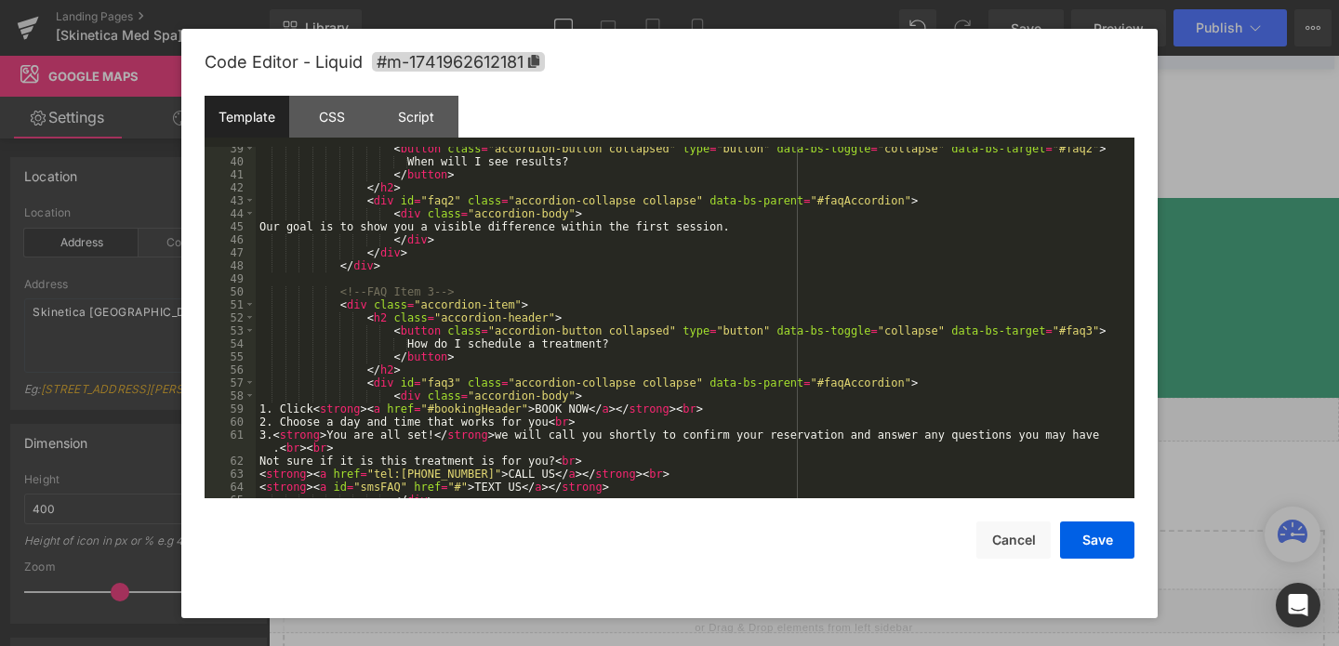
scroll to position [538, 0]
drag, startPoint x: 459, startPoint y: 475, endPoint x: 372, endPoint y: 477, distance: 87.4
click at [372, 477] on div "< button class = "accordion-button collapsed" type = "button" data-bs-toggle = …" at bounding box center [691, 330] width 871 height 377
